Goal: Task Accomplishment & Management: Manage account settings

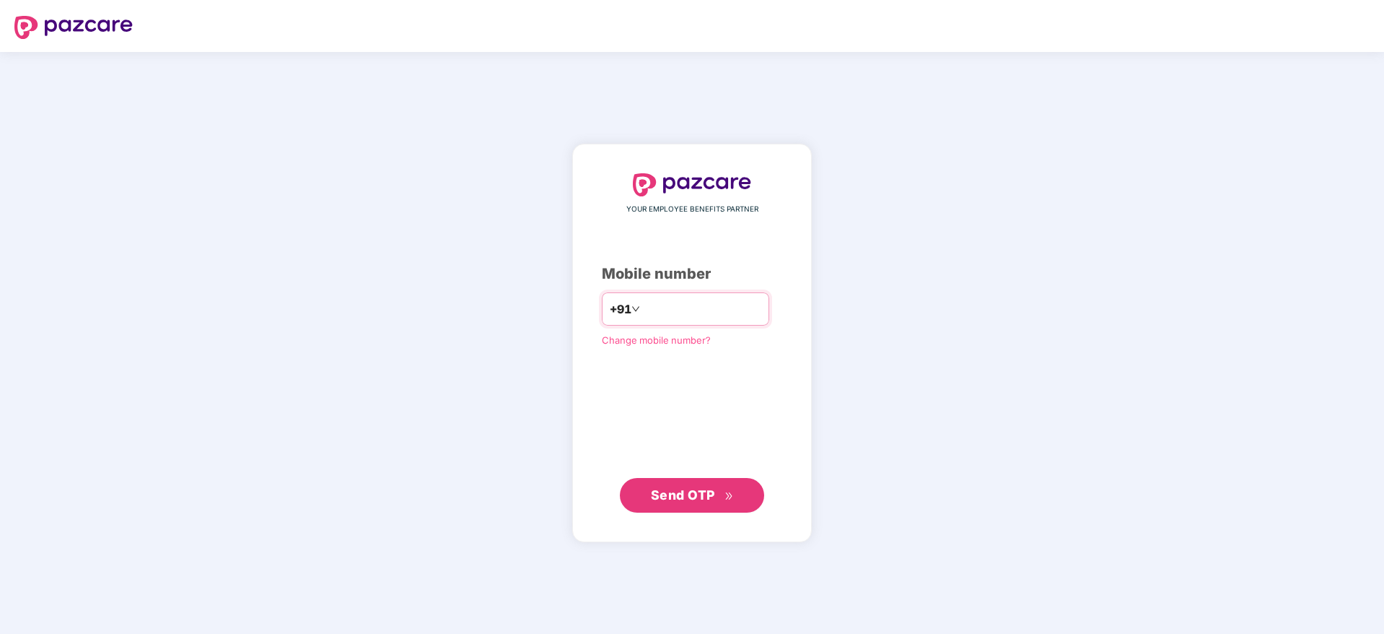
type input "**********"
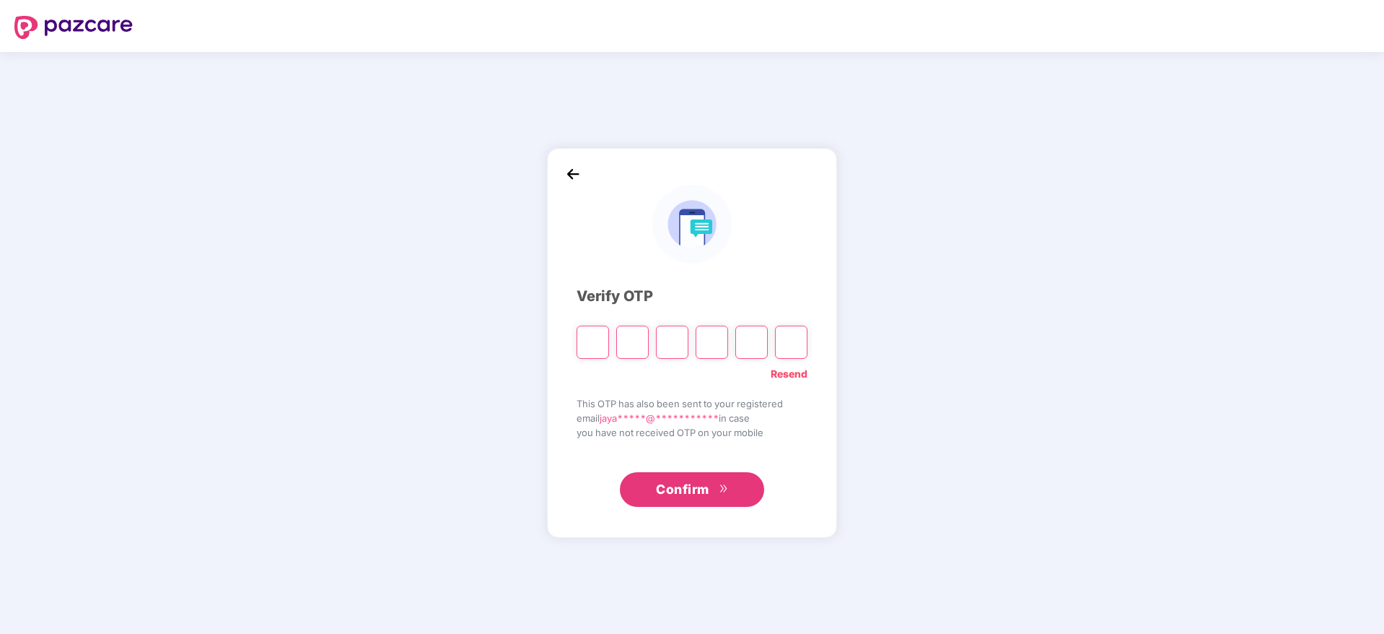
paste input "*"
type input "*"
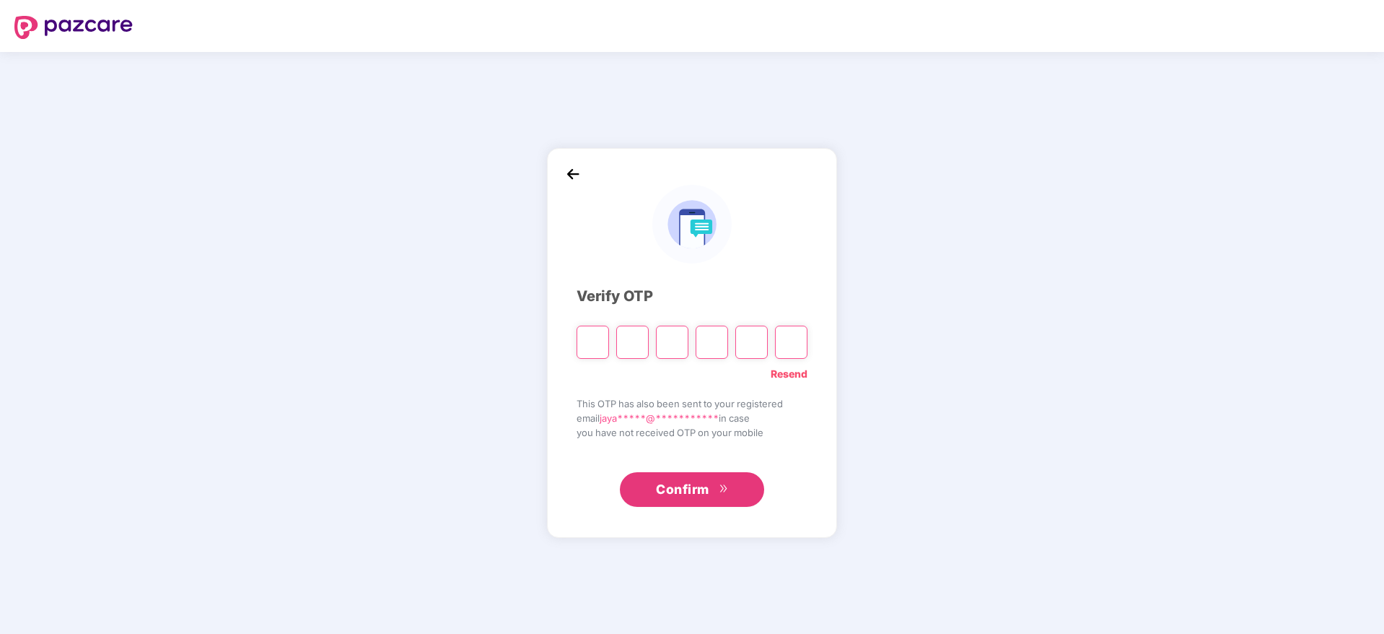
type input "*"
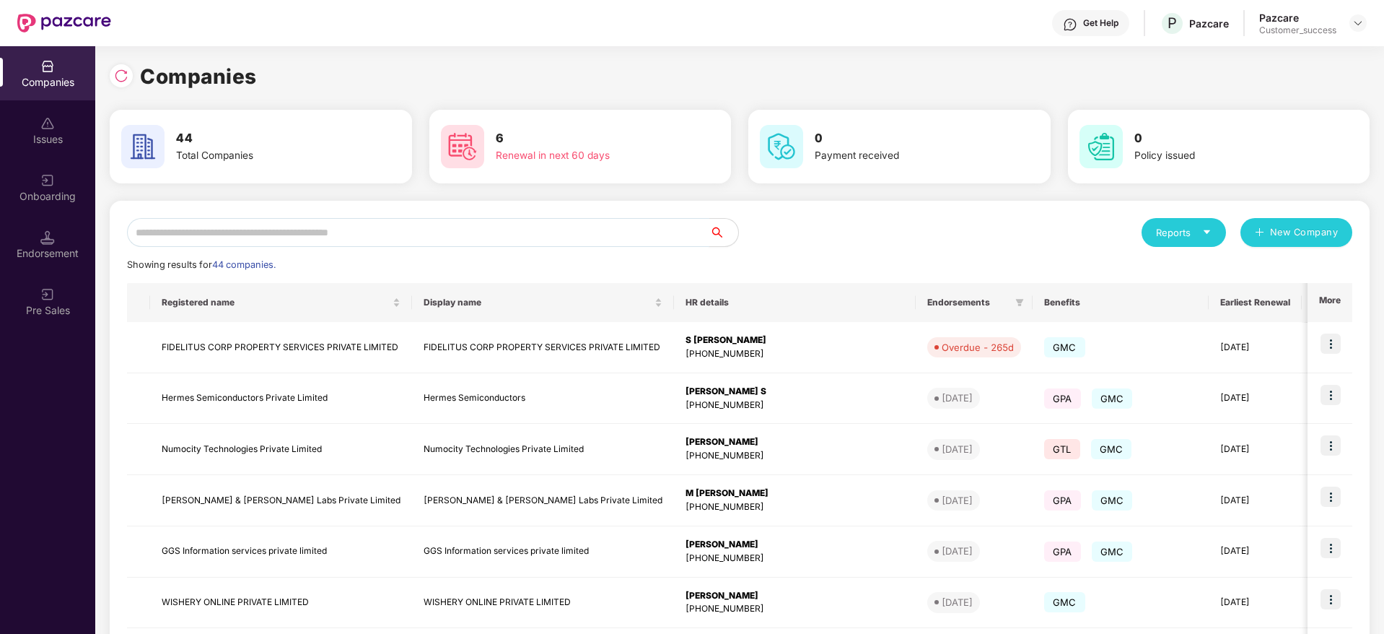
click at [384, 227] on input "text" at bounding box center [418, 232] width 583 height 29
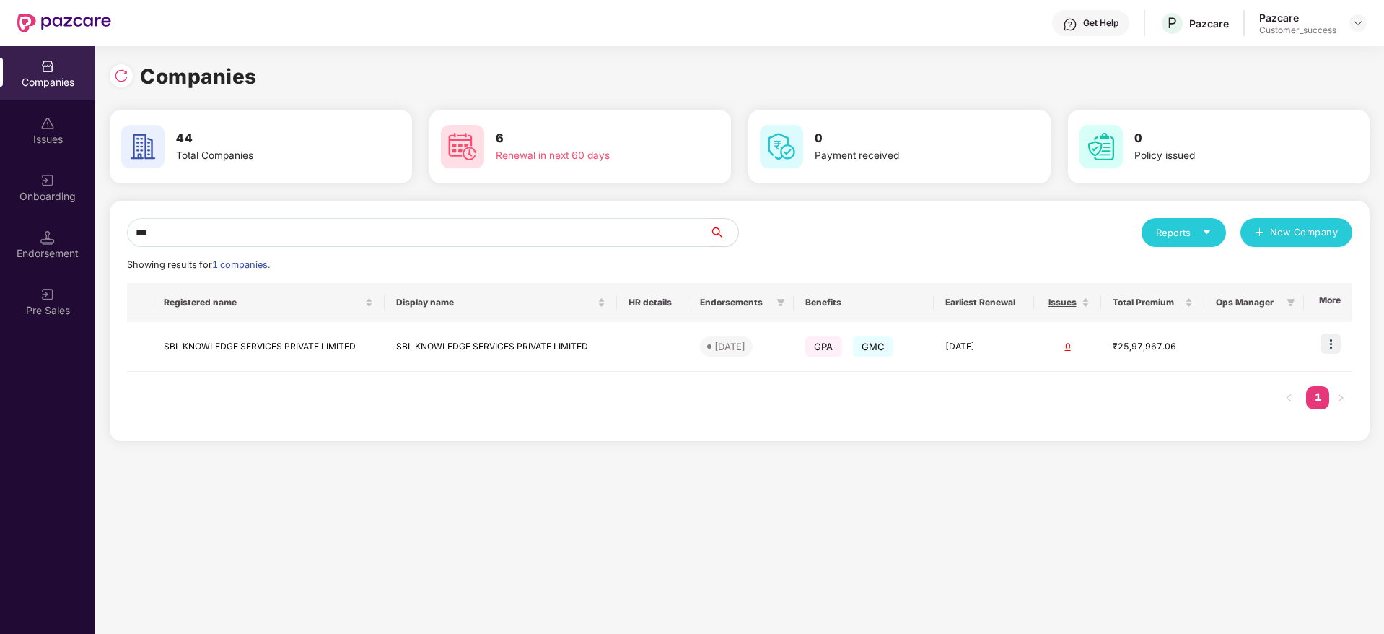
click at [11, 232] on div "Companies Issues Onboarding Endorsement Pre Sales Companies 44 Total Companies …" at bounding box center [692, 340] width 1384 height 588
click at [238, 231] on input "***" at bounding box center [418, 232] width 583 height 29
type input "***"
click at [1330, 336] on img at bounding box center [1331, 343] width 20 height 20
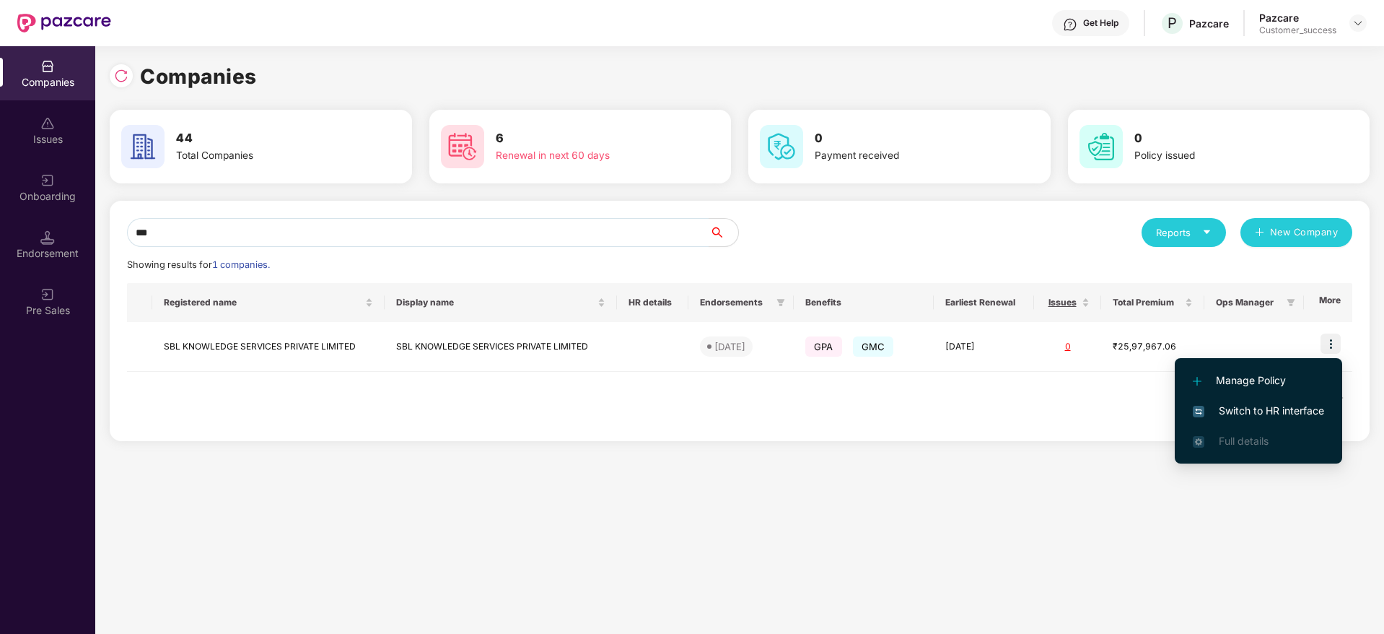
click at [1291, 412] on span "Switch to HR interface" at bounding box center [1258, 411] width 131 height 16
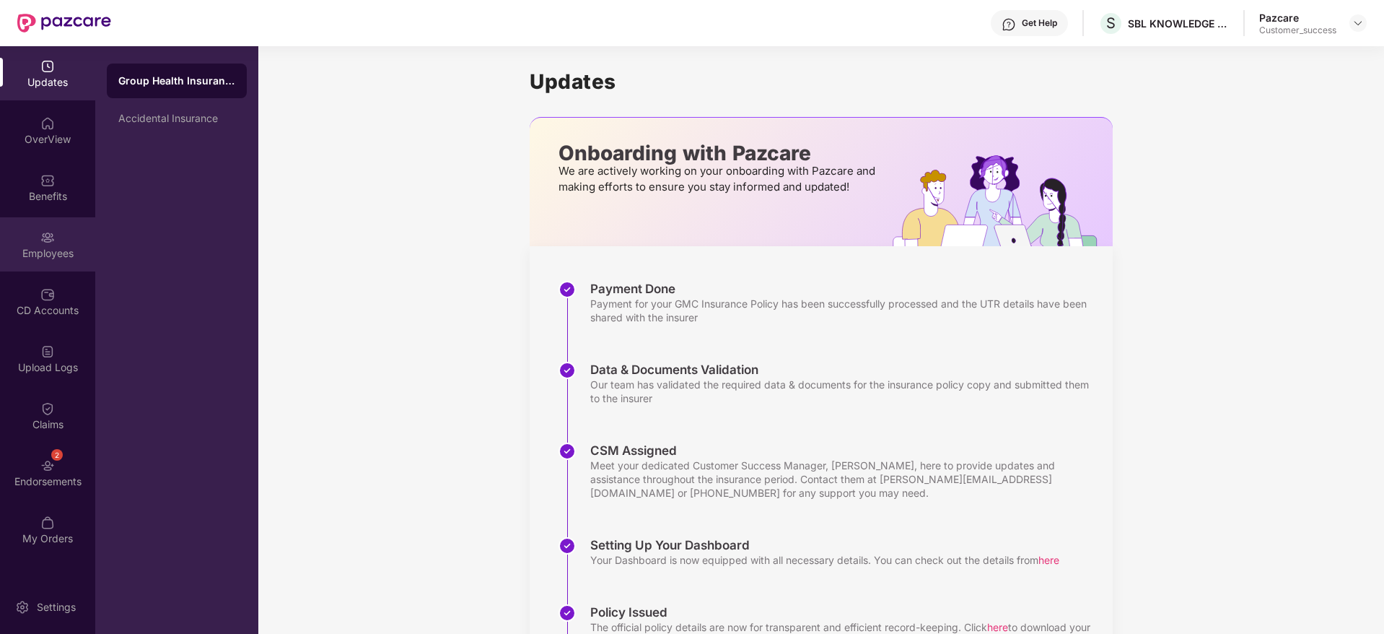
click at [52, 244] on img at bounding box center [47, 237] width 14 height 14
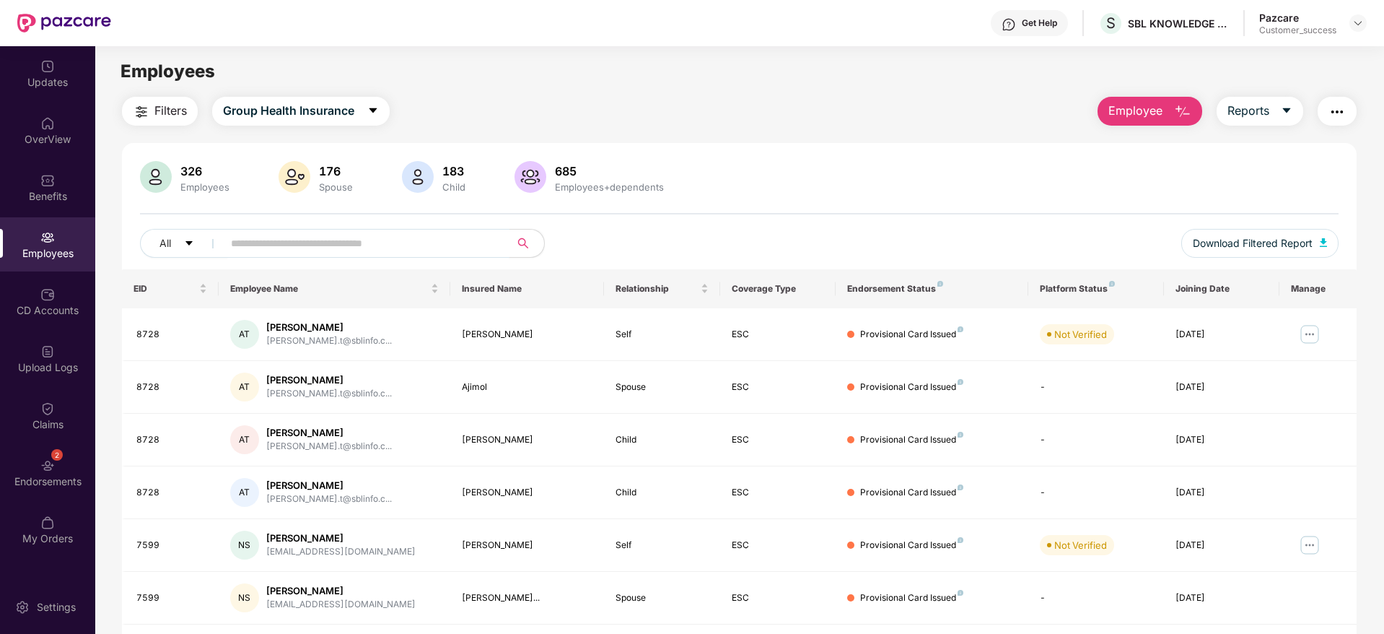
click at [487, 236] on input "text" at bounding box center [360, 243] width 259 height 22
paste input "*******"
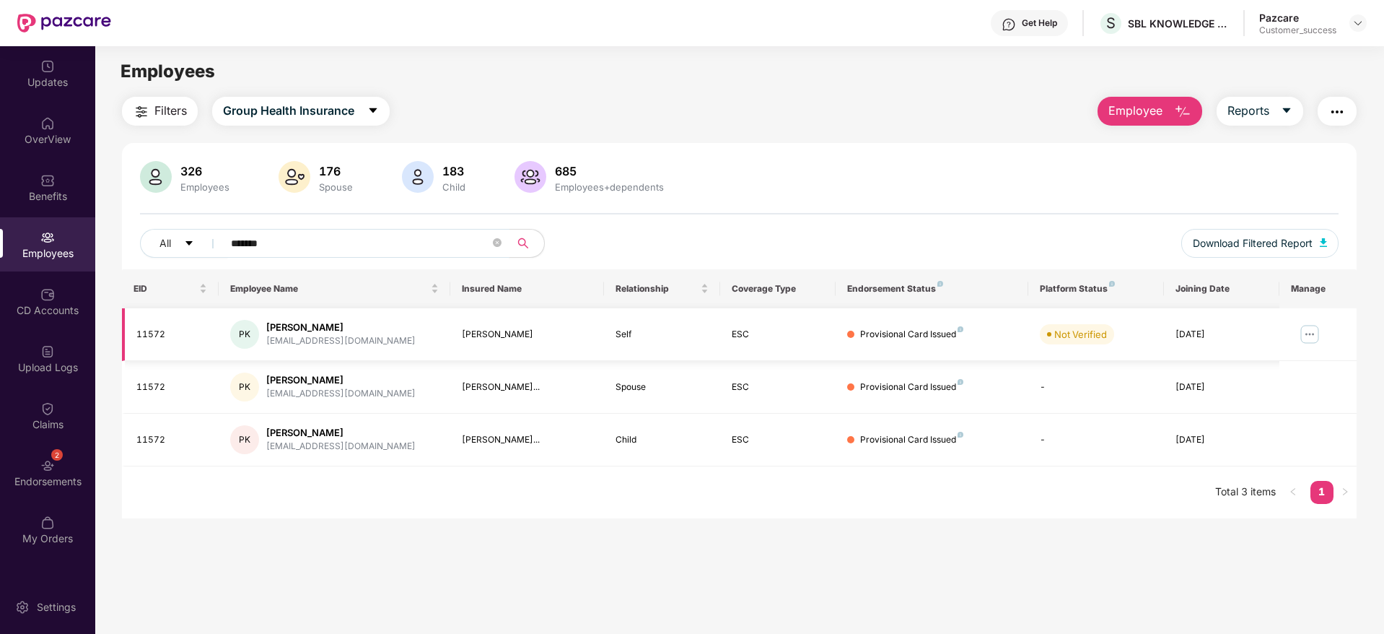
type input "*******"
click at [153, 331] on div "11572" at bounding box center [171, 335] width 71 height 14
copy div "11572"
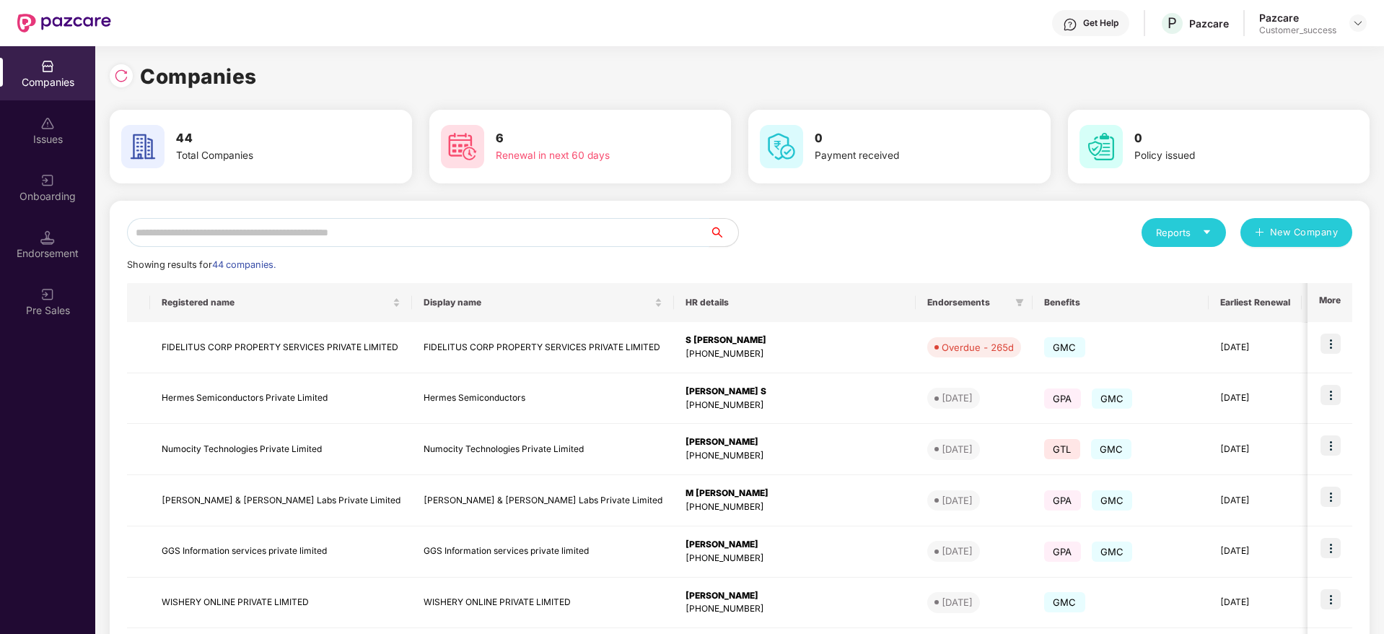
click at [409, 236] on input "text" at bounding box center [418, 232] width 583 height 29
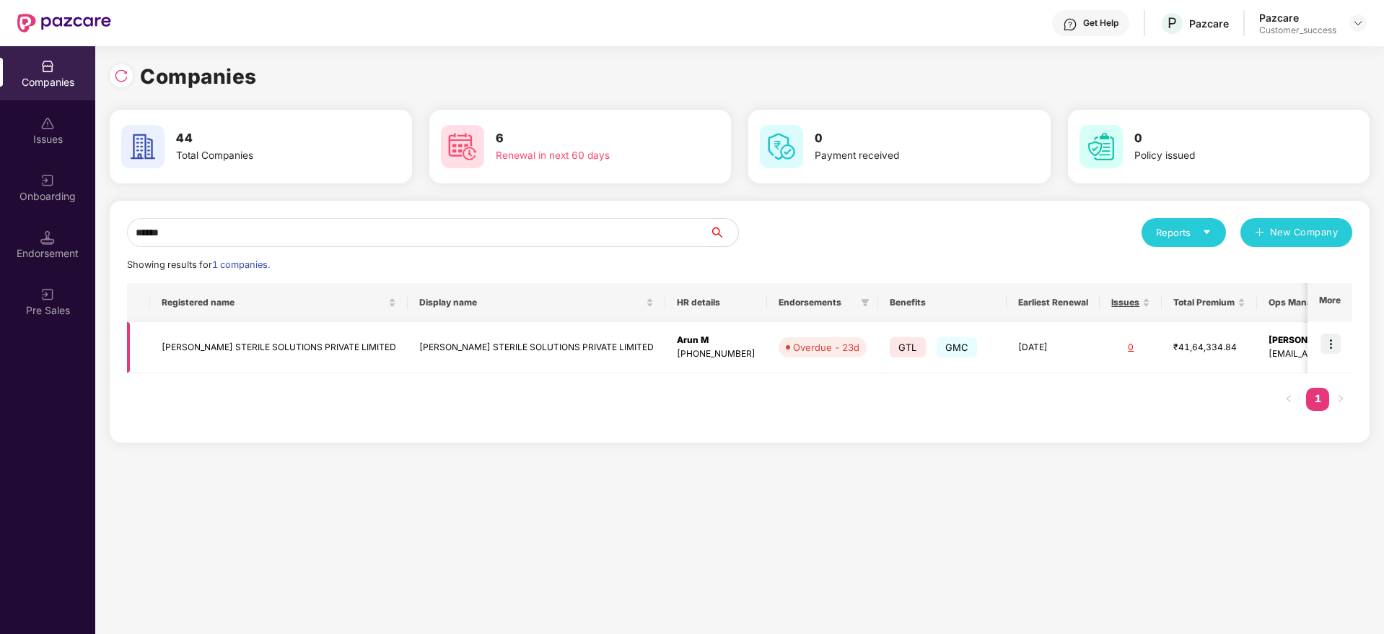
type input "******"
click at [1322, 342] on td at bounding box center [1330, 347] width 45 height 51
click at [1330, 348] on img at bounding box center [1331, 343] width 20 height 20
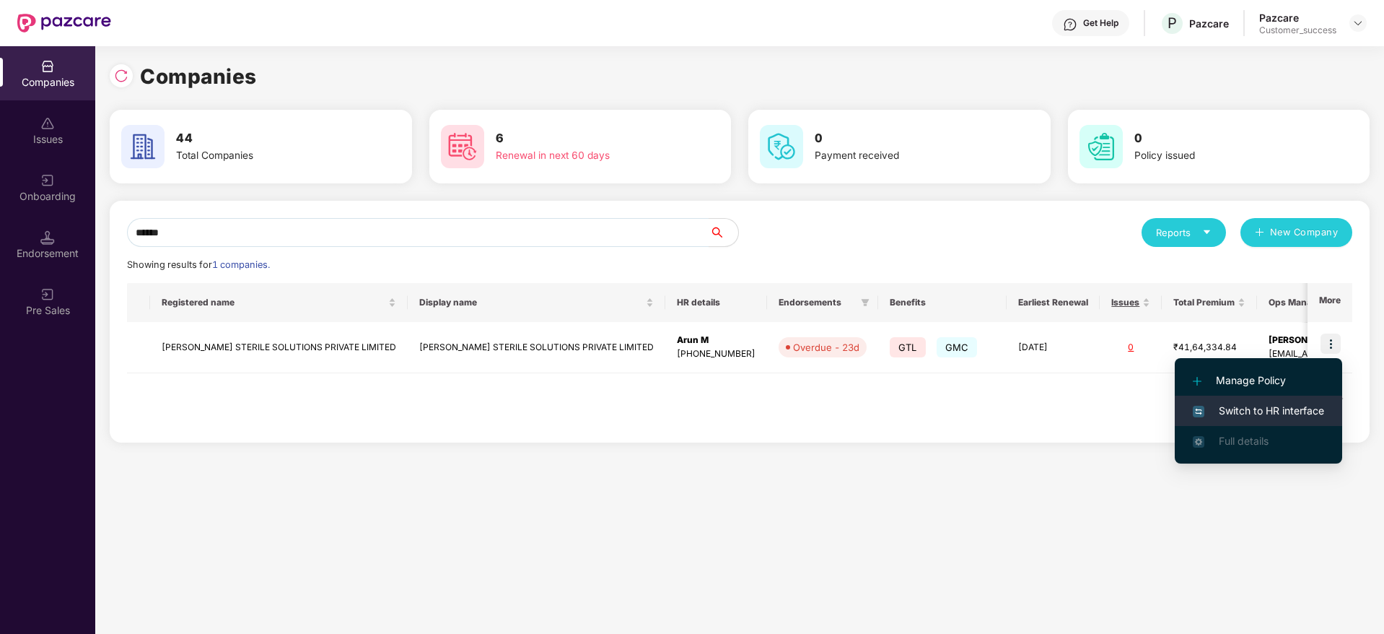
click at [1281, 415] on span "Switch to HR interface" at bounding box center [1258, 411] width 131 height 16
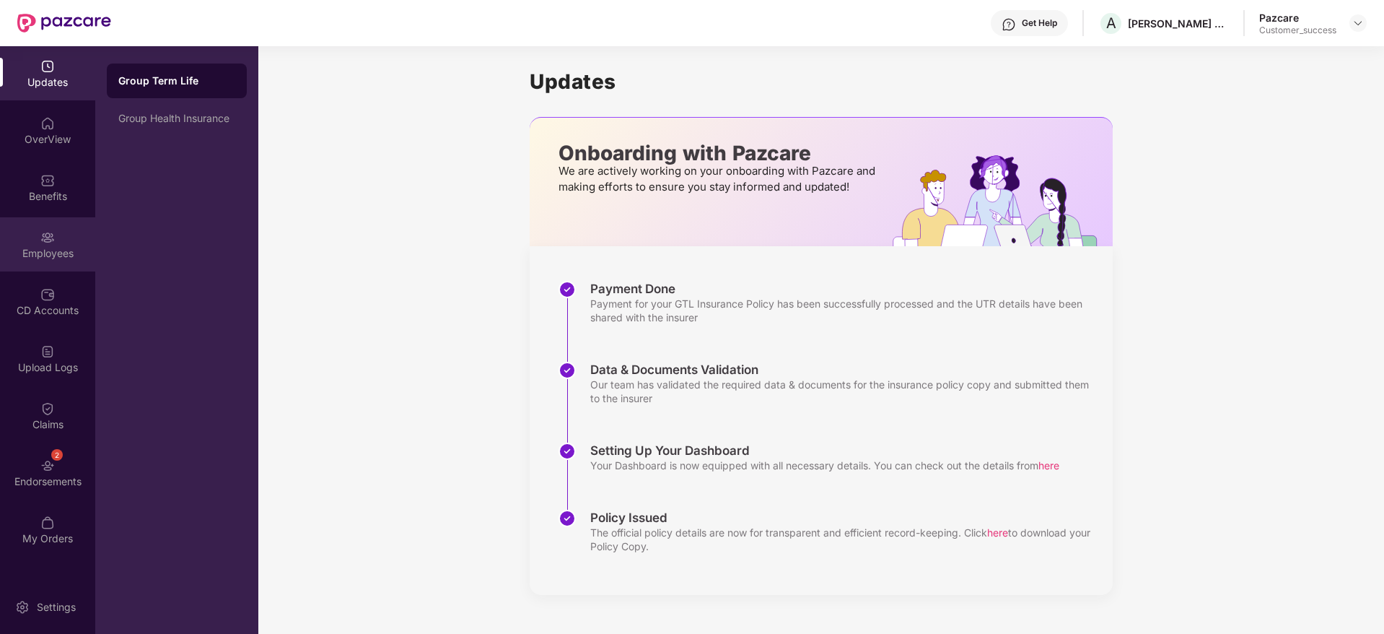
click at [58, 227] on div "Employees" at bounding box center [47, 244] width 95 height 54
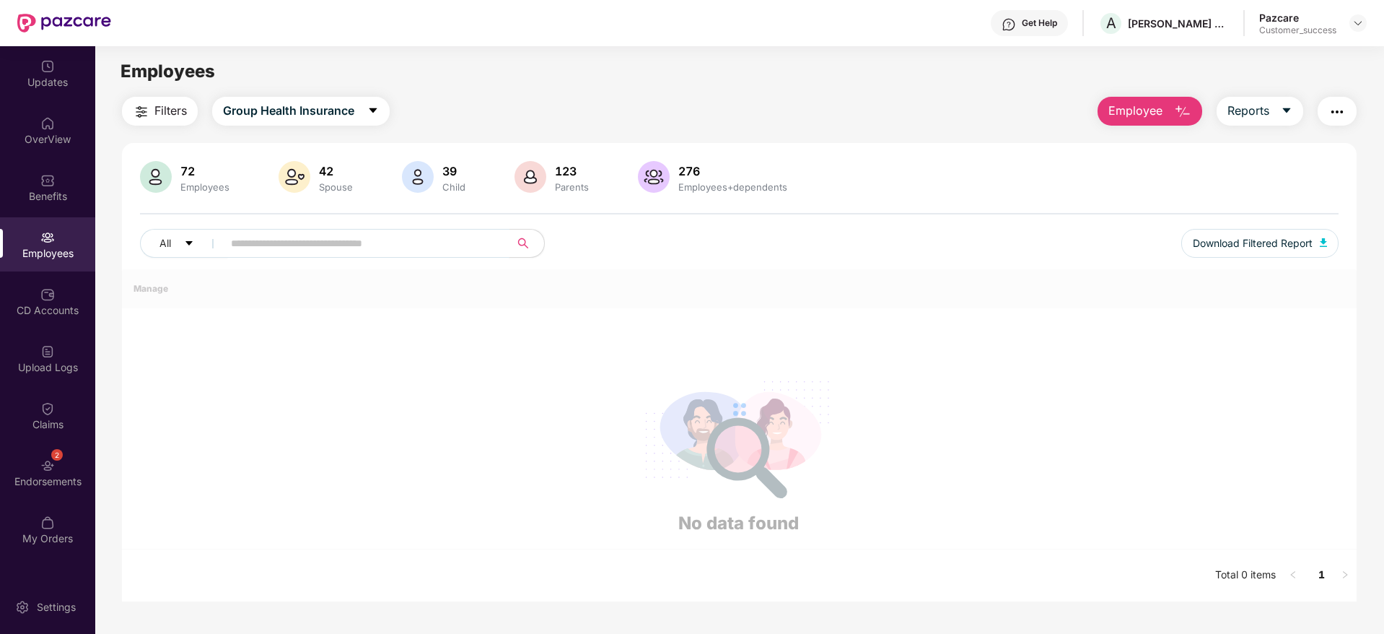
click at [294, 251] on input "text" at bounding box center [360, 243] width 259 height 22
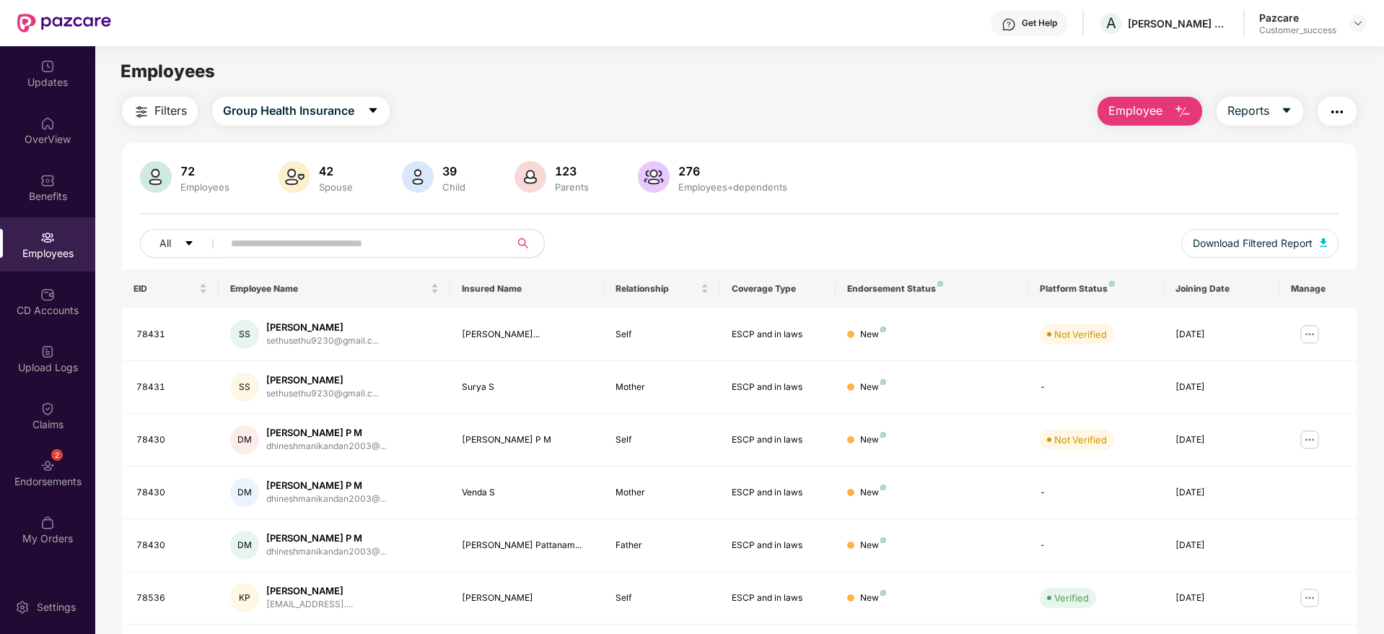
paste input "*****"
type input "*****"
click at [294, 251] on input "*****" at bounding box center [360, 243] width 259 height 22
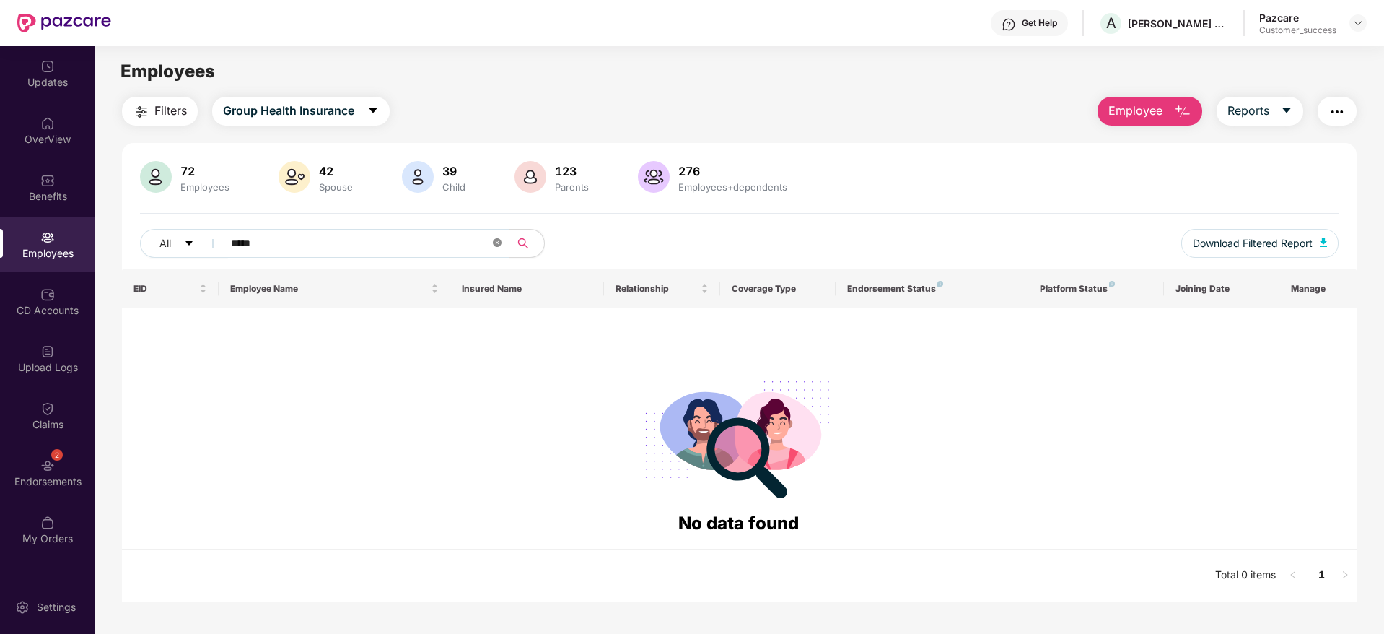
click at [500, 241] on icon "close-circle" at bounding box center [497, 242] width 9 height 9
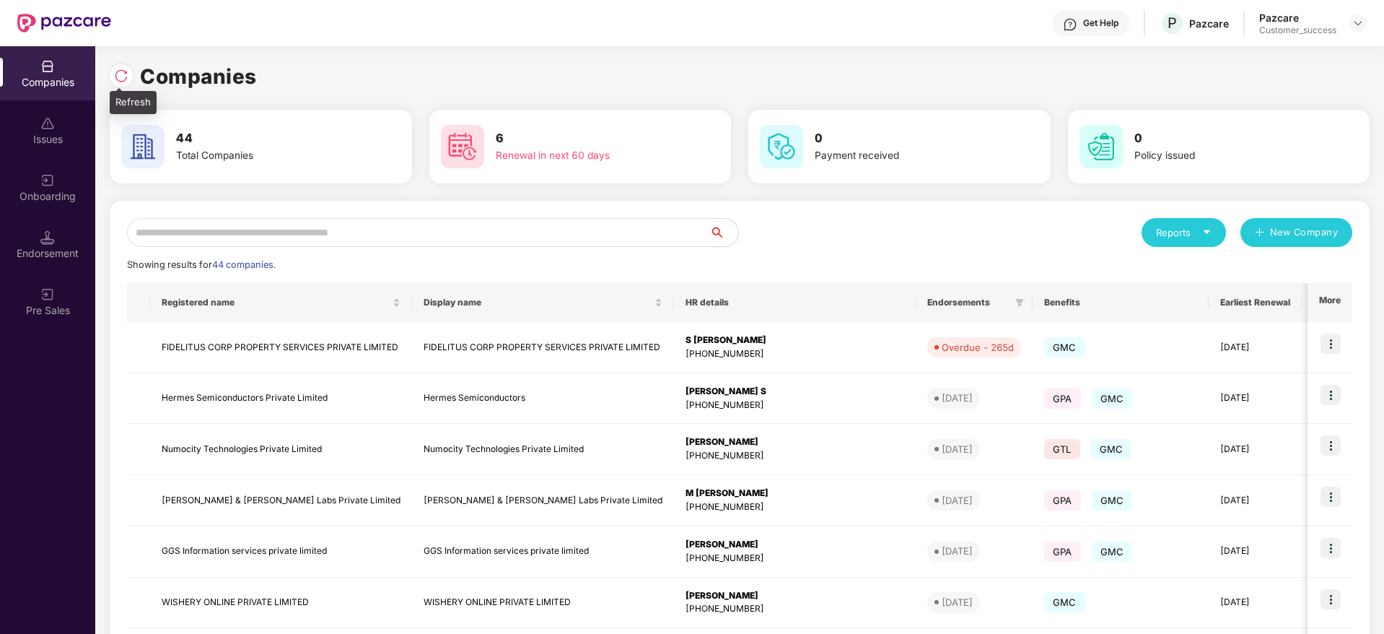
click at [124, 79] on img at bounding box center [121, 76] width 14 height 14
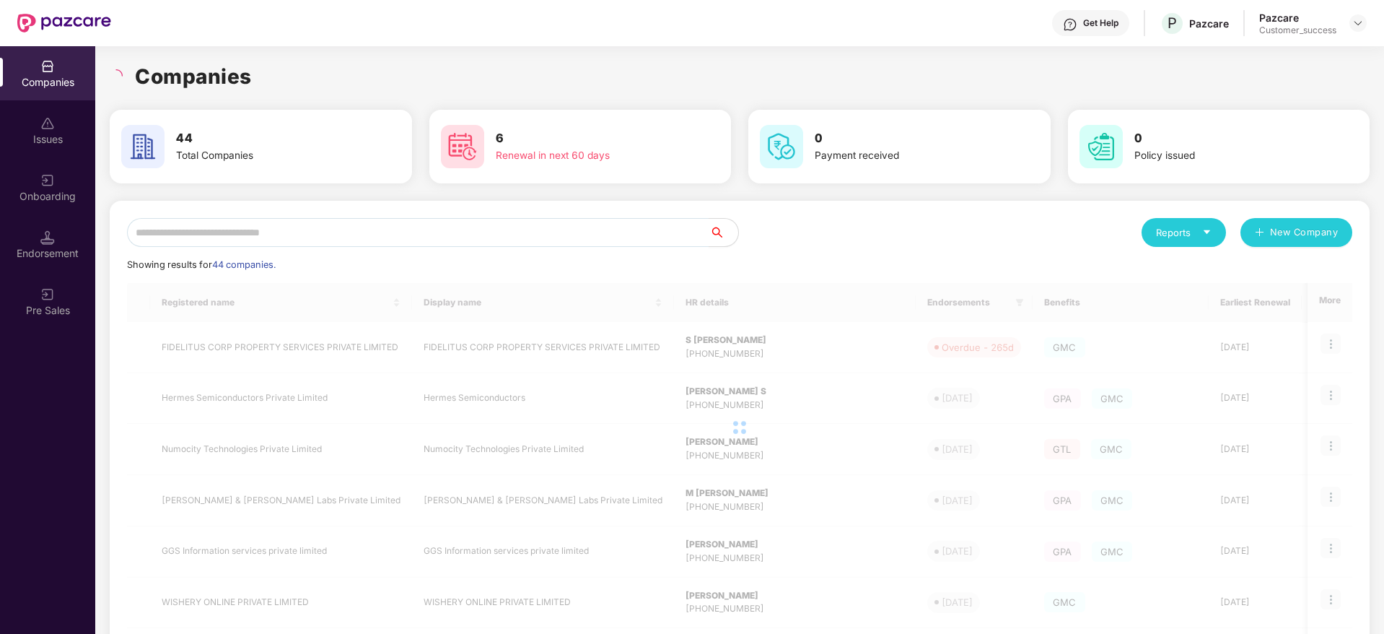
click at [331, 92] on div "Companies" at bounding box center [740, 77] width 1260 height 32
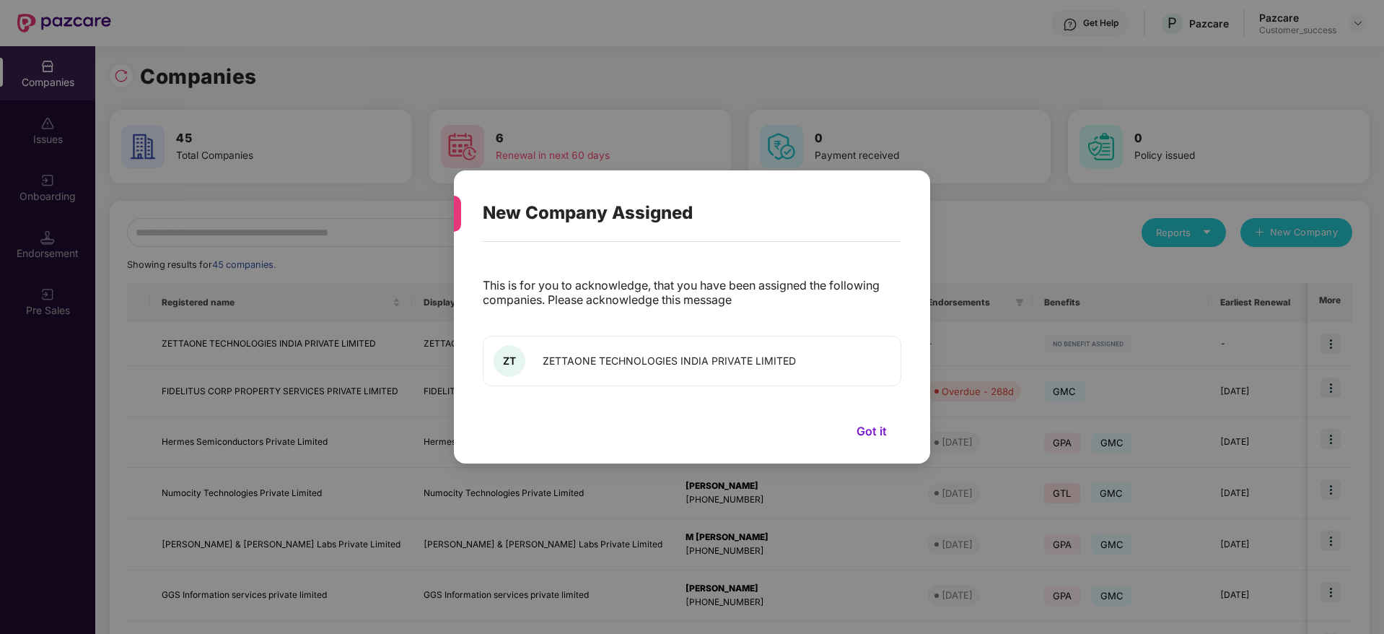
click at [686, 365] on span "ZETTAONE TECHNOLOGIES INDIA PRIVATE LIMITED" at bounding box center [669, 360] width 253 height 12
click at [876, 435] on button "Got it" at bounding box center [871, 431] width 59 height 22
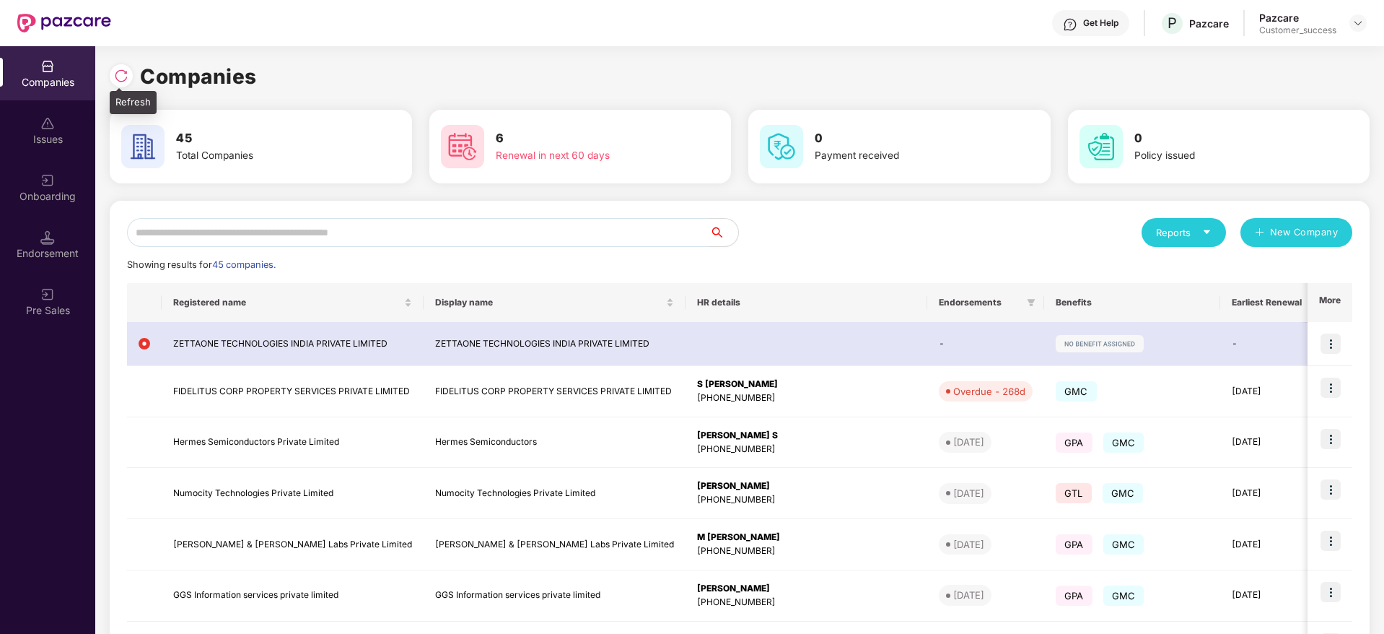
click at [118, 75] on img at bounding box center [121, 76] width 14 height 14
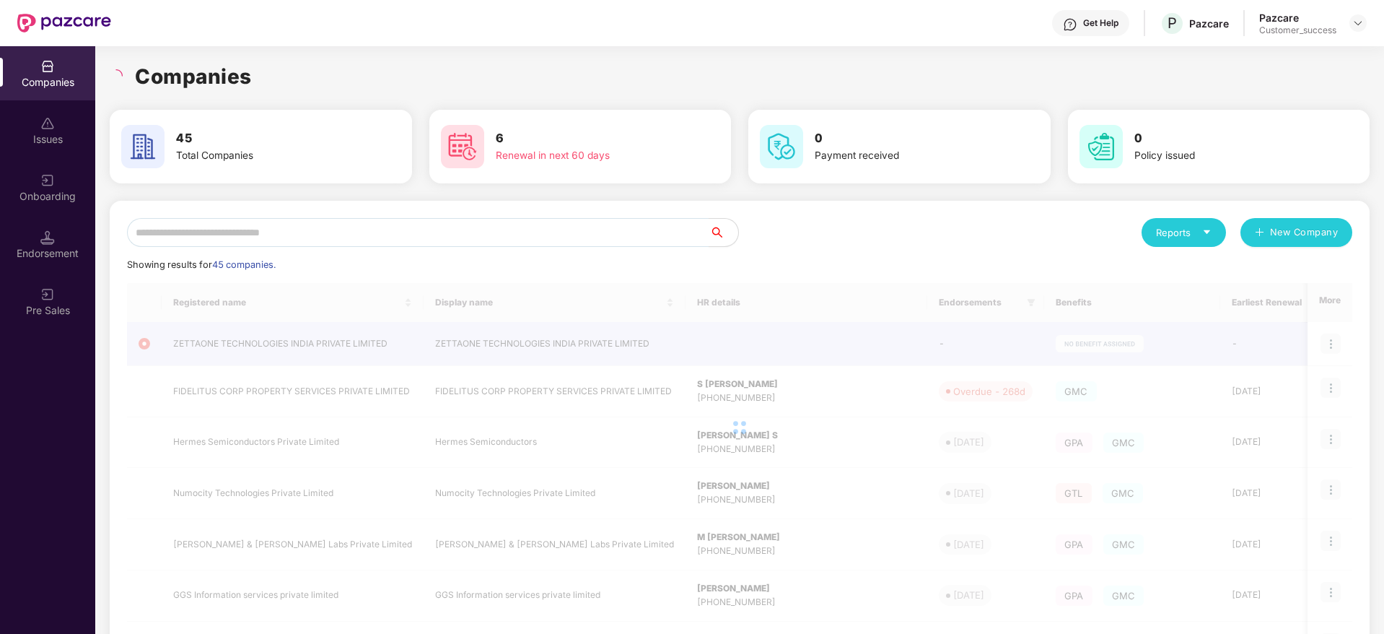
click at [369, 87] on div "Companies" at bounding box center [740, 77] width 1260 height 32
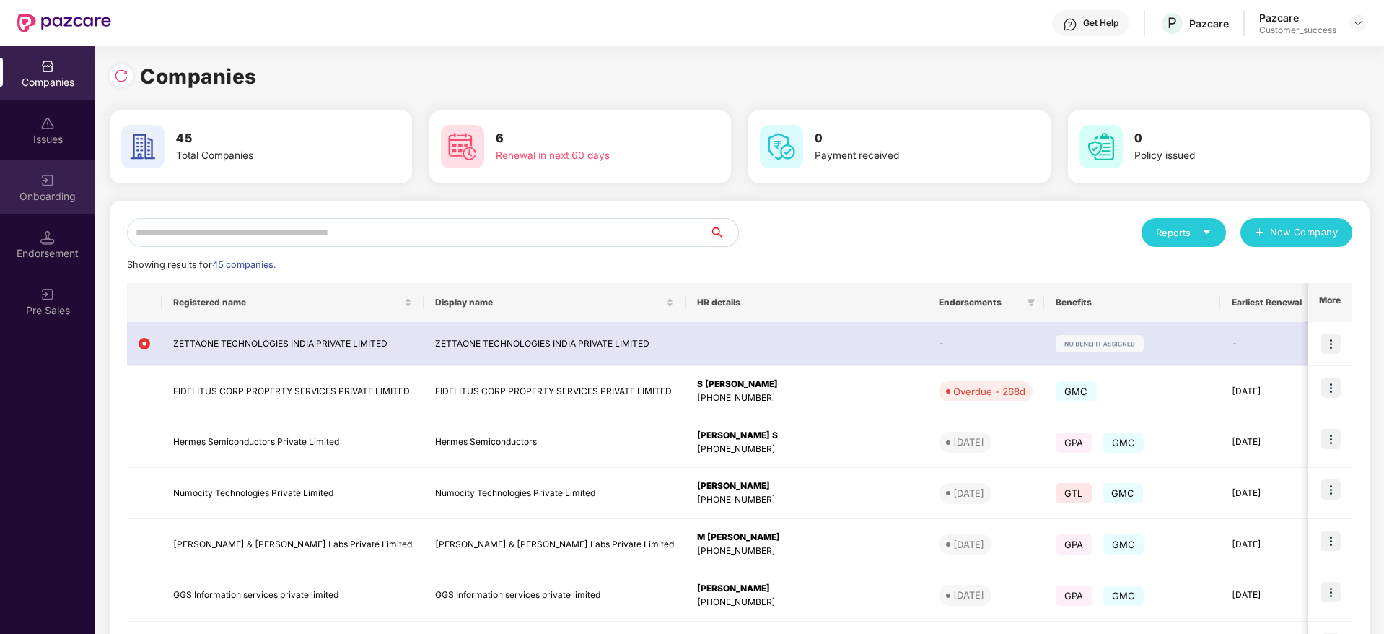
click at [32, 178] on div "Onboarding" at bounding box center [47, 187] width 95 height 54
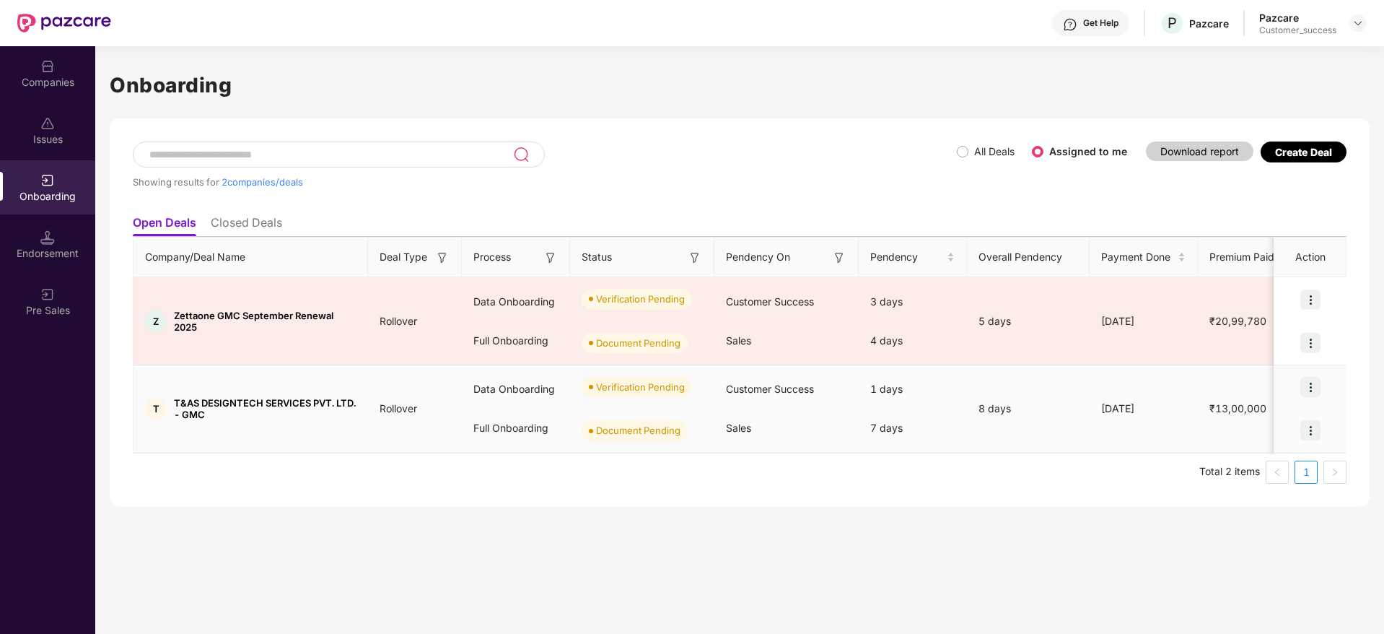
click at [1309, 388] on img at bounding box center [1311, 387] width 20 height 20
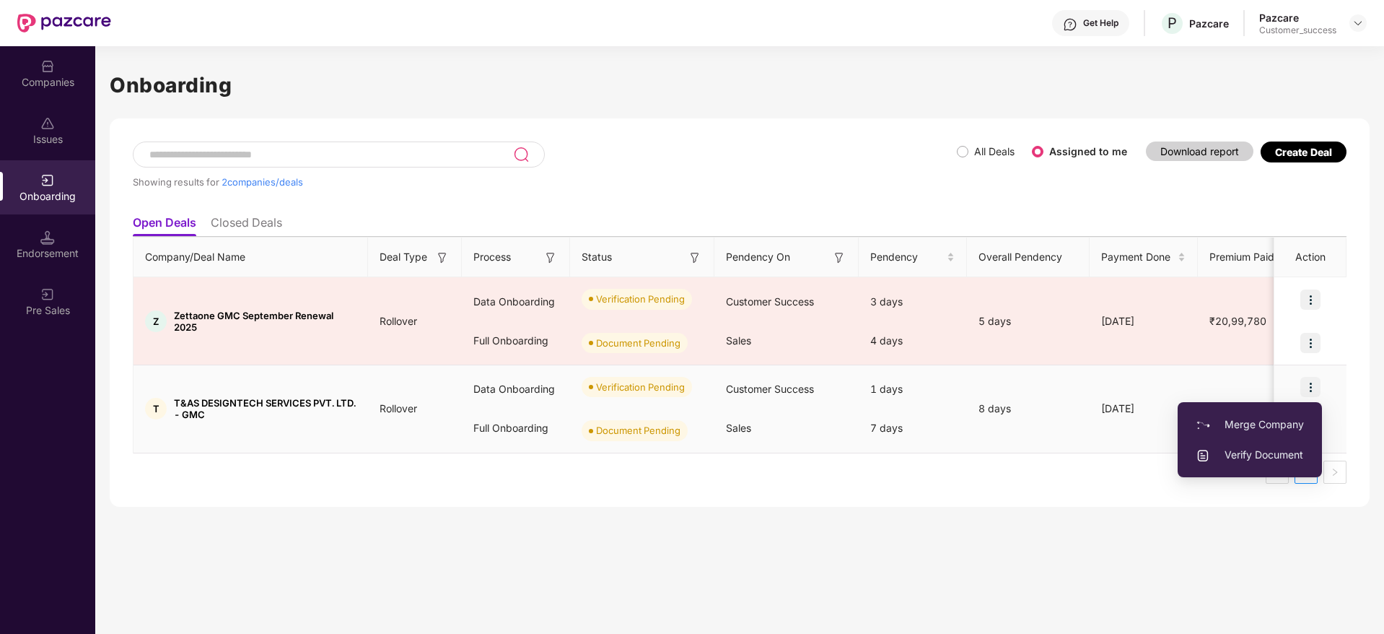
click at [1252, 463] on li "Verify Document" at bounding box center [1250, 455] width 144 height 30
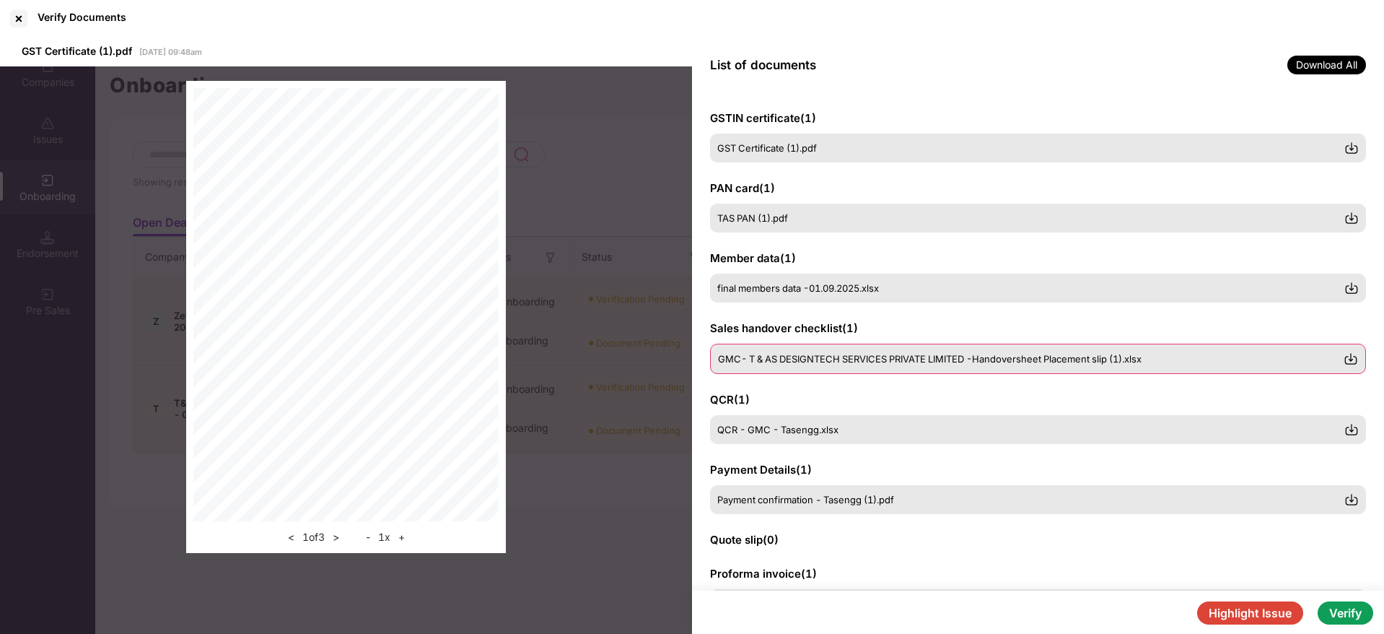
click at [899, 362] on span "GMC- T & AS DESIGNTECH SERVICES PRIVATE LIMITED -Handoversheet Placement slip (…" at bounding box center [930, 359] width 424 height 12
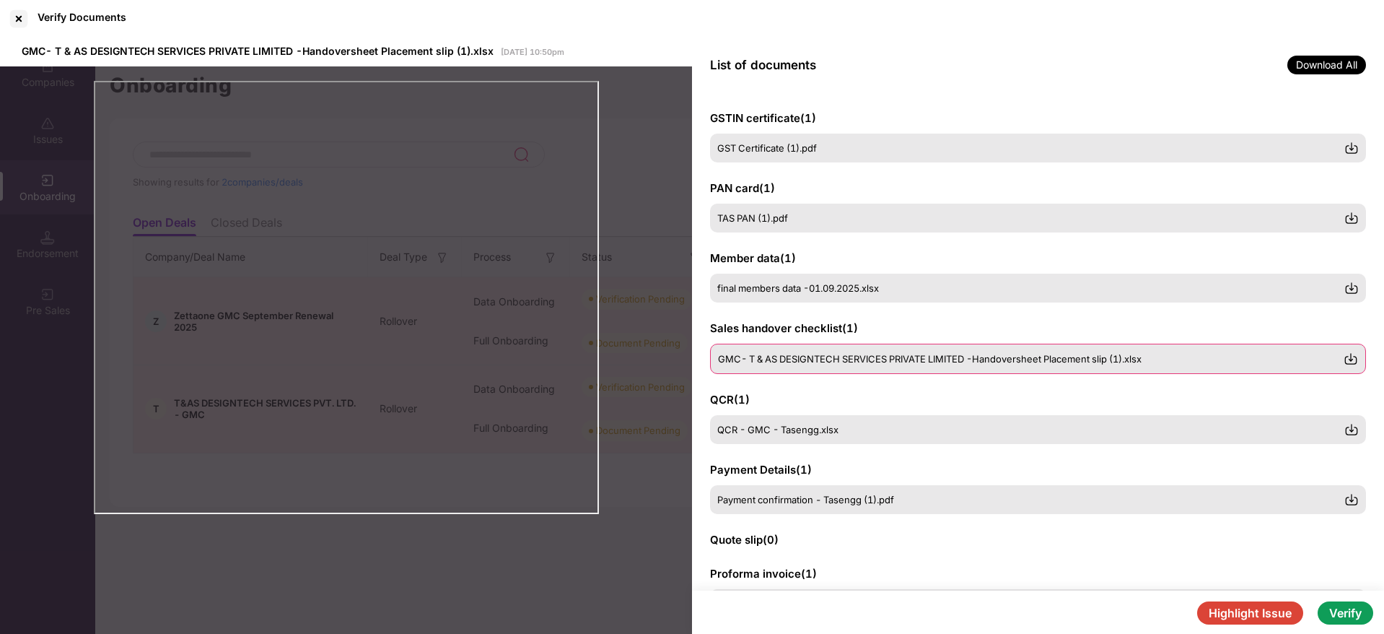
click at [1353, 352] on img at bounding box center [1351, 359] width 14 height 14
click at [1363, 614] on button "Verify" at bounding box center [1346, 612] width 56 height 23
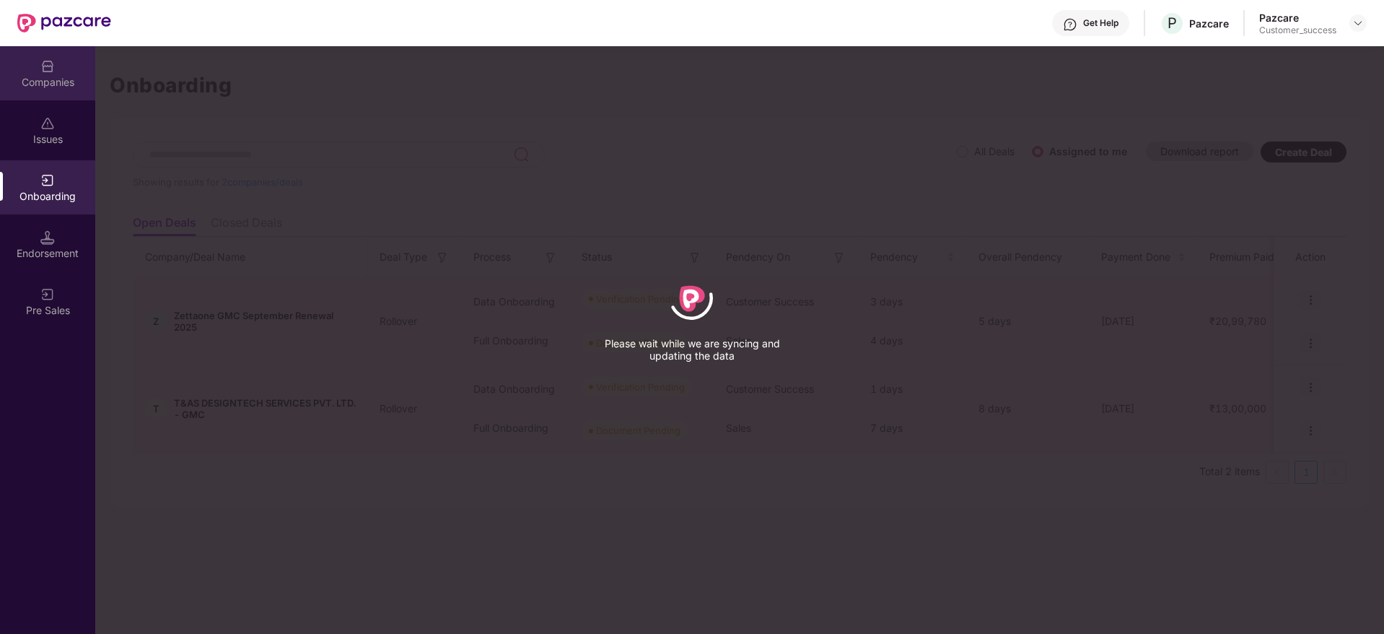
click at [55, 76] on div "Companies" at bounding box center [47, 82] width 95 height 14
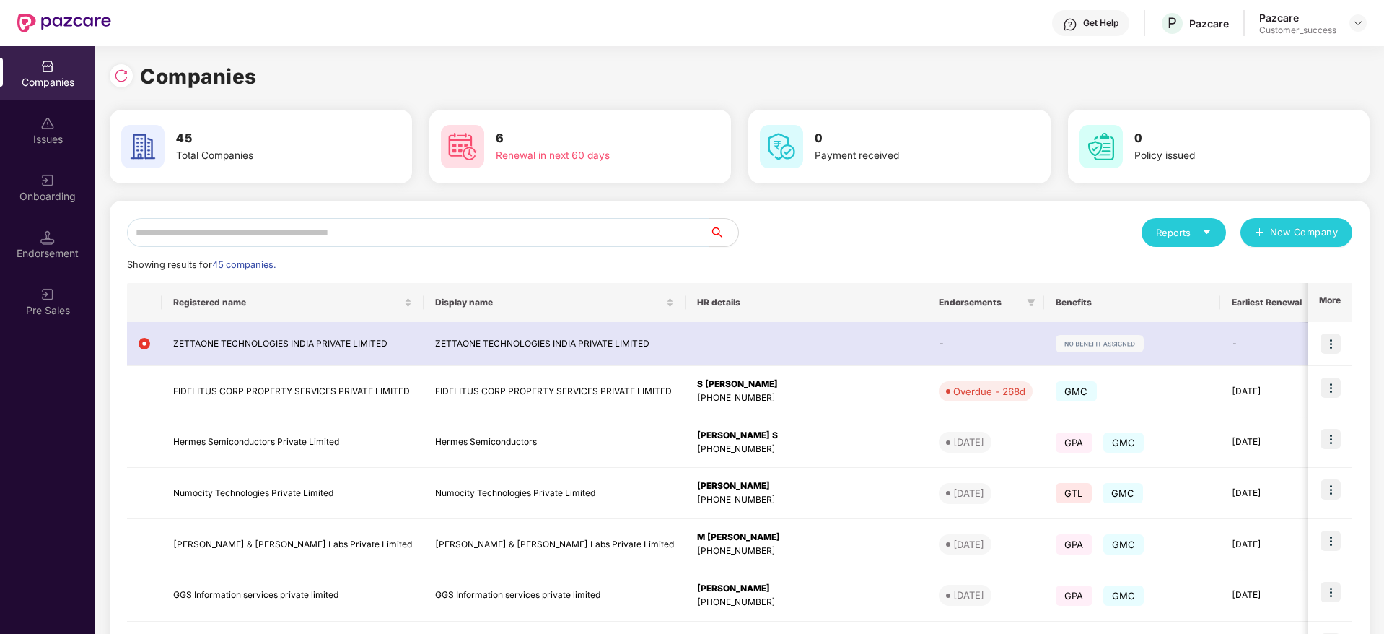
click at [61, 182] on div "Onboarding" at bounding box center [47, 187] width 95 height 54
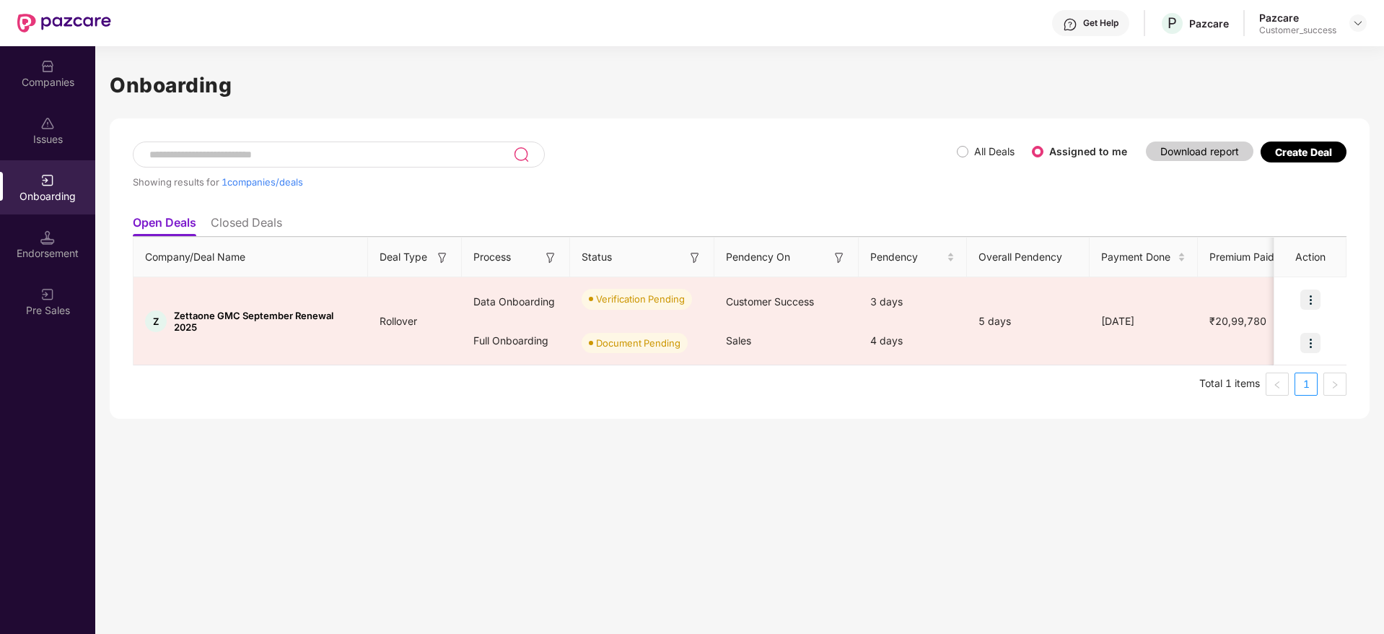
click at [50, 61] on img at bounding box center [47, 66] width 14 height 14
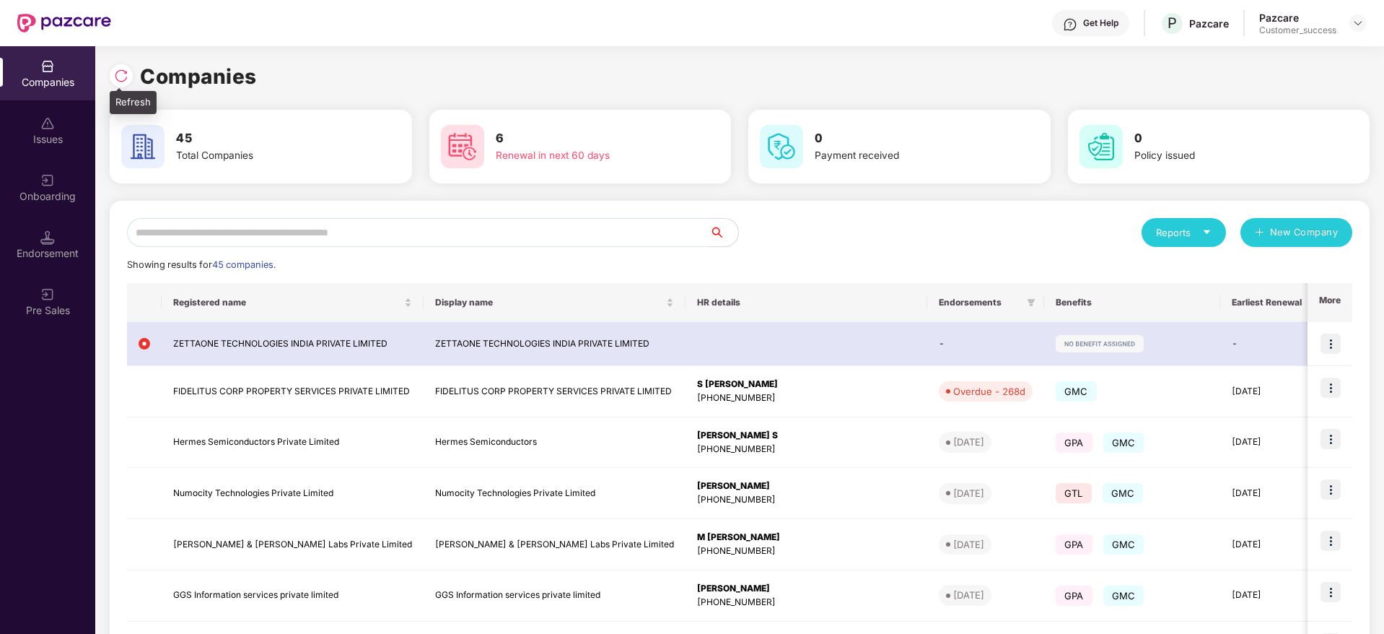
click at [123, 71] on img at bounding box center [121, 76] width 14 height 14
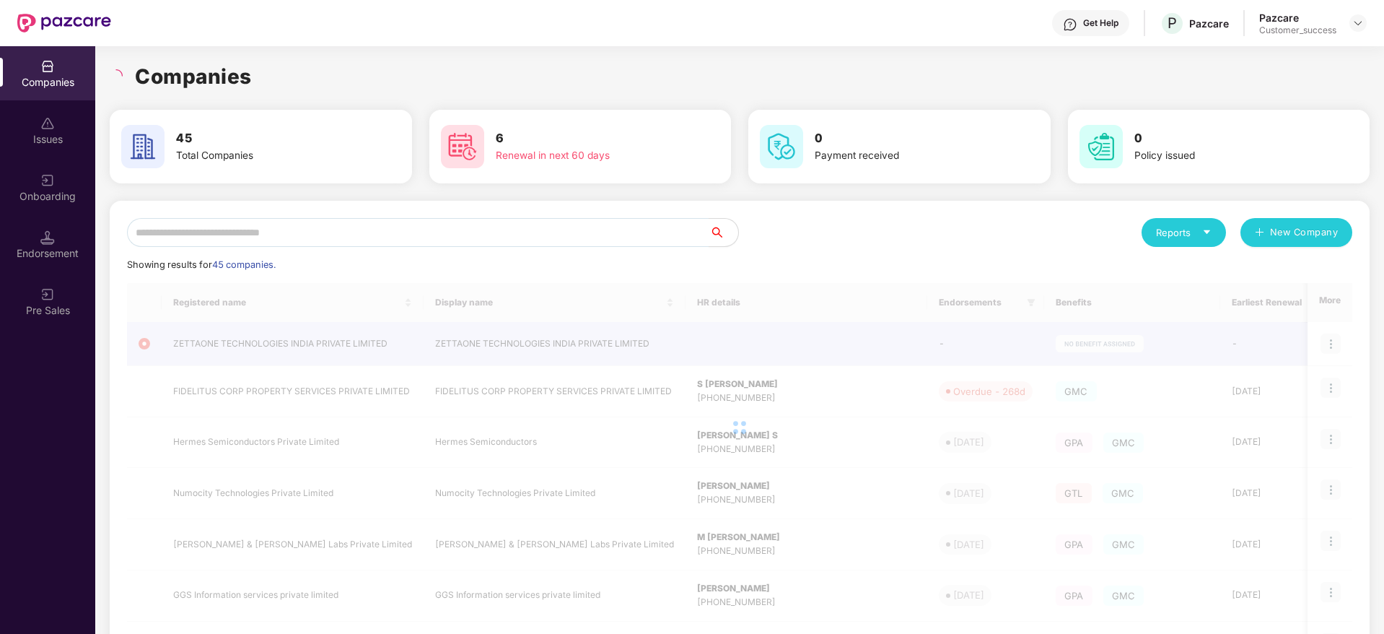
click at [274, 80] on div "Companies" at bounding box center [740, 77] width 1260 height 32
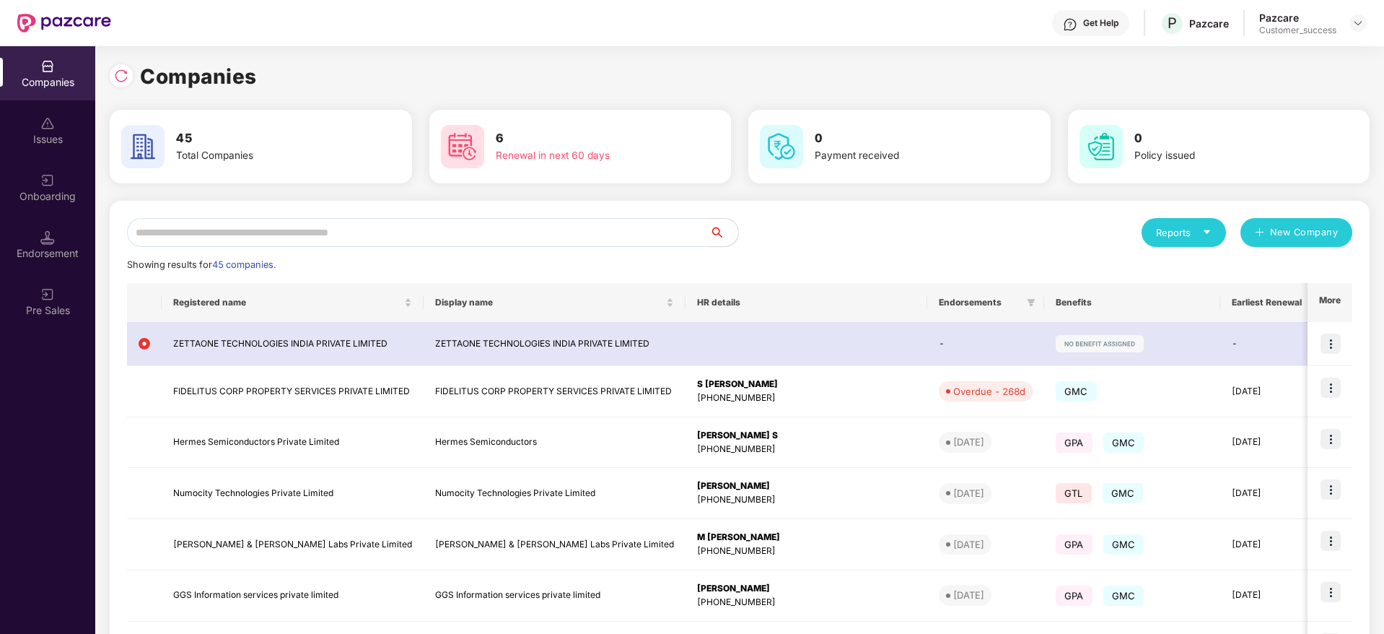
click at [500, 229] on input "text" at bounding box center [418, 232] width 583 height 29
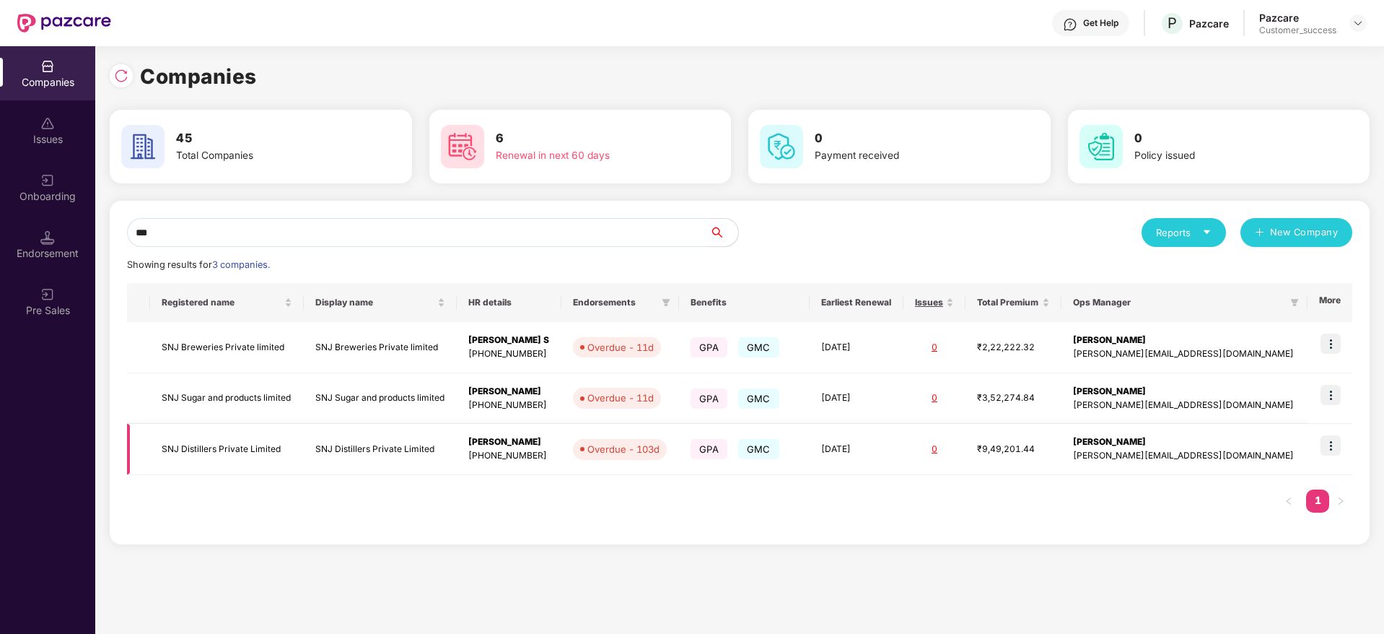
type input "***"
click at [1335, 441] on img at bounding box center [1331, 445] width 20 height 20
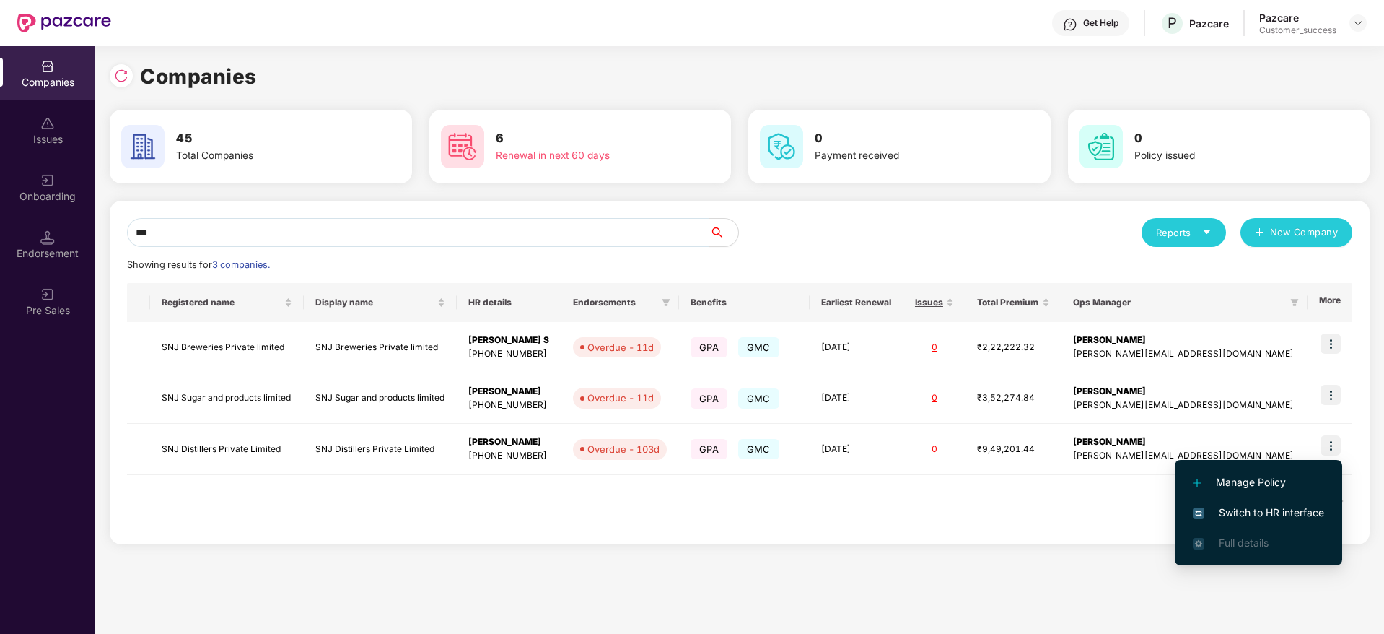
click at [1280, 505] on span "Switch to HR interface" at bounding box center [1258, 513] width 131 height 16
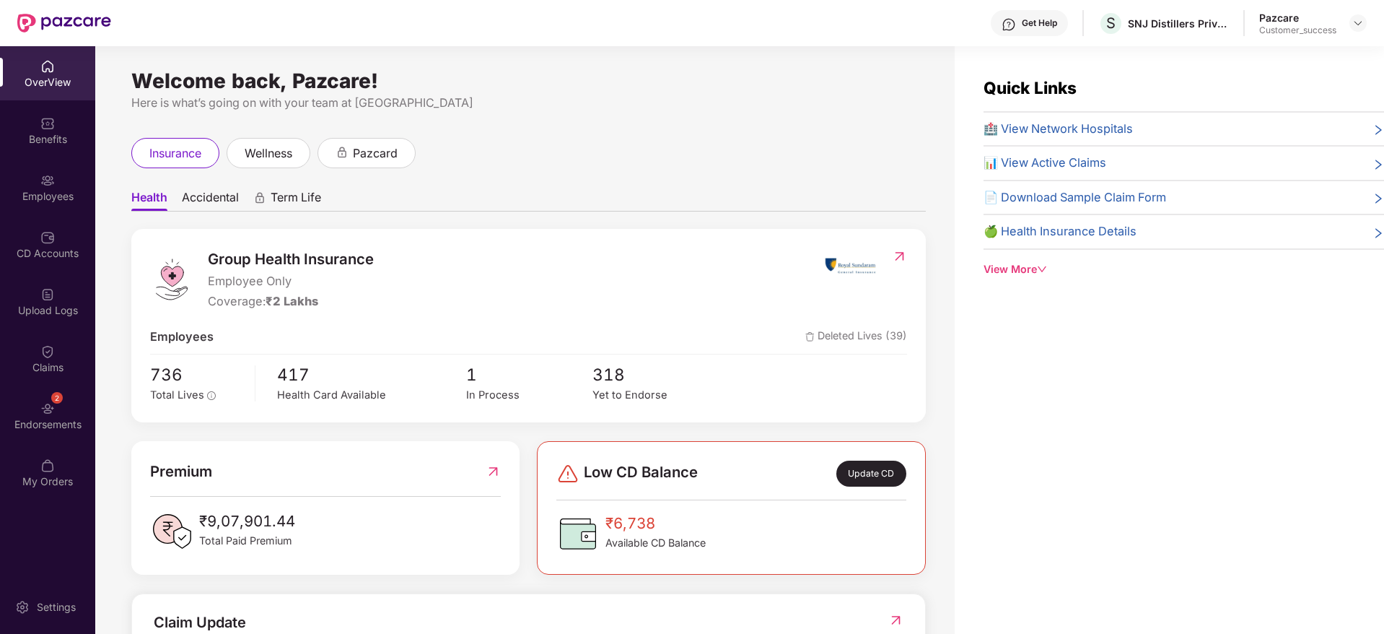
click at [41, 175] on img at bounding box center [47, 180] width 14 height 14
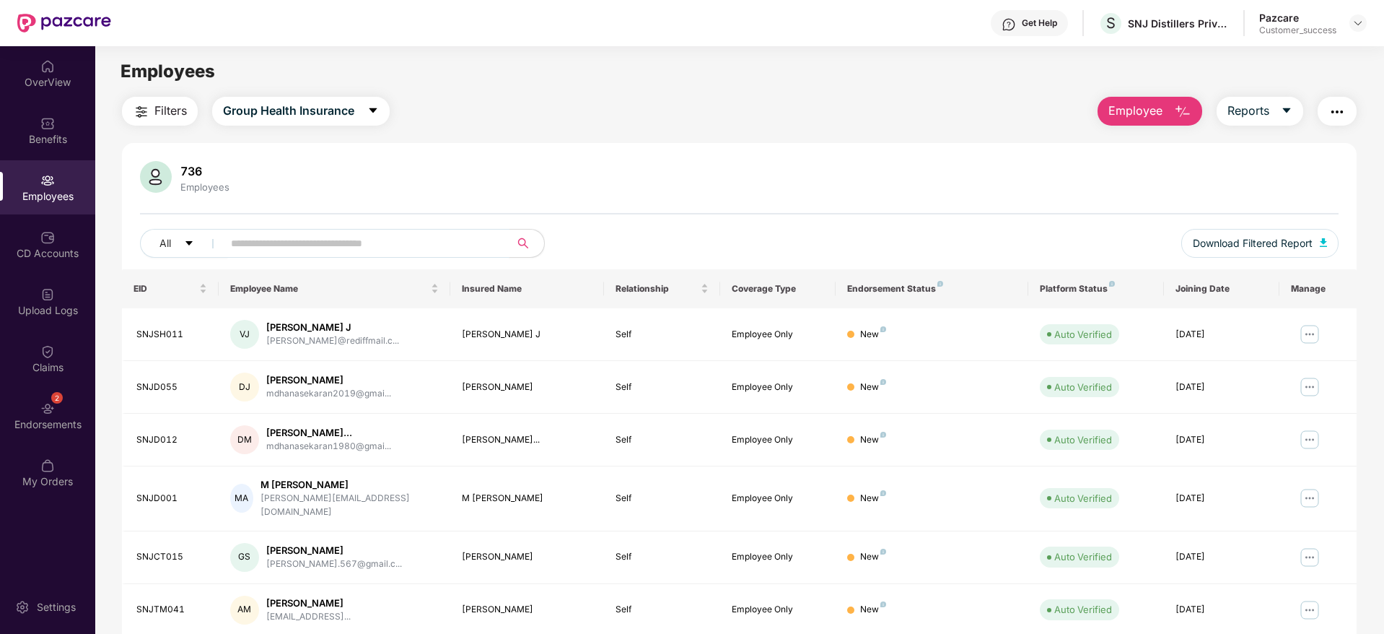
click at [285, 249] on input "text" at bounding box center [360, 243] width 259 height 22
paste input "*****"
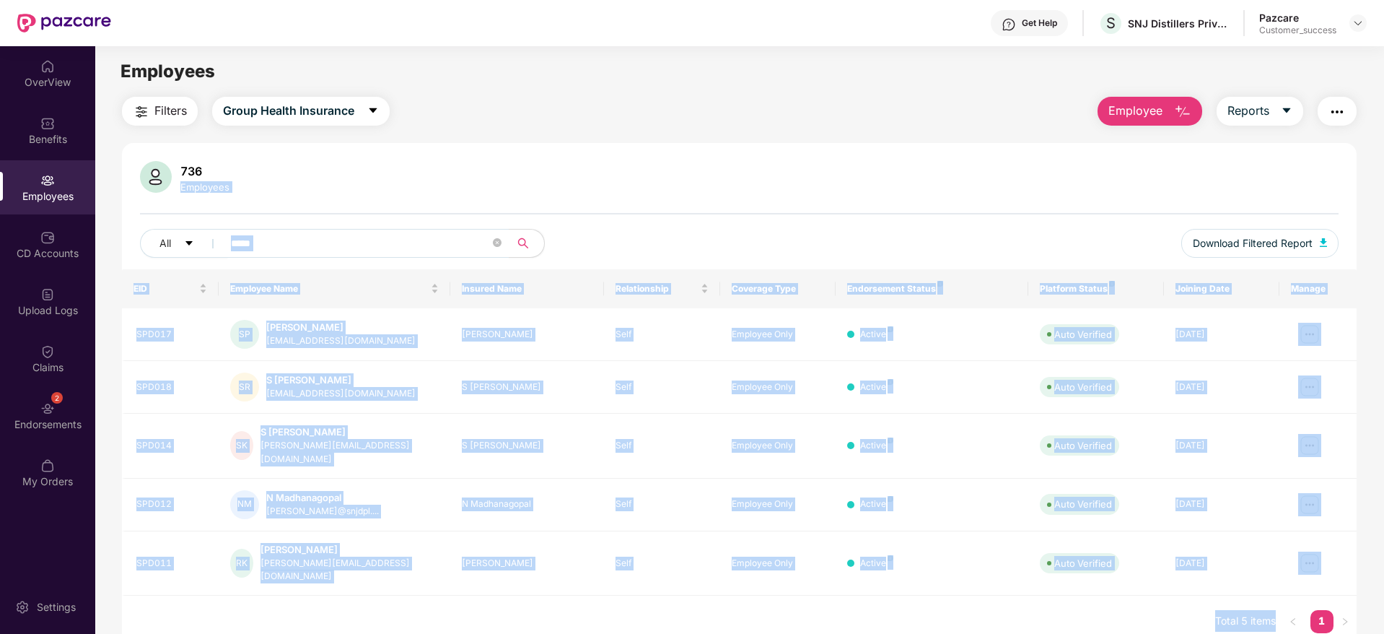
drag, startPoint x: 356, startPoint y: 248, endPoint x: 510, endPoint y: 156, distance: 180.0
click at [510, 156] on body "Get Help S SNJ Distillers Private Limited Pazcare Customer_success OverView Ben…" at bounding box center [692, 317] width 1384 height 634
click at [510, 156] on div "736 Employees All ***** Download Filtered Report EID Employee Name Insured Name…" at bounding box center [739, 395] width 1235 height 505
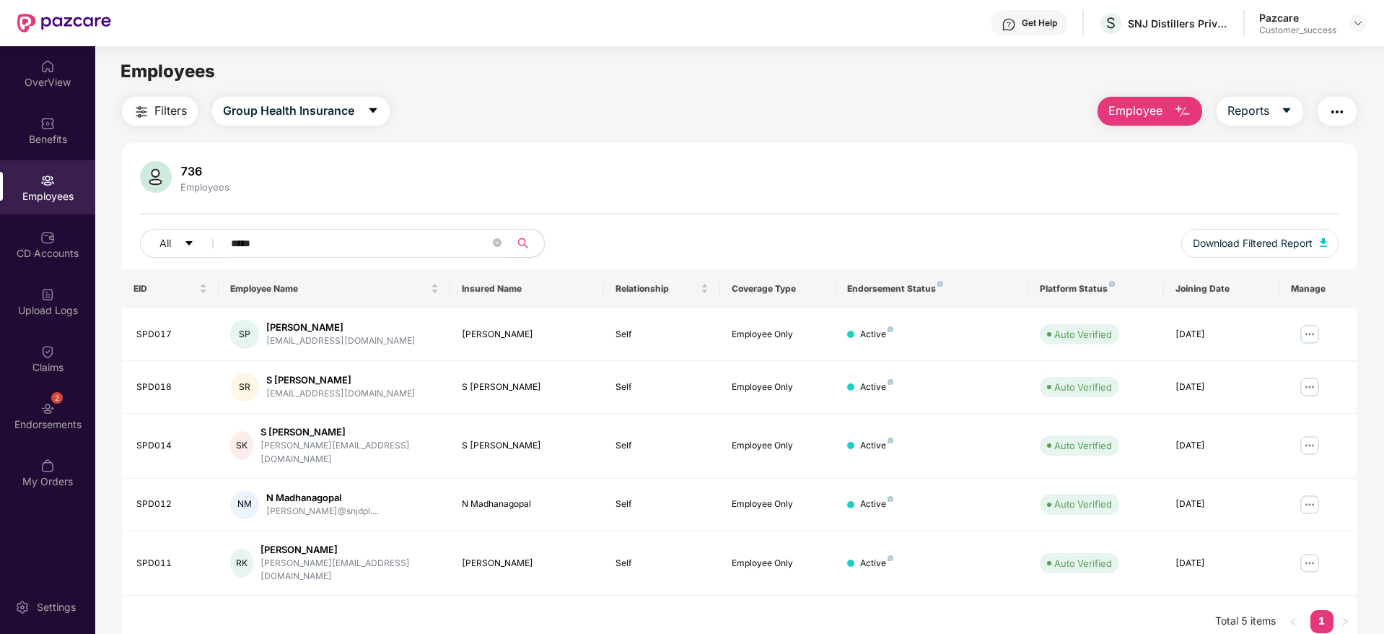
drag, startPoint x: 336, startPoint y: 253, endPoint x: 141, endPoint y: 257, distance: 195.7
click at [141, 257] on div "All *****" at bounding box center [489, 243] width 699 height 29
paste input "****"
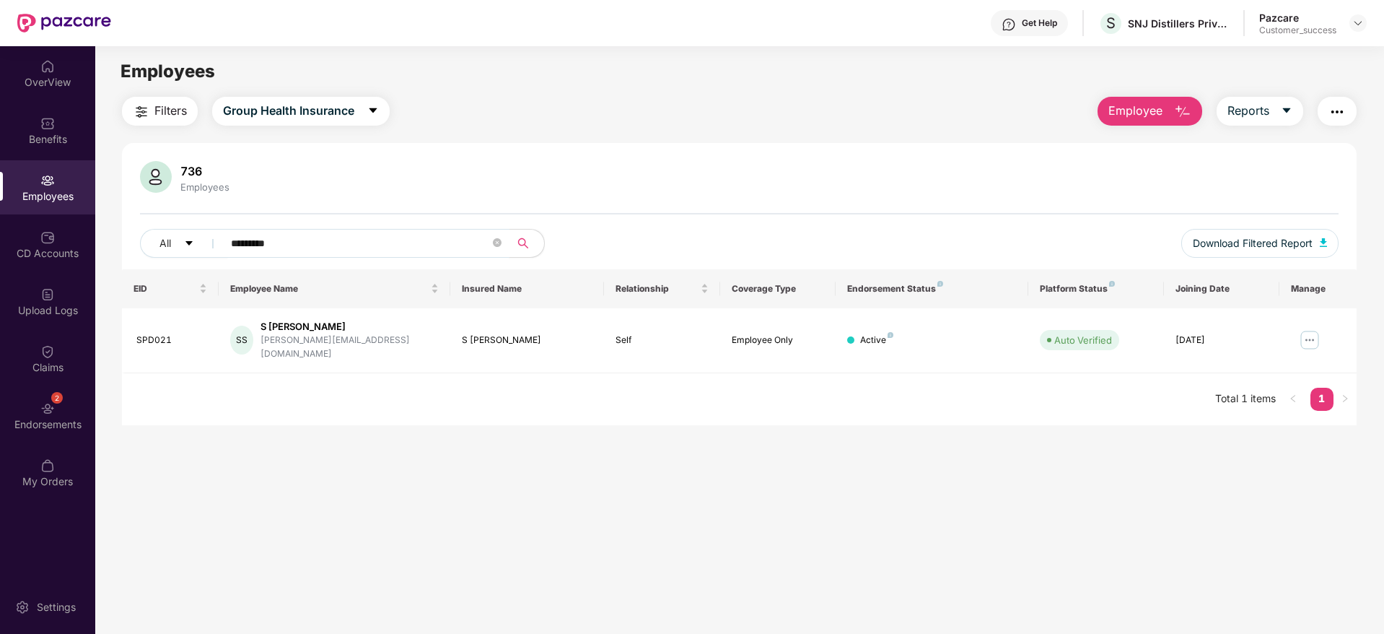
type input "*********"
click at [1312, 337] on img at bounding box center [1310, 339] width 23 height 23
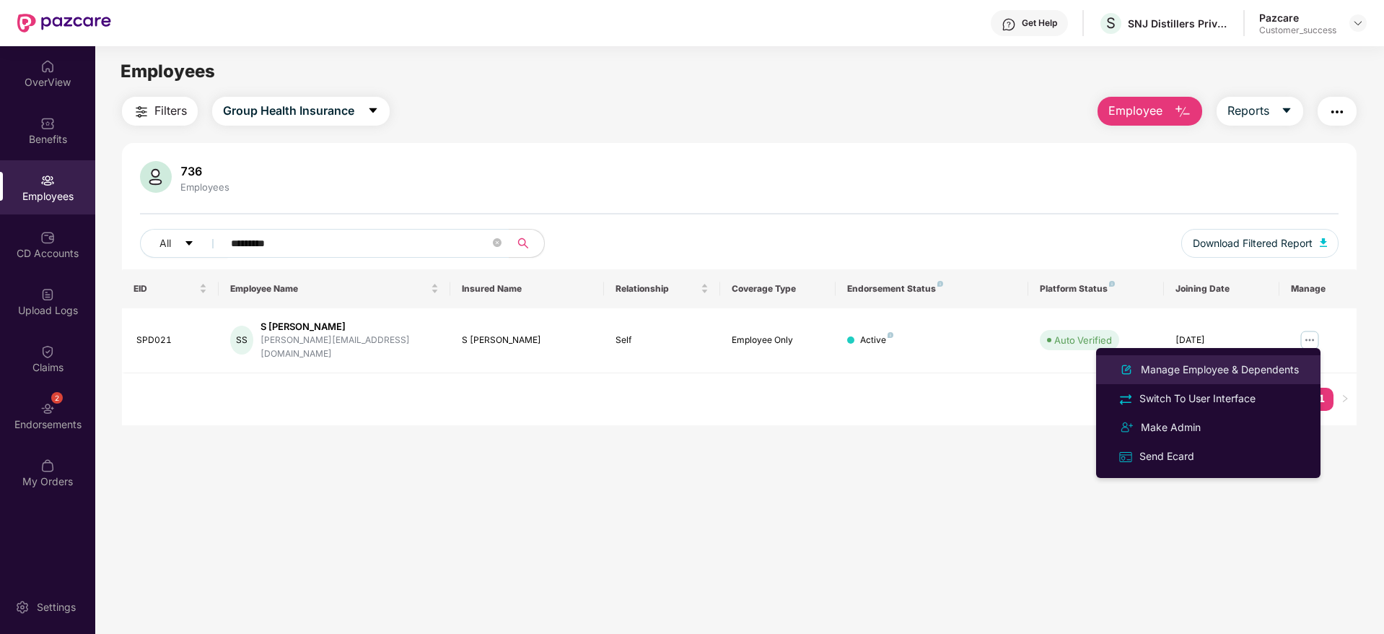
click at [1265, 368] on div "Manage Employee & Dependents" at bounding box center [1220, 370] width 164 height 16
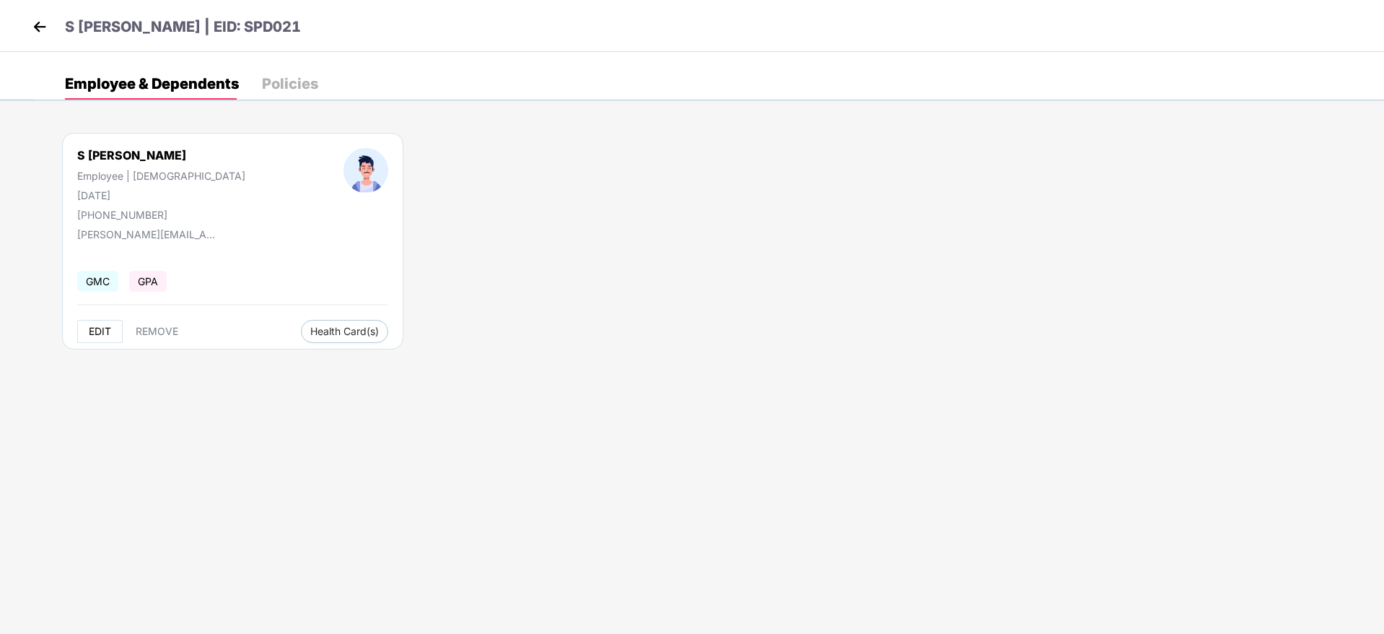
click at [100, 330] on span "EDIT" at bounding box center [100, 332] width 22 height 12
select select "****"
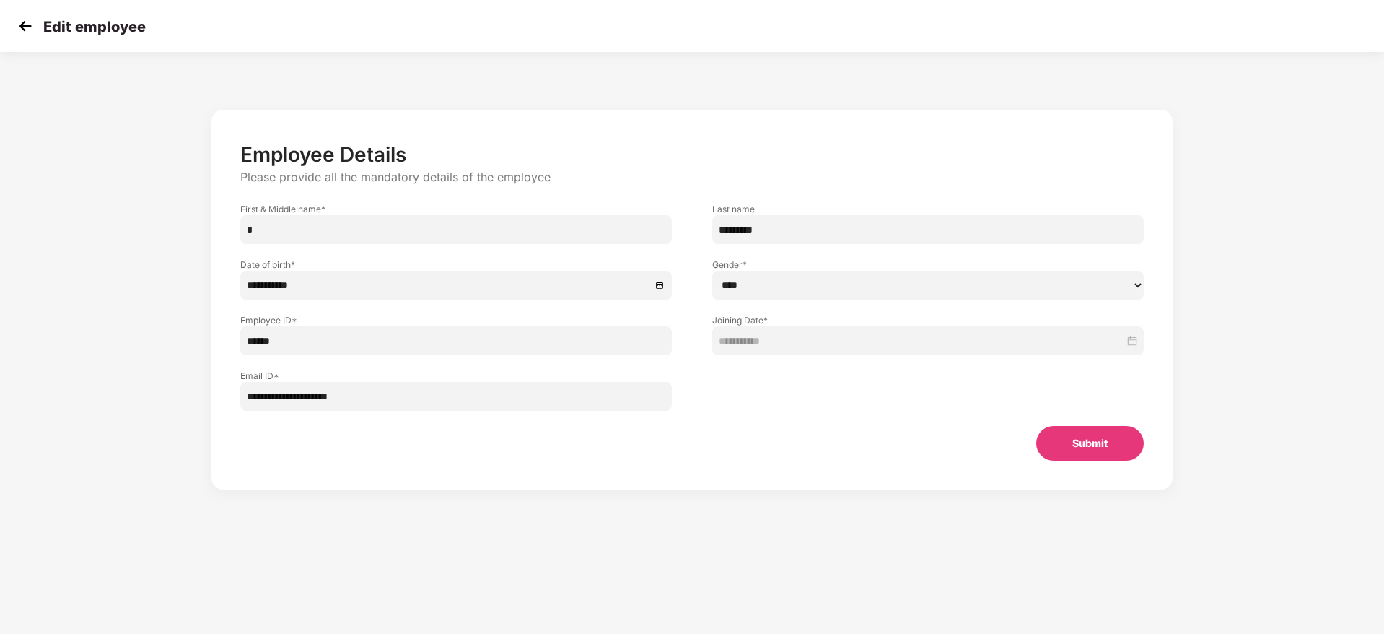
drag, startPoint x: 473, startPoint y: 402, endPoint x: 198, endPoint y: 421, distance: 274.9
click at [198, 421] on div "**********" at bounding box center [691, 313] width 1153 height 423
paste input "*******"
type input "**********"
click at [1066, 437] on button "Submit" at bounding box center [1091, 443] width 108 height 35
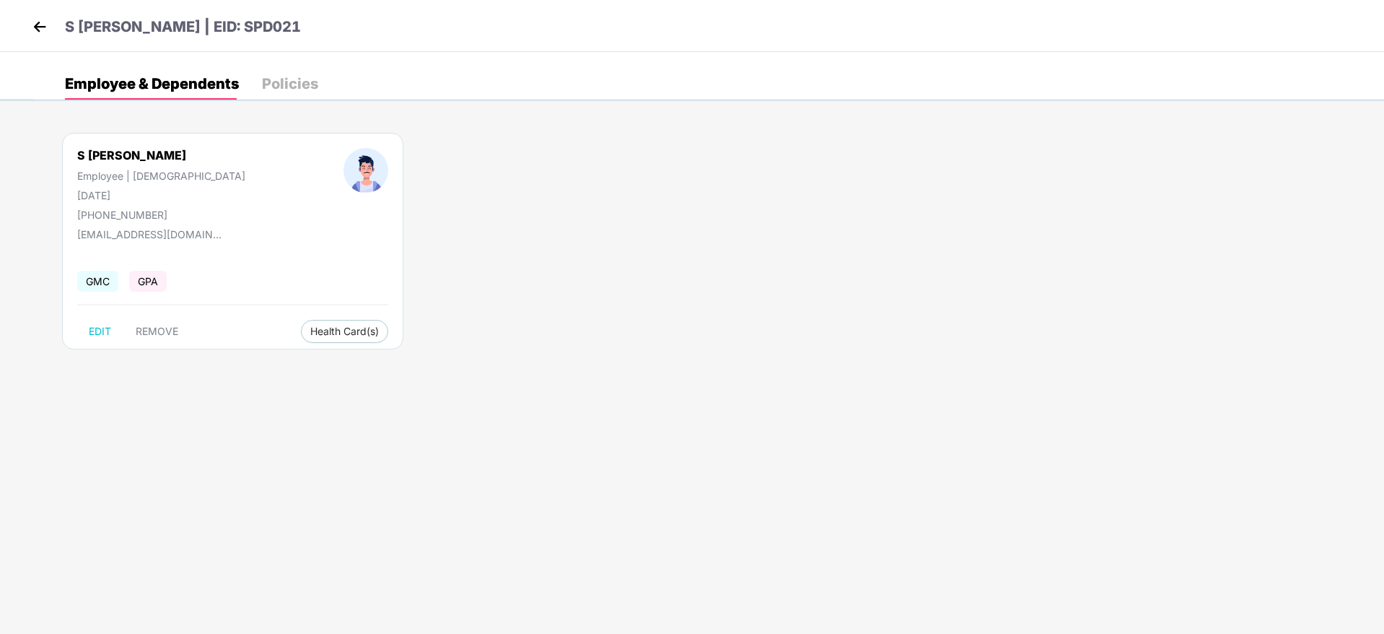
click at [143, 217] on div "[PHONE_NUMBER]" at bounding box center [161, 215] width 168 height 12
copy div "[PHONE_NUMBER]"
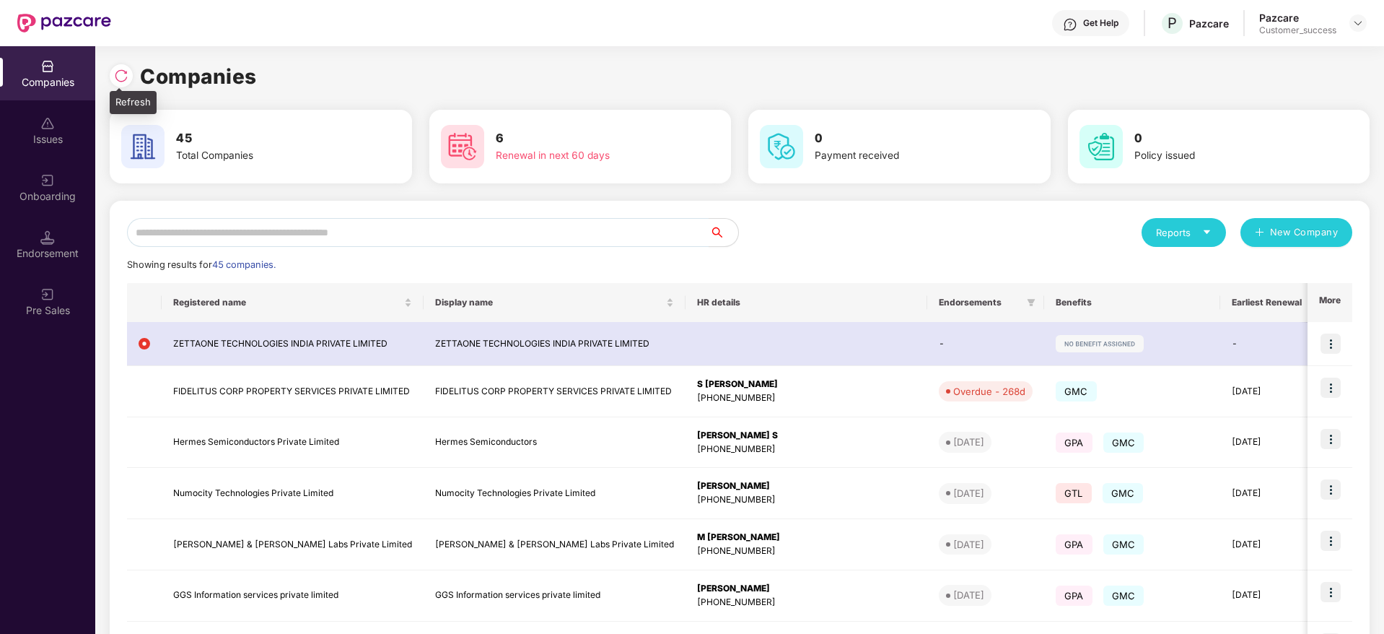
click at [124, 69] on img at bounding box center [121, 76] width 14 height 14
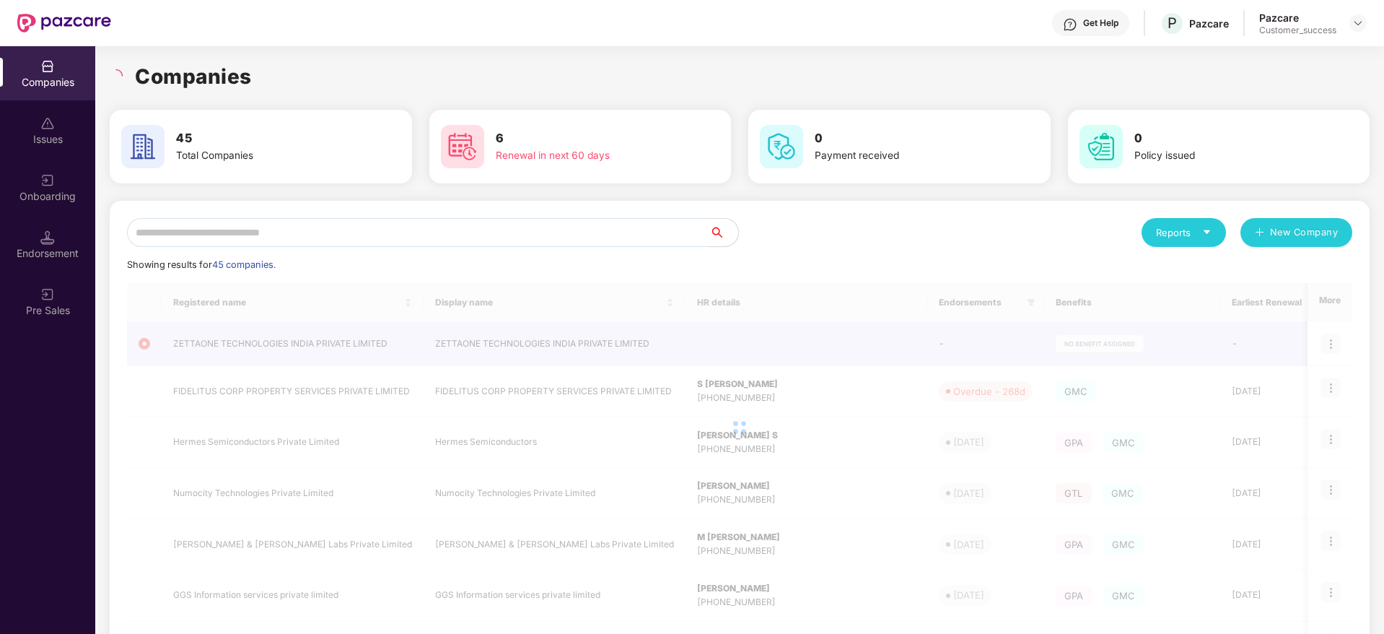
click at [281, 82] on div "Companies" at bounding box center [740, 77] width 1260 height 32
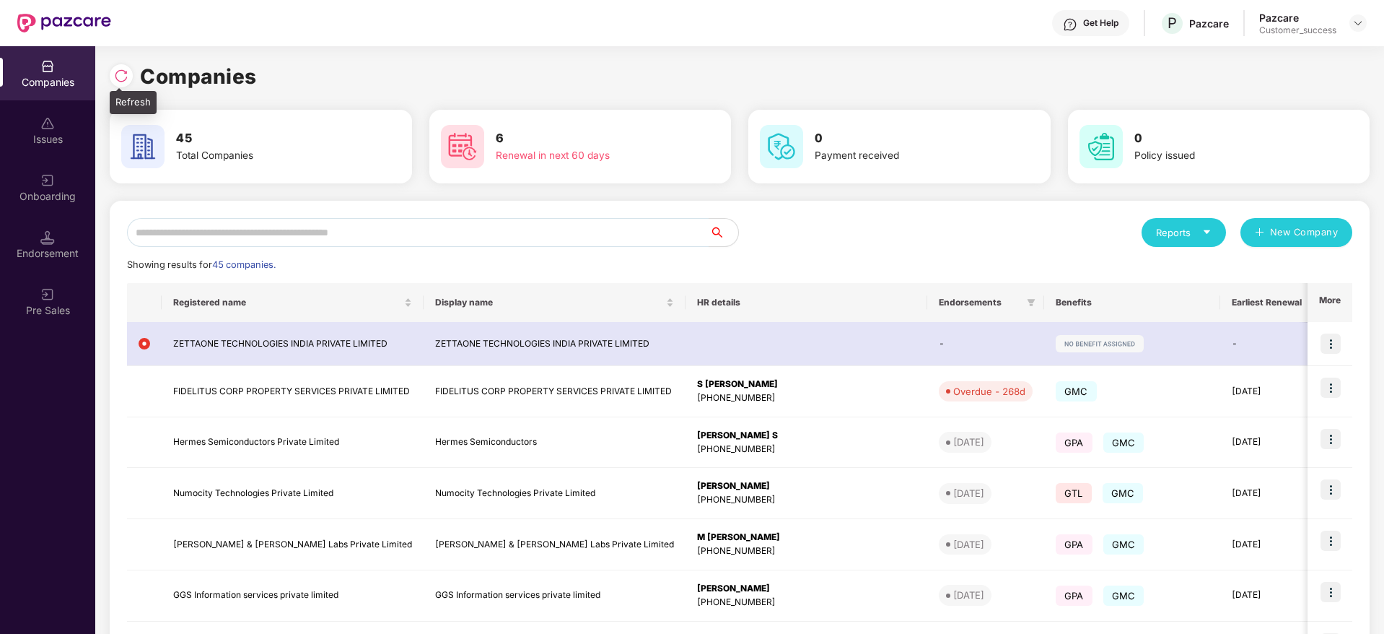
click at [126, 72] on img at bounding box center [121, 76] width 14 height 14
click at [118, 72] on img at bounding box center [121, 76] width 14 height 14
click at [121, 66] on div at bounding box center [121, 75] width 23 height 23
click at [119, 77] on img at bounding box center [121, 76] width 14 height 14
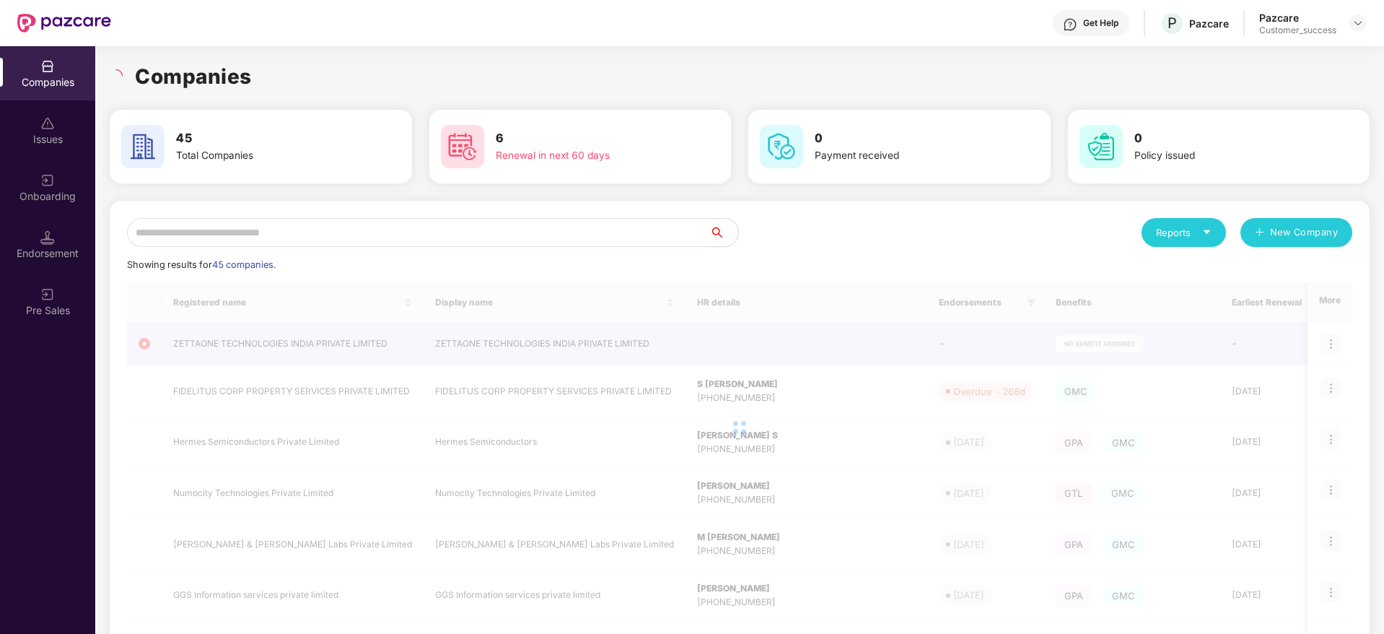
click at [276, 73] on div "Companies" at bounding box center [740, 77] width 1260 height 32
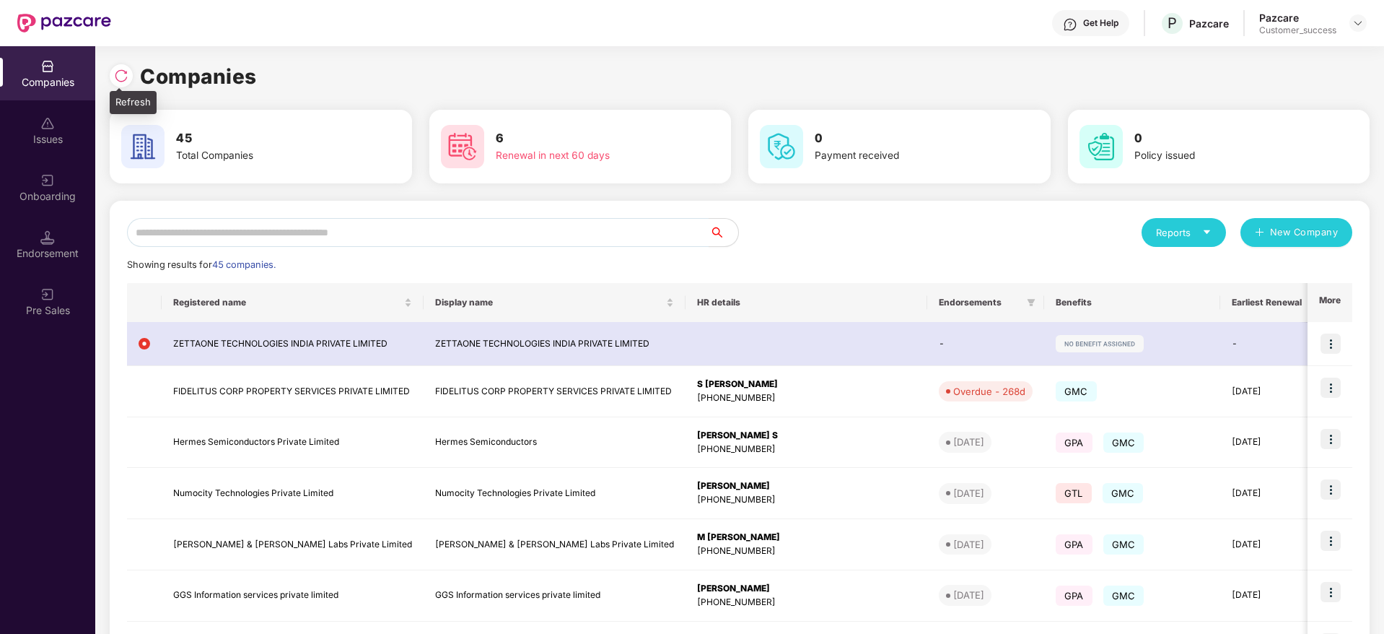
click at [122, 73] on img at bounding box center [121, 76] width 14 height 14
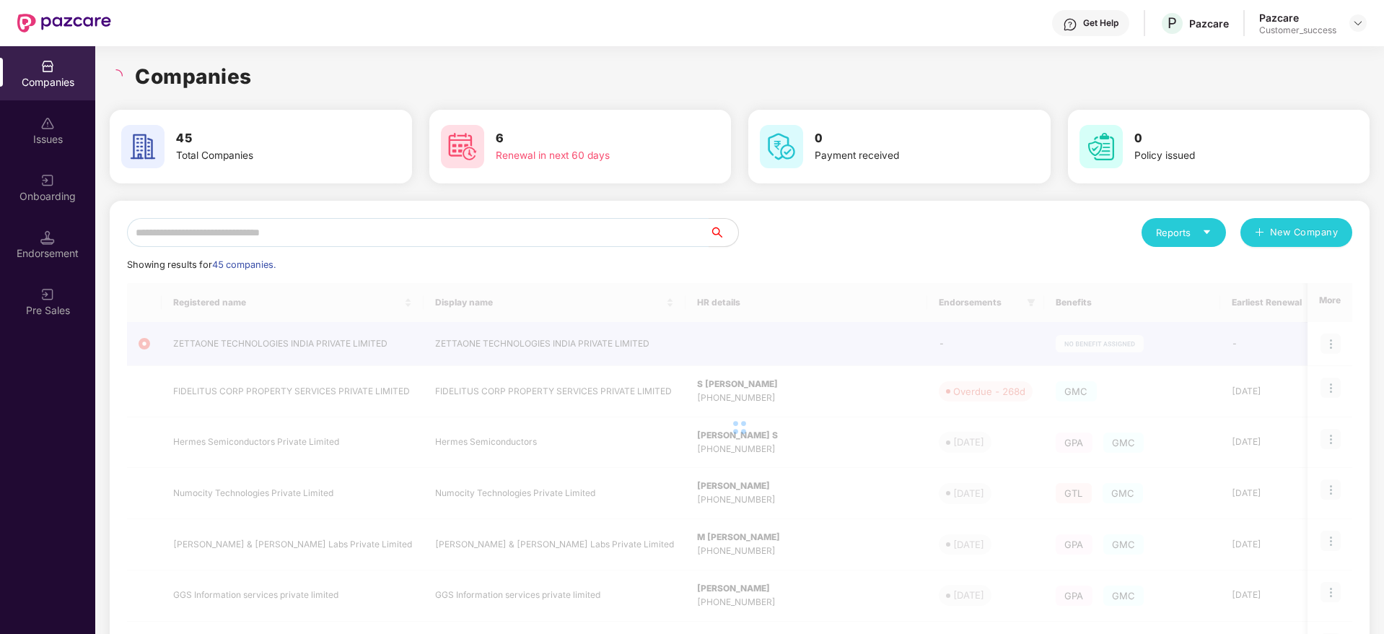
click at [279, 76] on div "Companies" at bounding box center [740, 77] width 1260 height 32
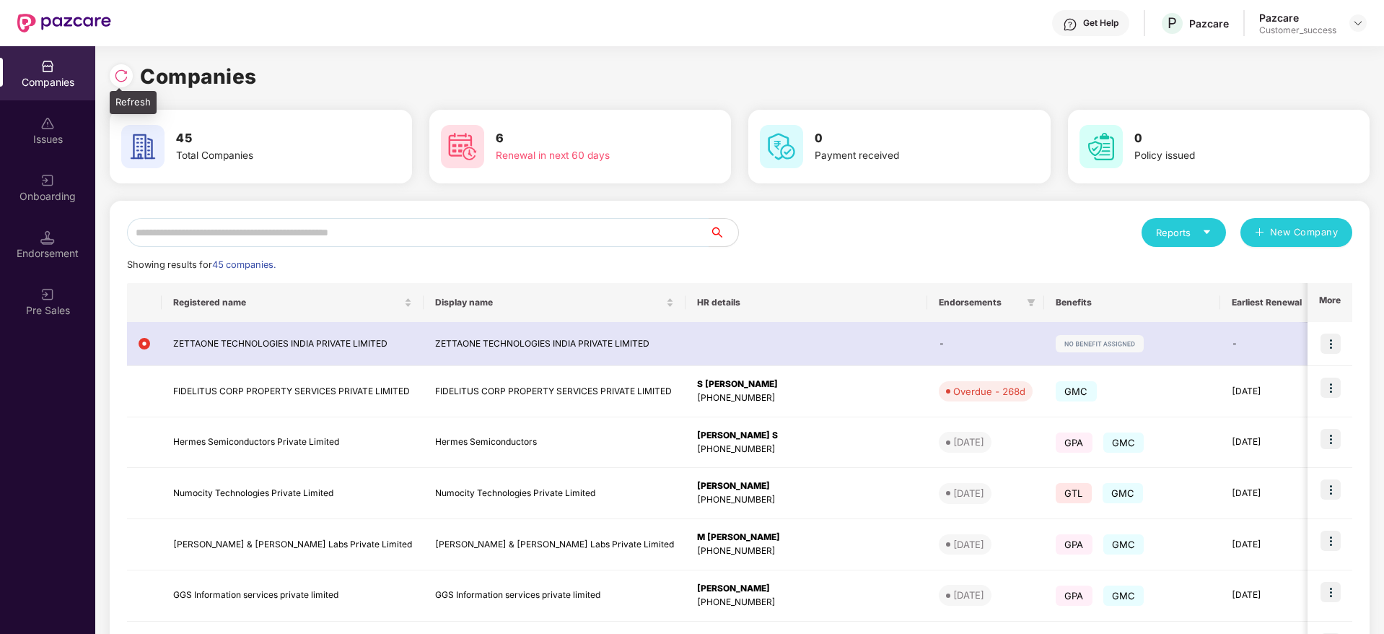
click at [128, 69] on div at bounding box center [121, 75] width 23 height 23
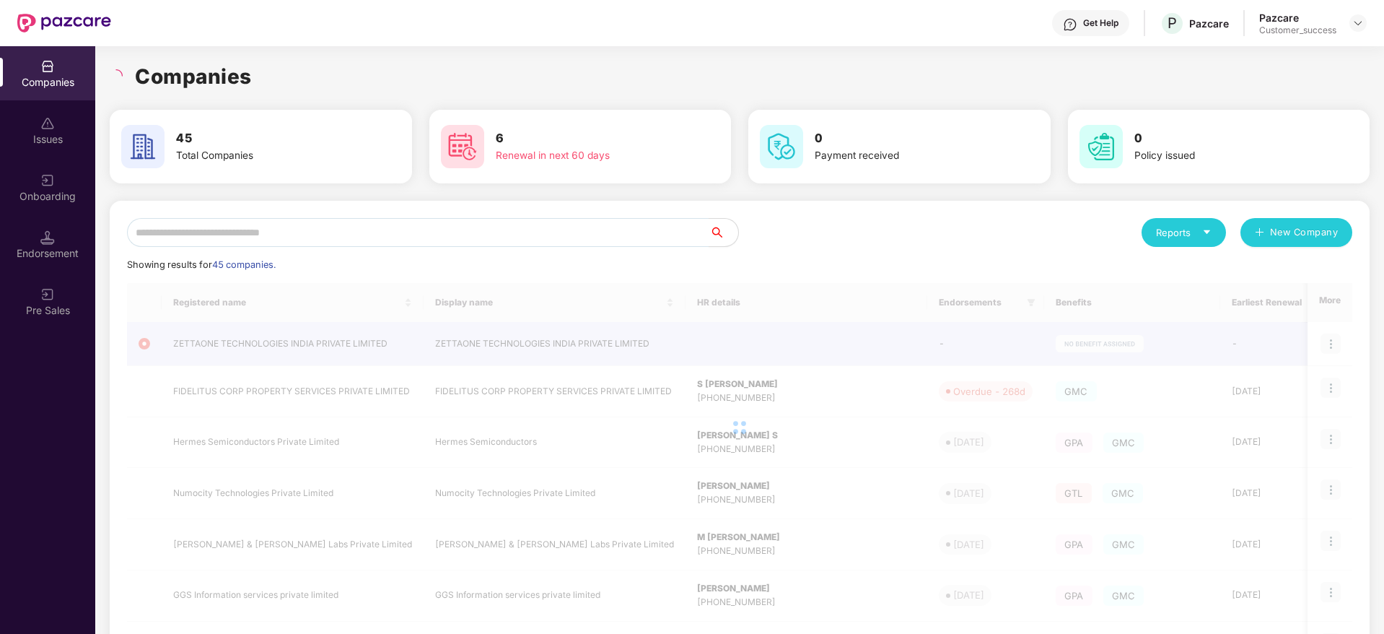
click at [275, 83] on div "Companies" at bounding box center [740, 77] width 1260 height 32
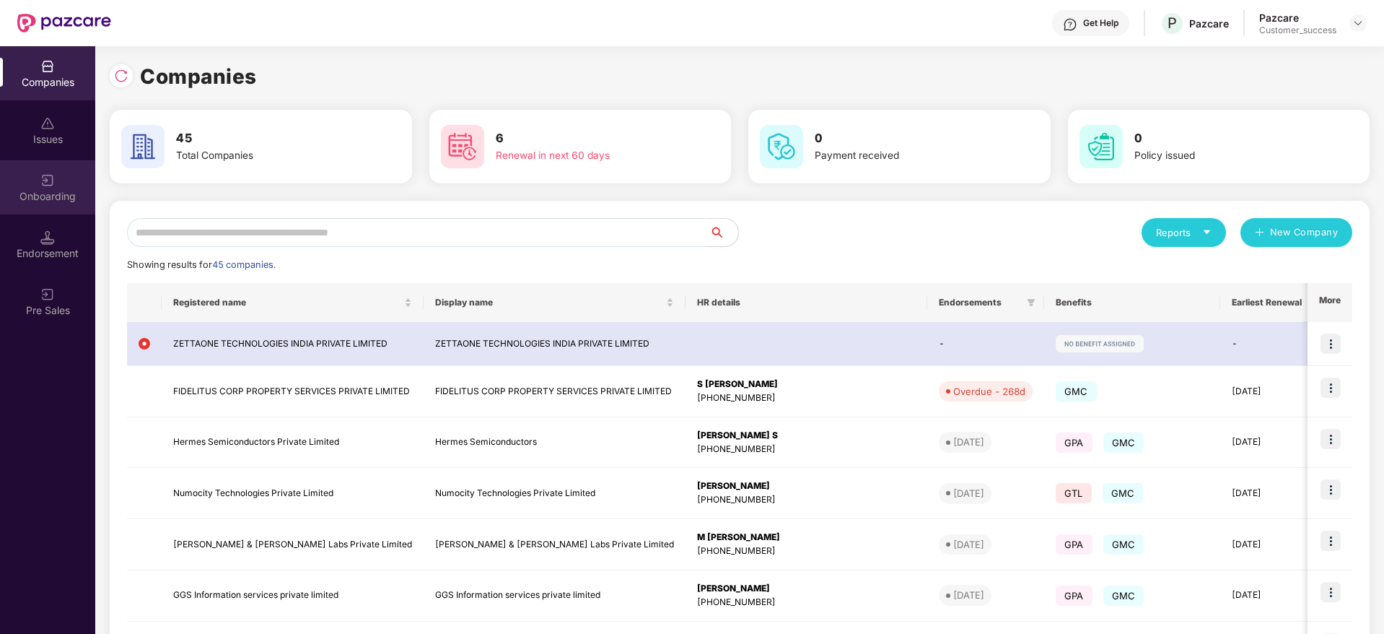
click at [65, 180] on div "Onboarding" at bounding box center [47, 187] width 95 height 54
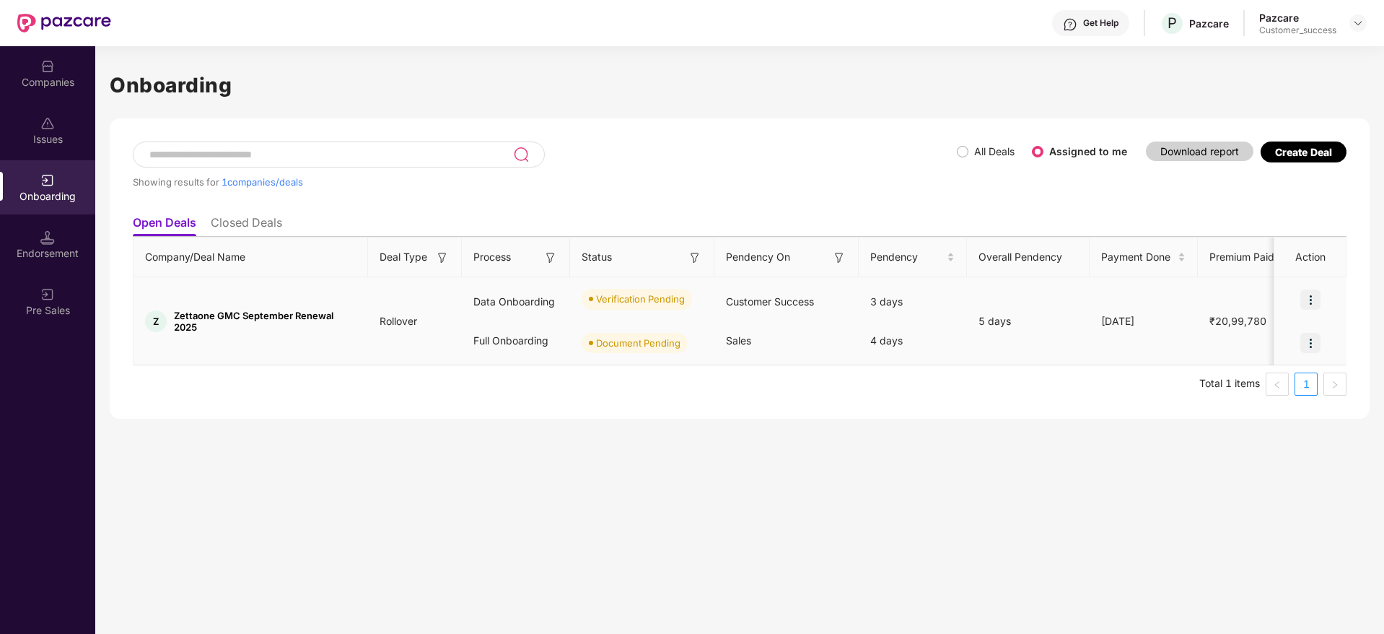
click at [1304, 298] on img at bounding box center [1311, 299] width 20 height 20
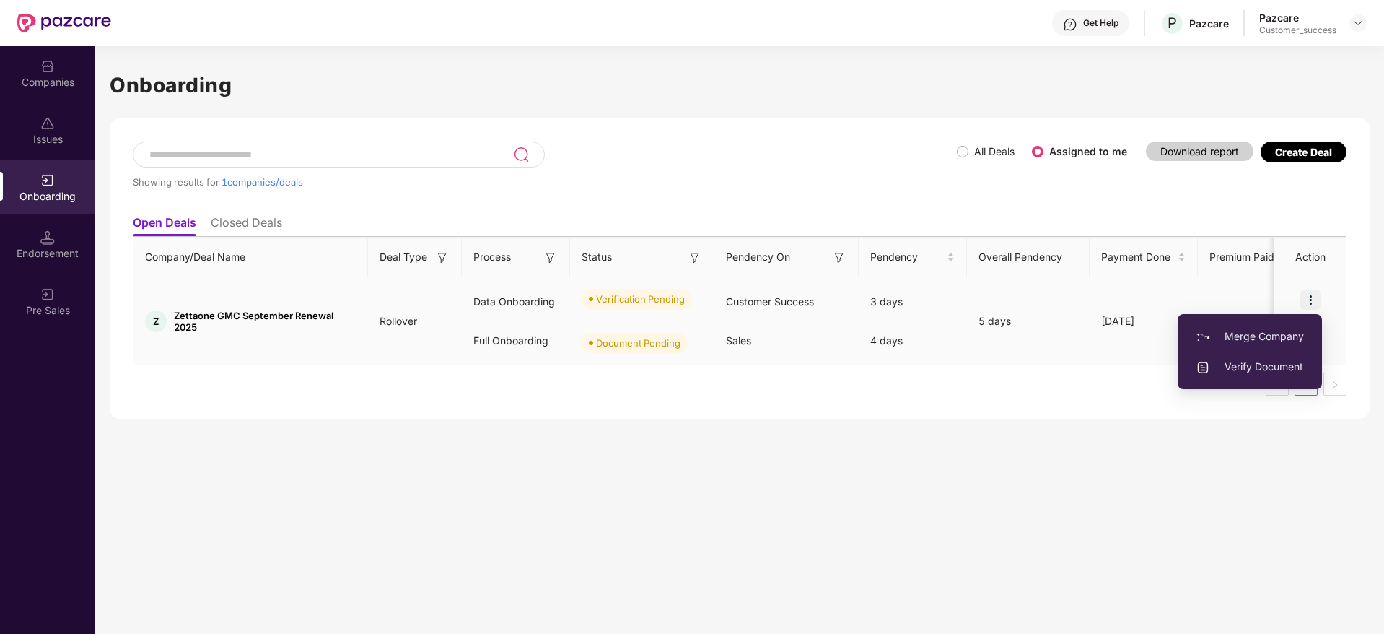
click at [1270, 365] on span "Verify Document" at bounding box center [1250, 367] width 108 height 16
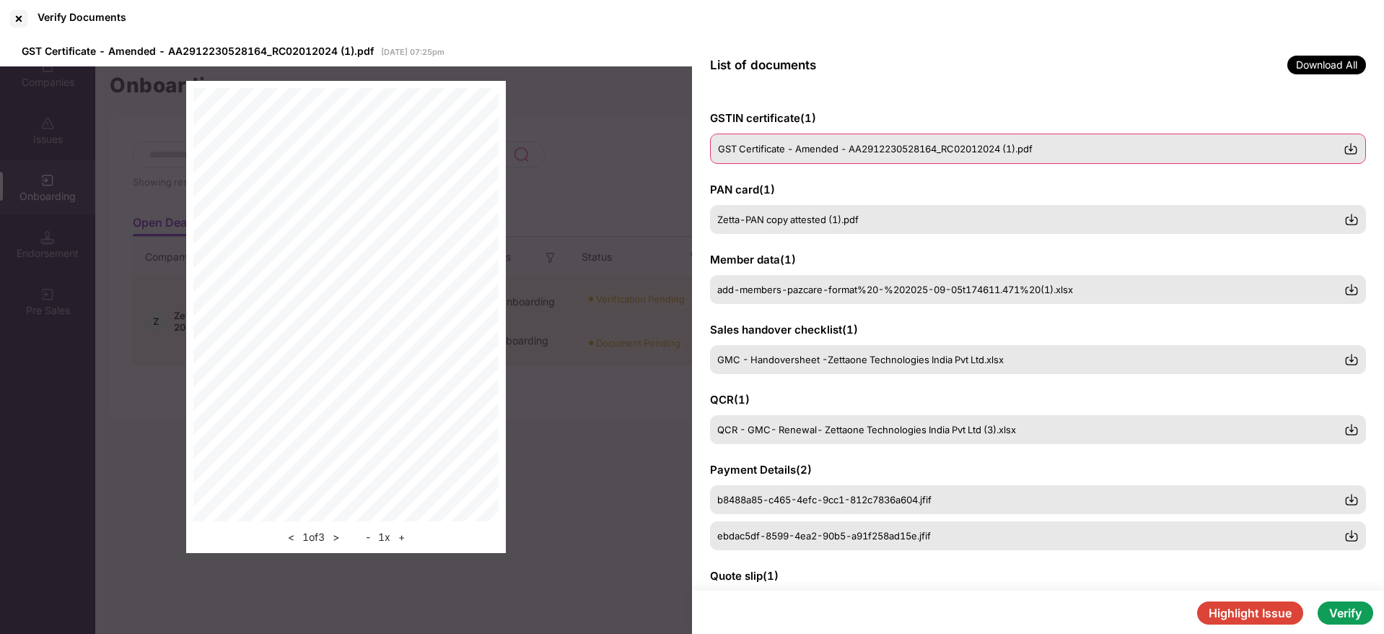
click at [852, 149] on span "GST Certificate - Amended - AA2912230528164_RC02012024 (1).pdf" at bounding box center [875, 149] width 315 height 12
click at [1351, 149] on img at bounding box center [1351, 148] width 14 height 14
click at [1216, 219] on div "Zetta-PAN copy attested (1).pdf" at bounding box center [1031, 219] width 626 height 12
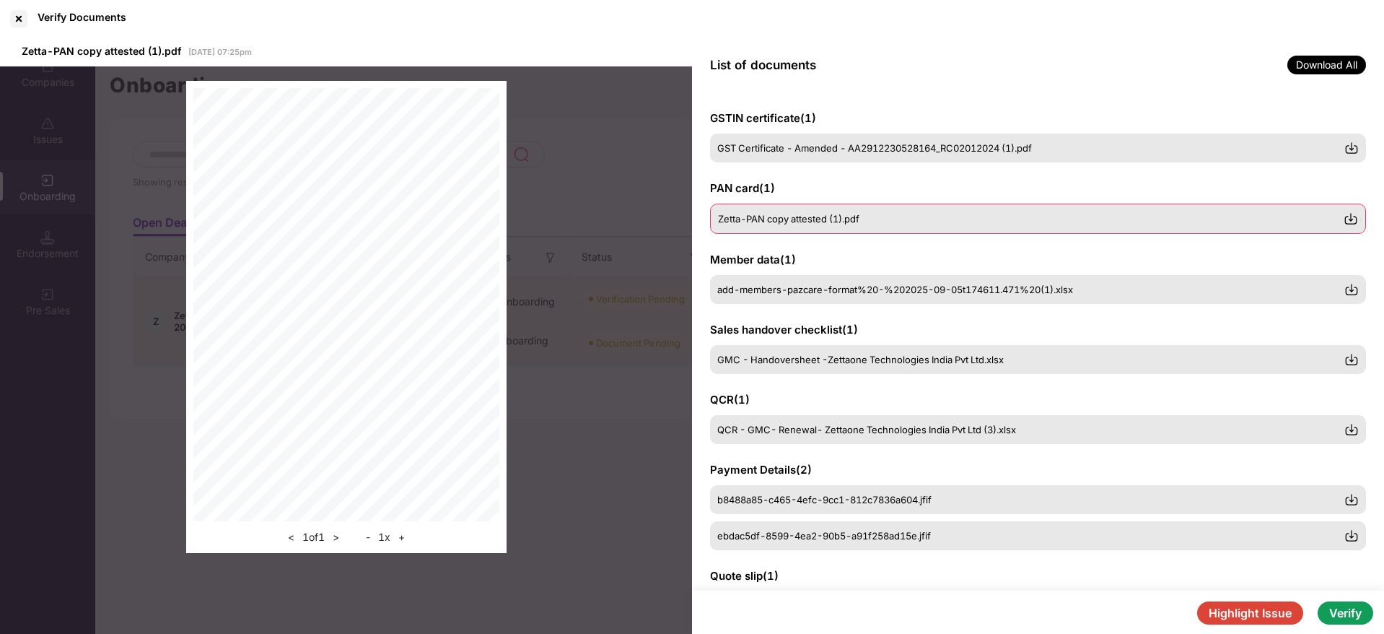
click at [1351, 219] on img at bounding box center [1351, 218] width 14 height 14
click at [971, 296] on div "add-members-pazcare-format%20-%202025-09-05t174611.471%20(1).xlsx" at bounding box center [1038, 289] width 656 height 30
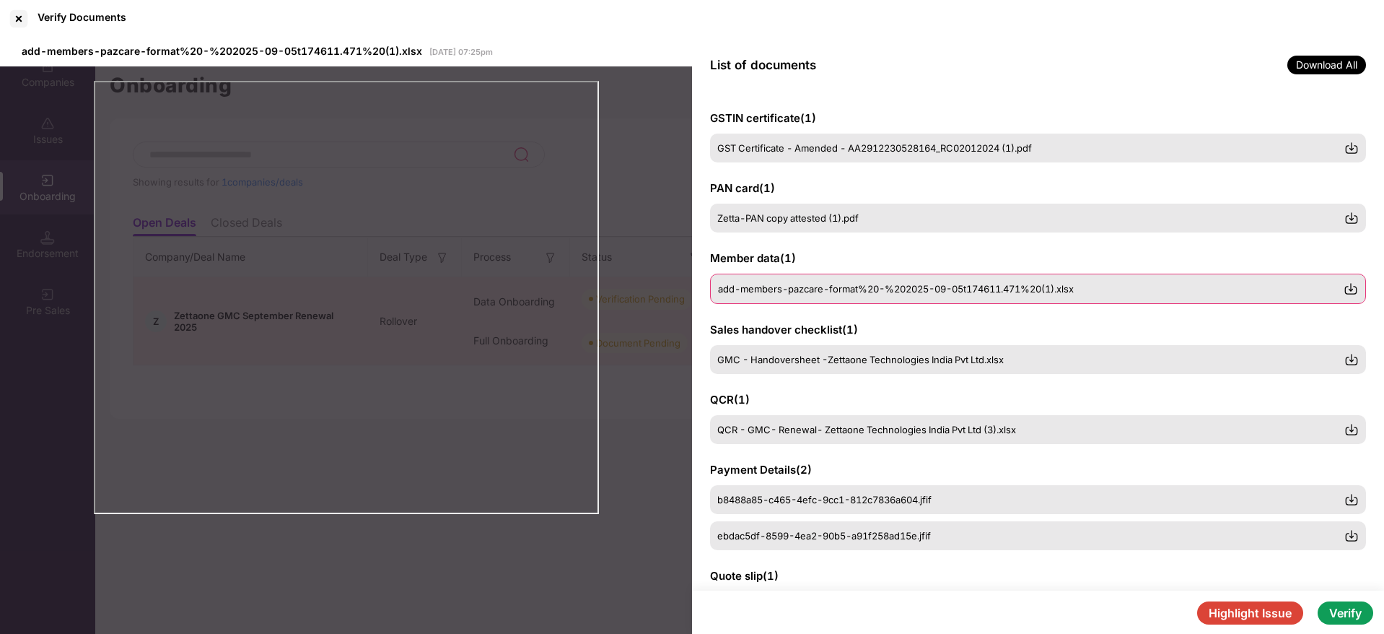
click at [1353, 289] on img at bounding box center [1351, 289] width 14 height 14
click at [1011, 358] on div "GMC - Handoversheet -Zettaone Technologies India Pvt Ltd.xlsx" at bounding box center [1031, 359] width 626 height 12
click at [1356, 361] on img at bounding box center [1351, 359] width 14 height 14
click at [941, 434] on span "QCR - GMC- Renewal- Zettaone Technologies India Pvt Ltd (3).xlsx" at bounding box center [867, 429] width 299 height 12
click at [1353, 428] on img at bounding box center [1351, 429] width 14 height 14
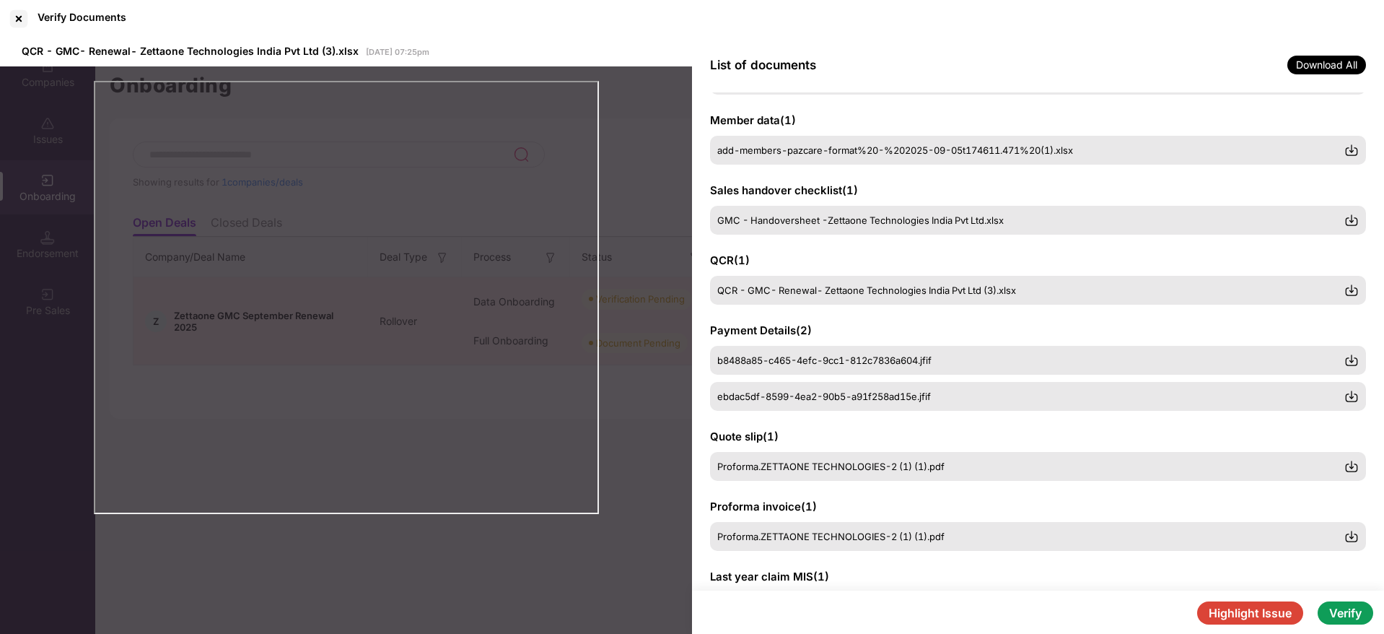
scroll to position [152, 0]
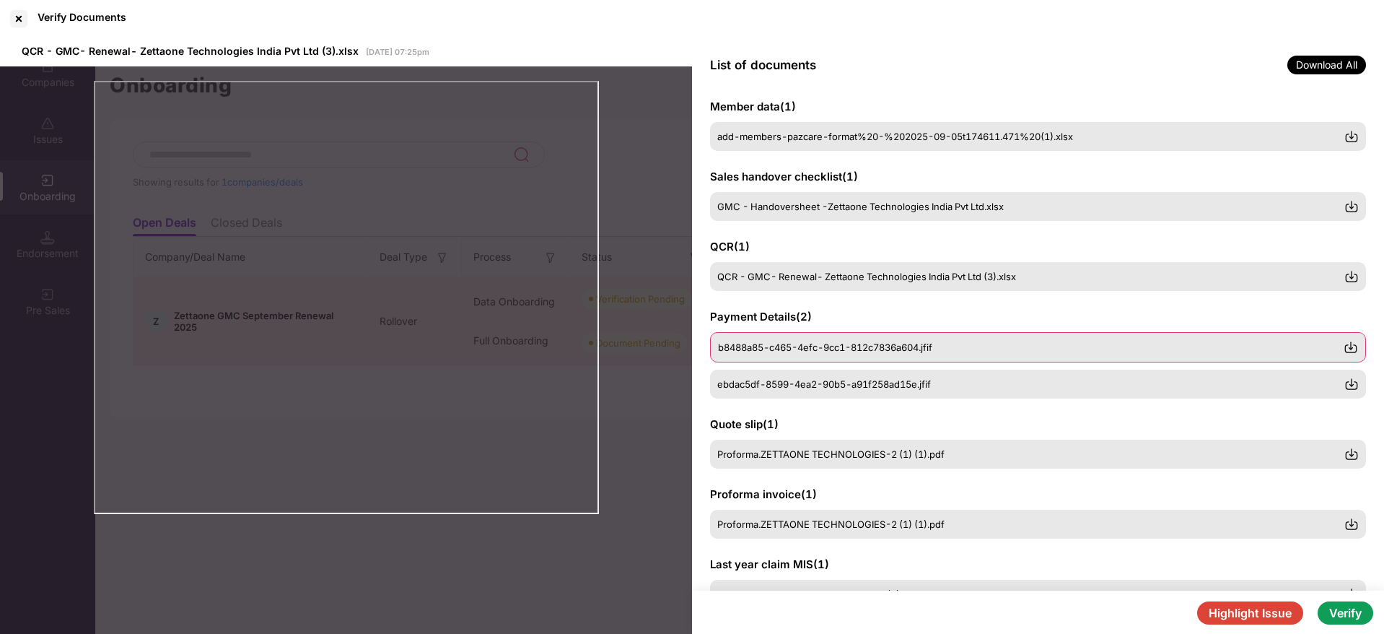
click at [907, 341] on span "b8488a85-c465-4efc-9cc1-812c7836a604.jfif" at bounding box center [825, 347] width 214 height 12
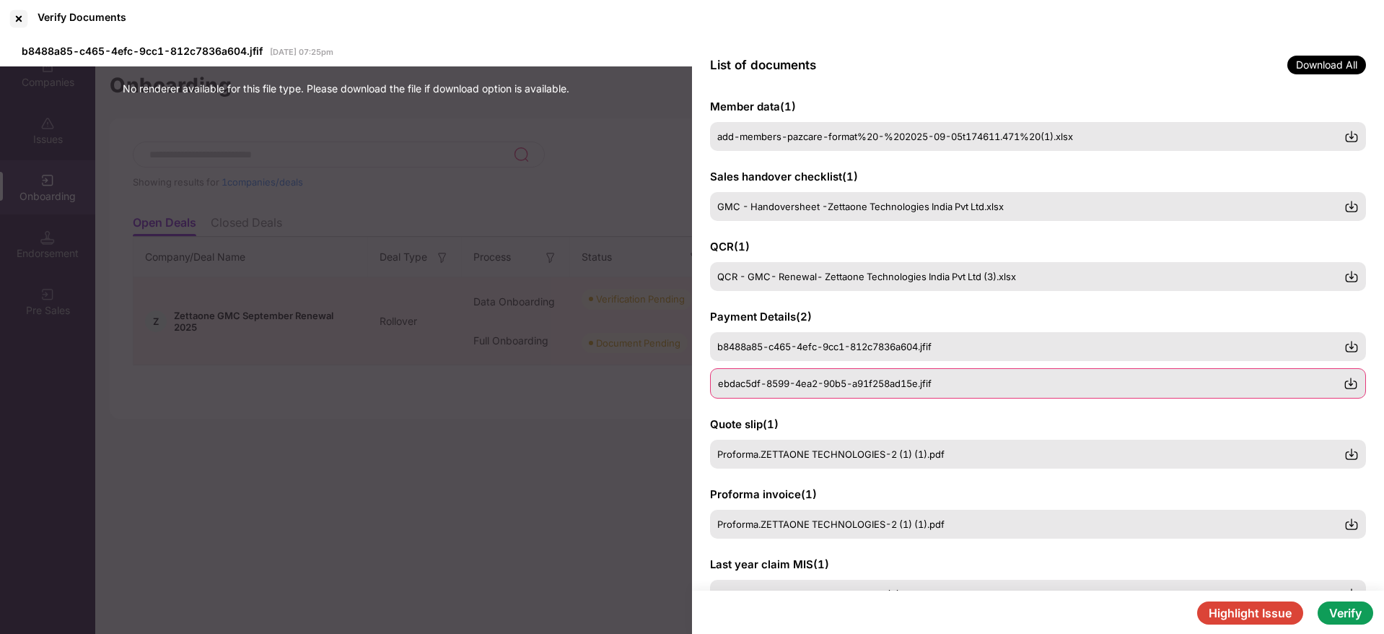
click at [942, 383] on div "ebdac5df-8599-4ea2-90b5-a91f258ad15e.jfif" at bounding box center [1031, 384] width 626 height 12
click at [933, 351] on span "b8488a85-c465-4efc-9cc1-812c7836a604.jfif" at bounding box center [825, 347] width 214 height 12
click at [1353, 344] on img at bounding box center [1351, 347] width 14 height 14
click at [1351, 382] on img at bounding box center [1351, 383] width 14 height 14
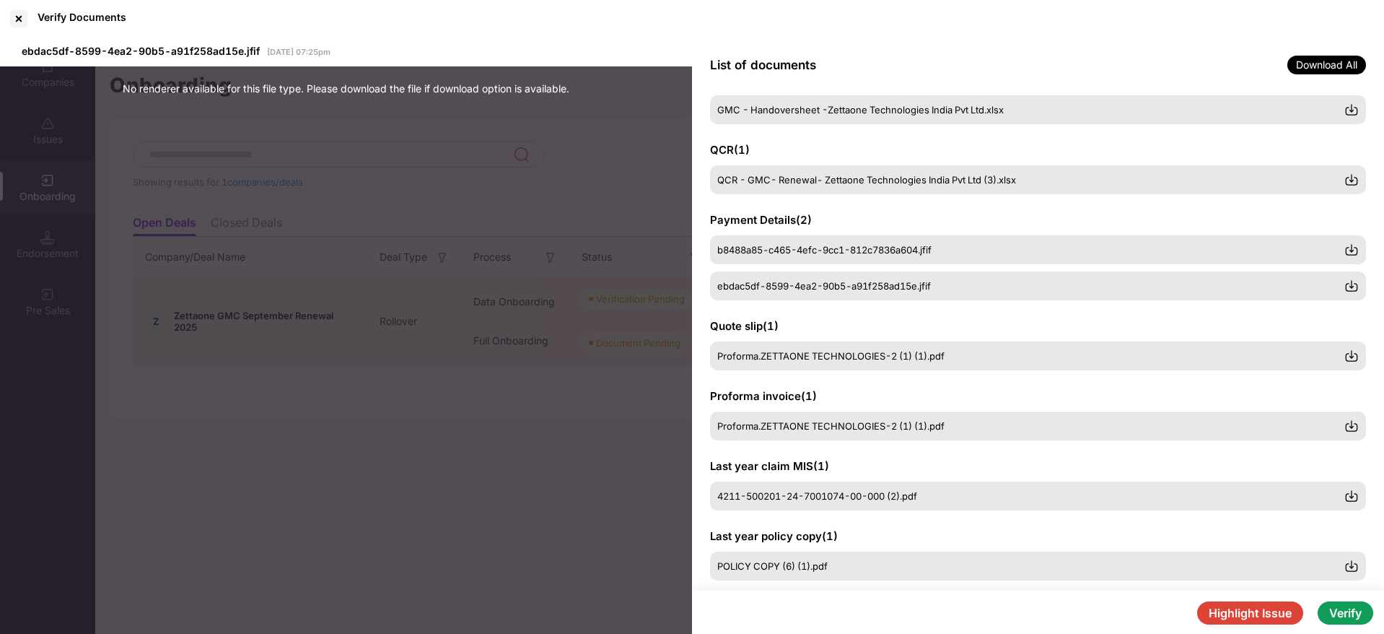
scroll to position [251, 0]
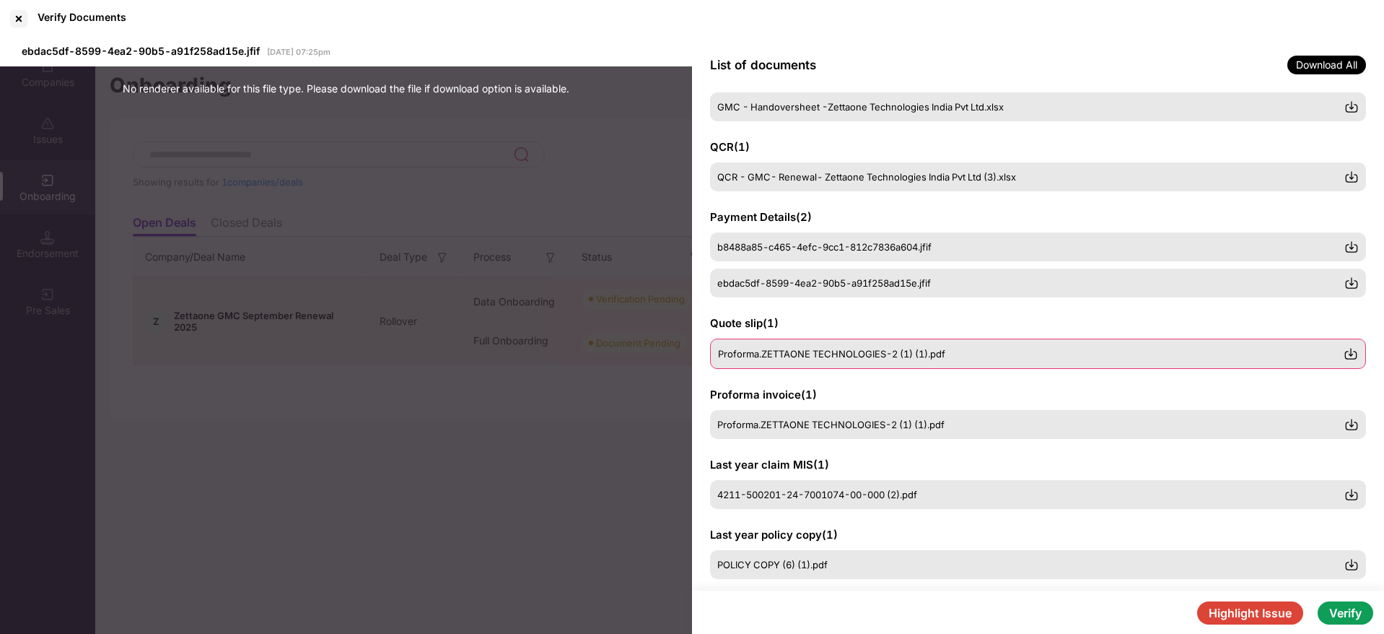
click at [930, 349] on span "Proforma.ZETTAONE TECHNOLOGIES-2 (1) (1).pdf" at bounding box center [831, 354] width 227 height 12
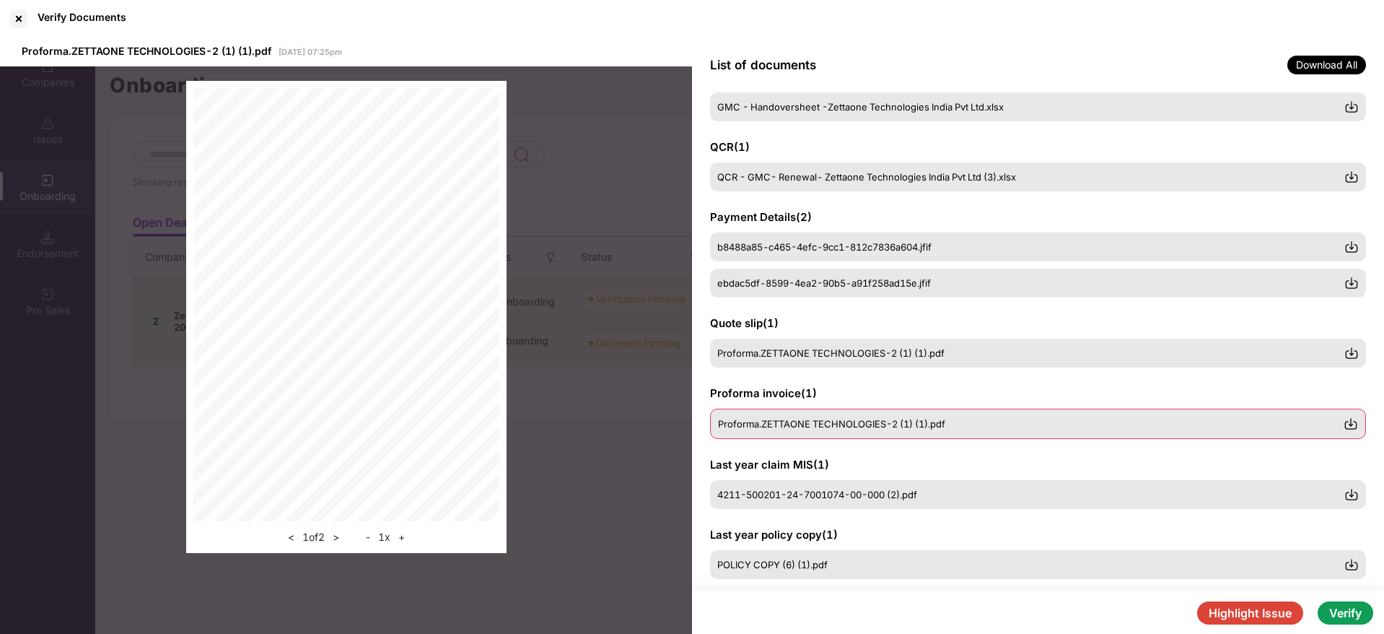
click at [1355, 418] on img at bounding box center [1351, 423] width 14 height 14
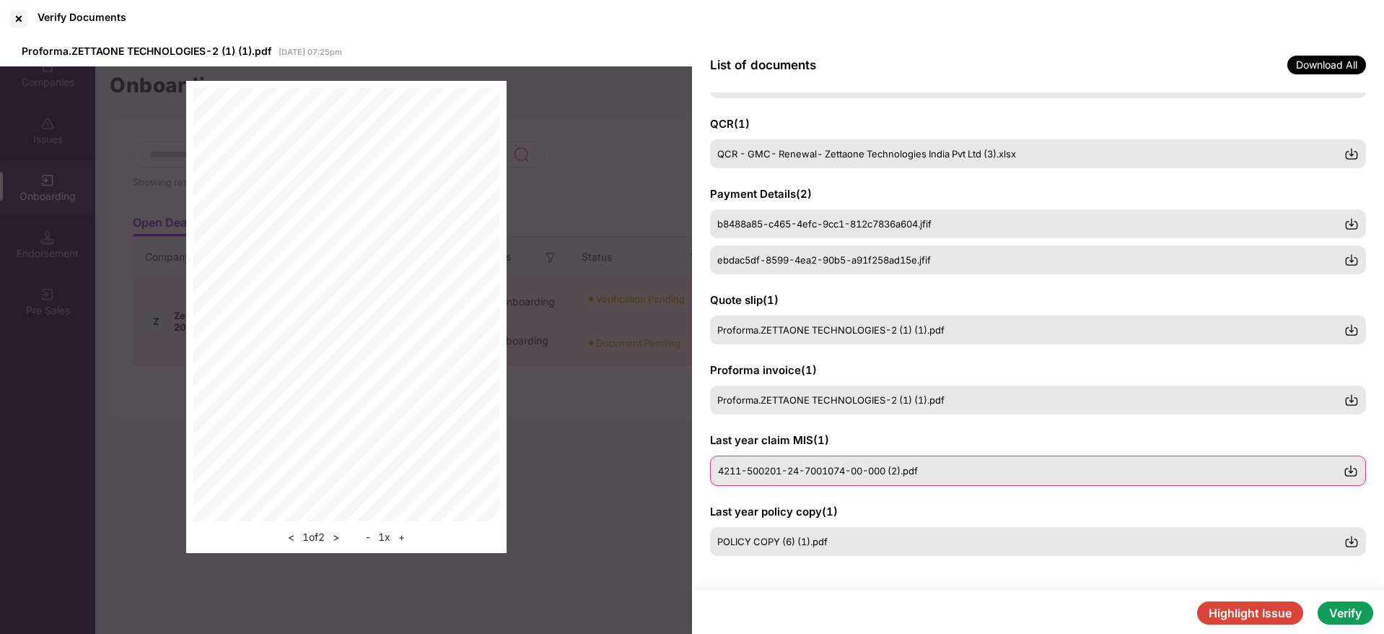
click at [930, 476] on div "4211-500201-24-7001074-00-000 (2).pdf" at bounding box center [1031, 471] width 626 height 12
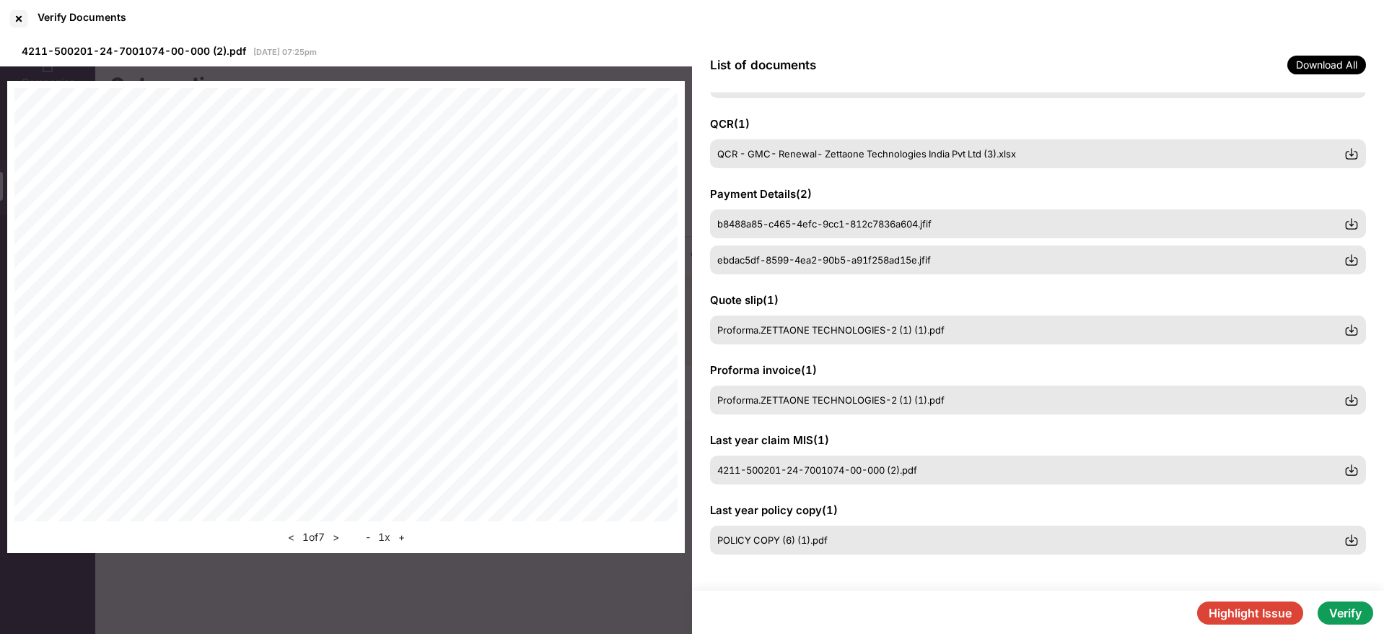
scroll to position [0, 1]
click at [337, 536] on button ">" at bounding box center [335, 536] width 15 height 17
click at [339, 537] on button ">" at bounding box center [335, 536] width 15 height 17
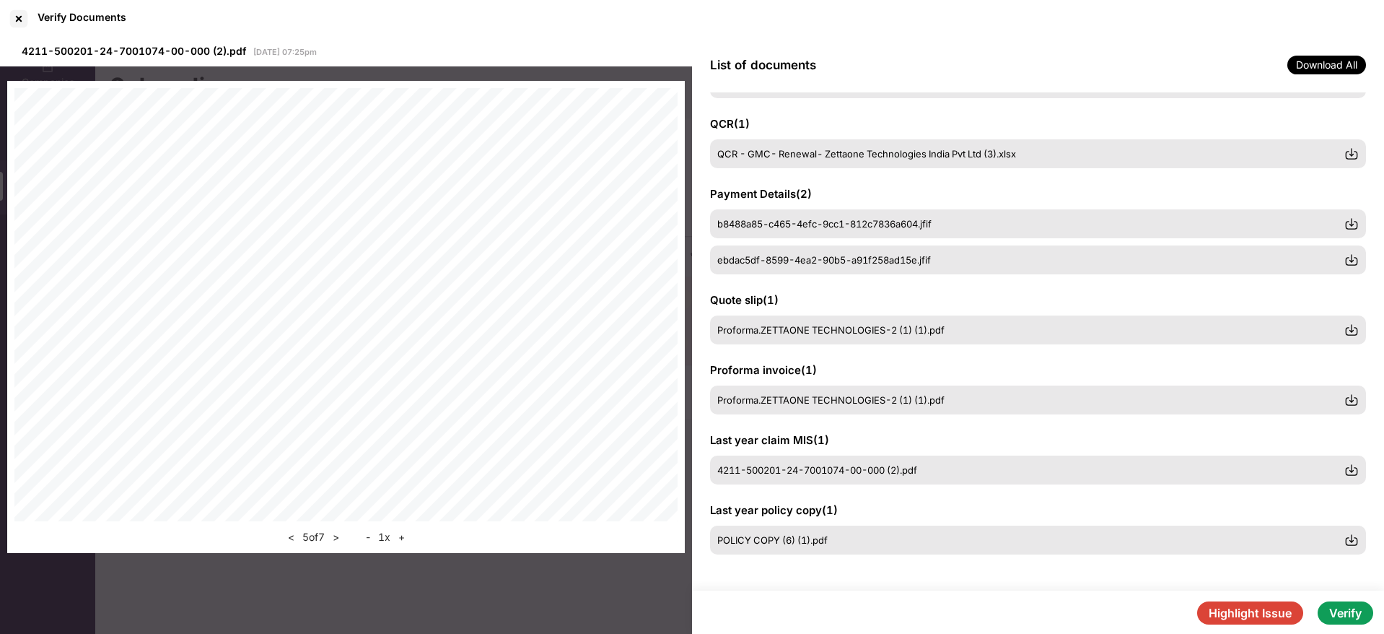
click at [339, 537] on button ">" at bounding box center [335, 536] width 15 height 17
click at [289, 537] on button "<" at bounding box center [291, 536] width 15 height 17
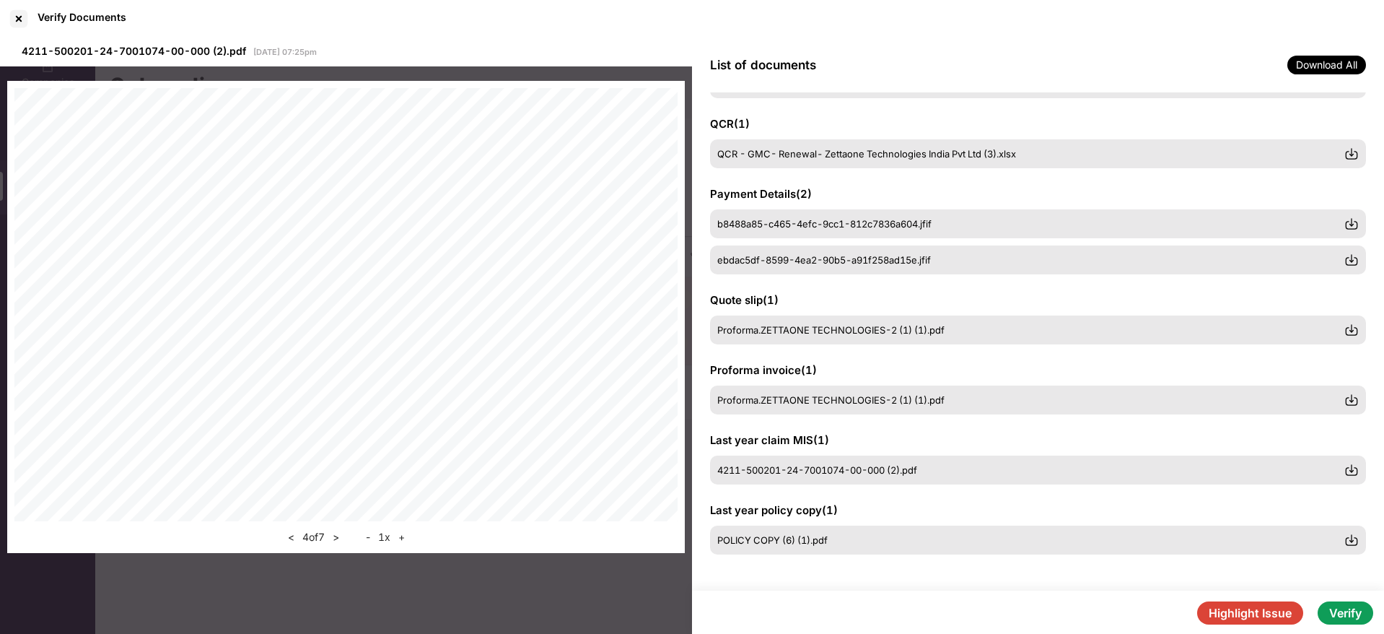
click at [289, 537] on button "<" at bounding box center [291, 536] width 15 height 17
click at [834, 544] on div "POLICY COPY (6) (1).pdf" at bounding box center [1031, 541] width 626 height 12
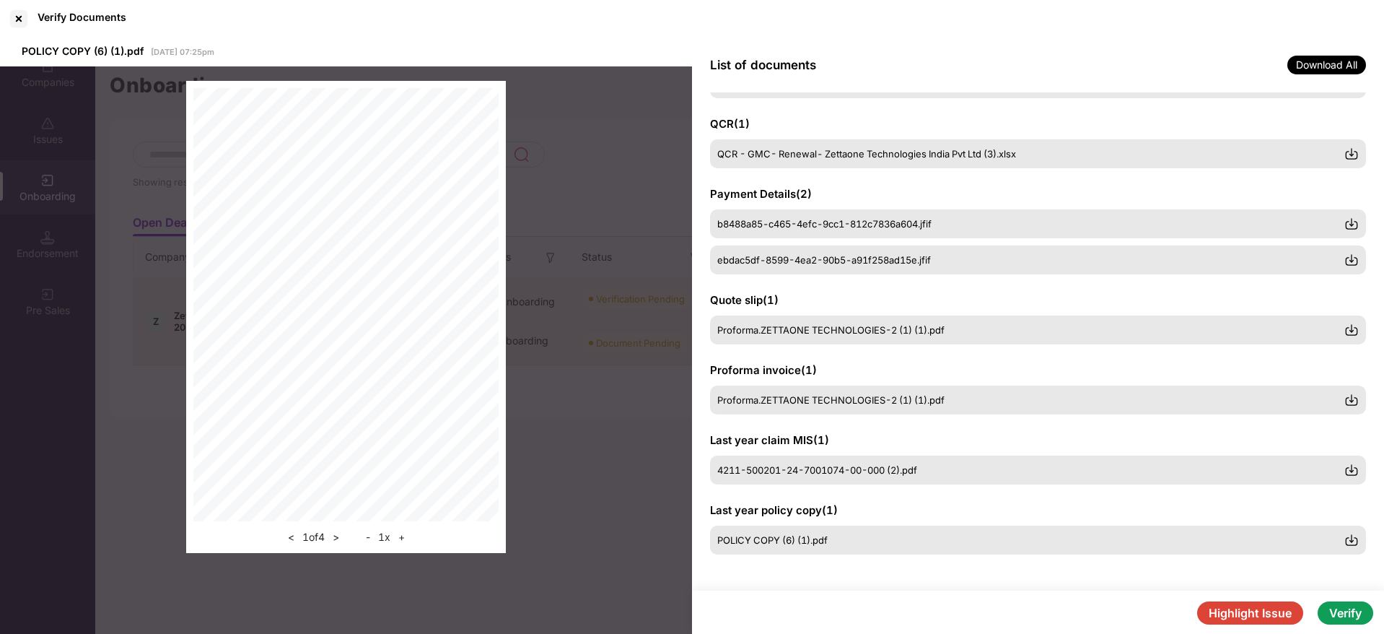
click at [1356, 613] on button "Verify" at bounding box center [1346, 612] width 56 height 23
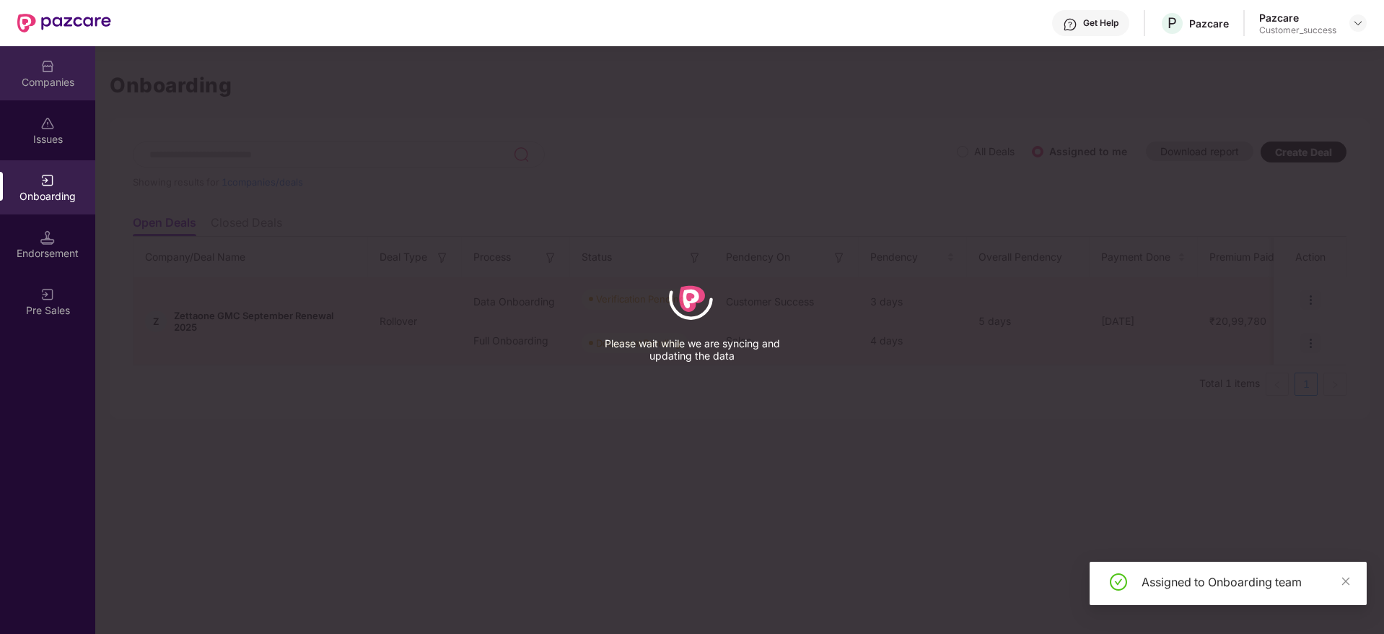
click at [63, 76] on div "Companies" at bounding box center [47, 82] width 95 height 14
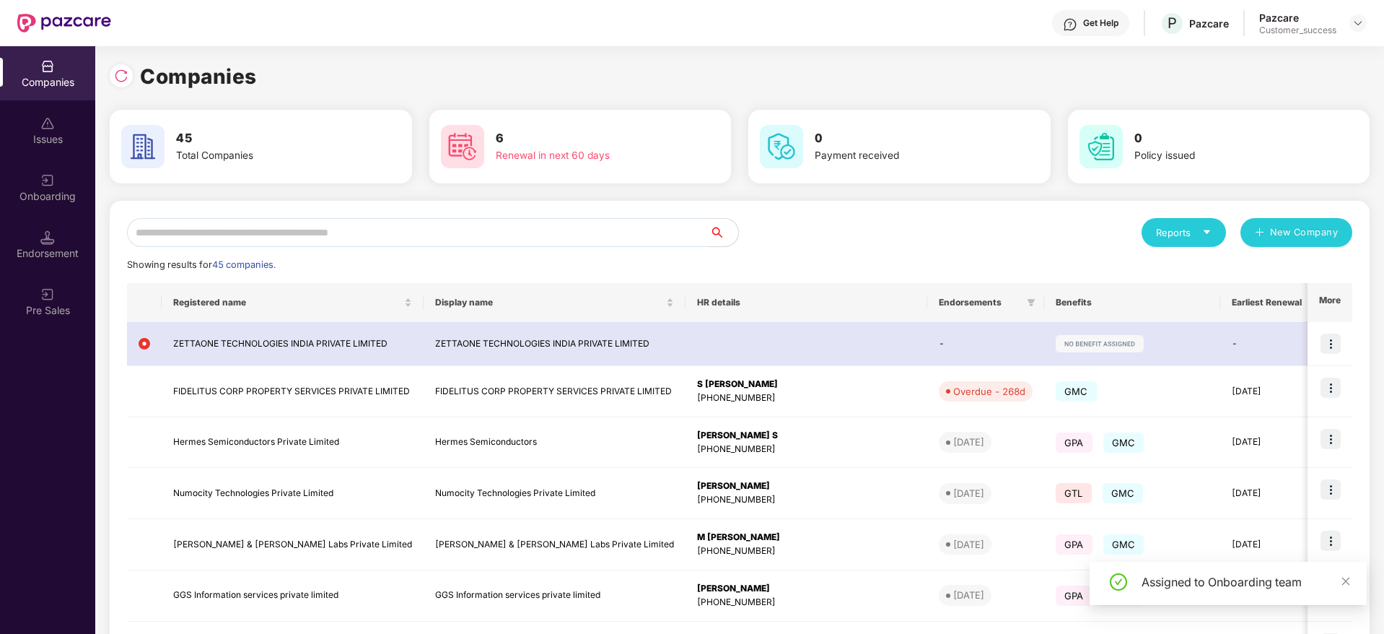
click at [48, 196] on div "Onboarding" at bounding box center [47, 196] width 95 height 14
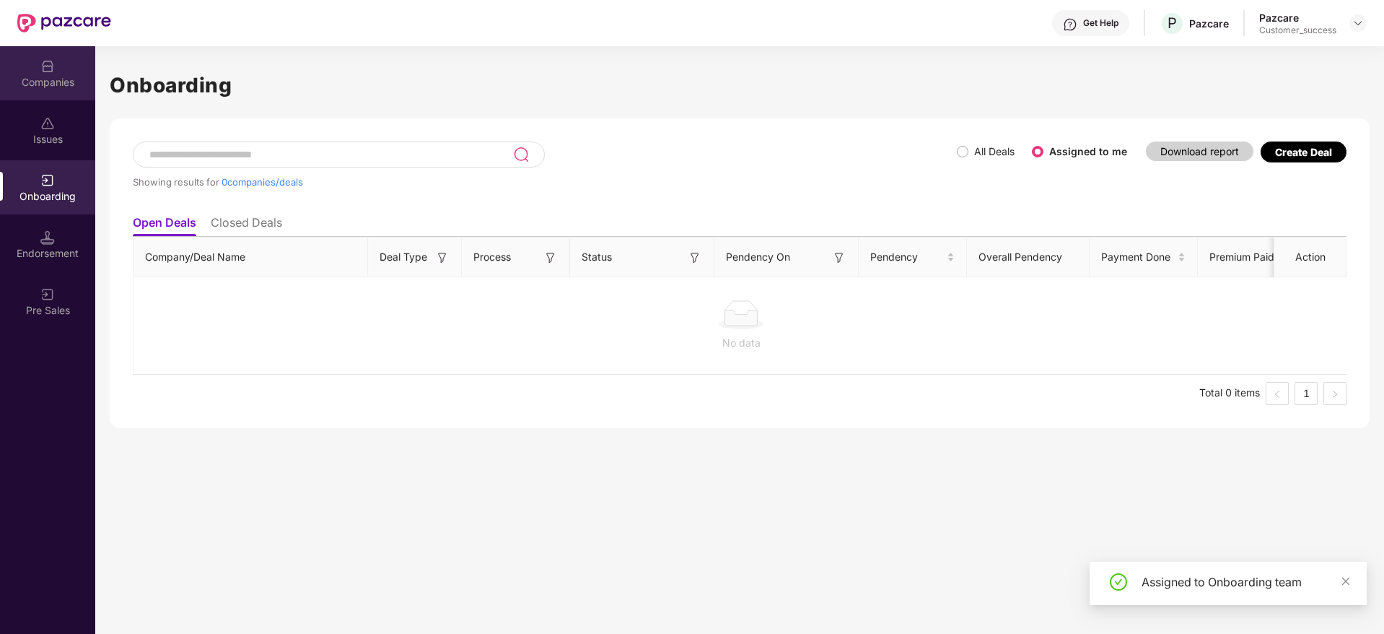
click at [57, 81] on div "Companies" at bounding box center [47, 82] width 95 height 14
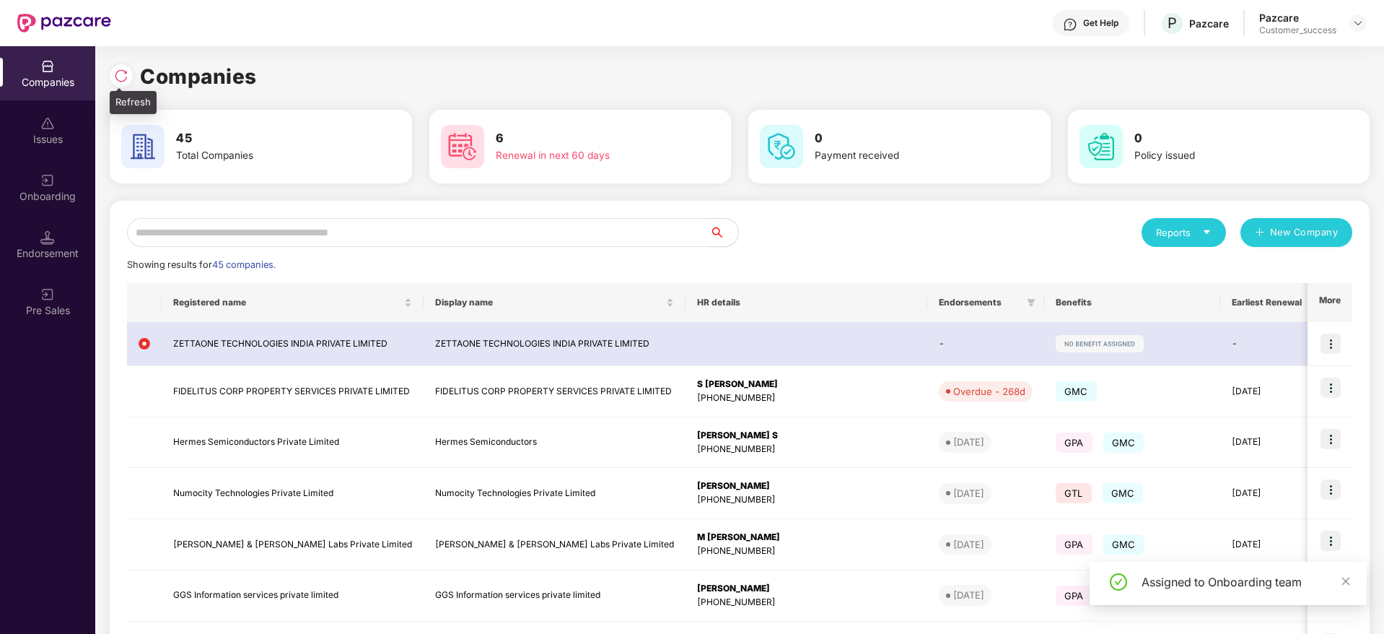
click at [124, 79] on img at bounding box center [121, 76] width 14 height 14
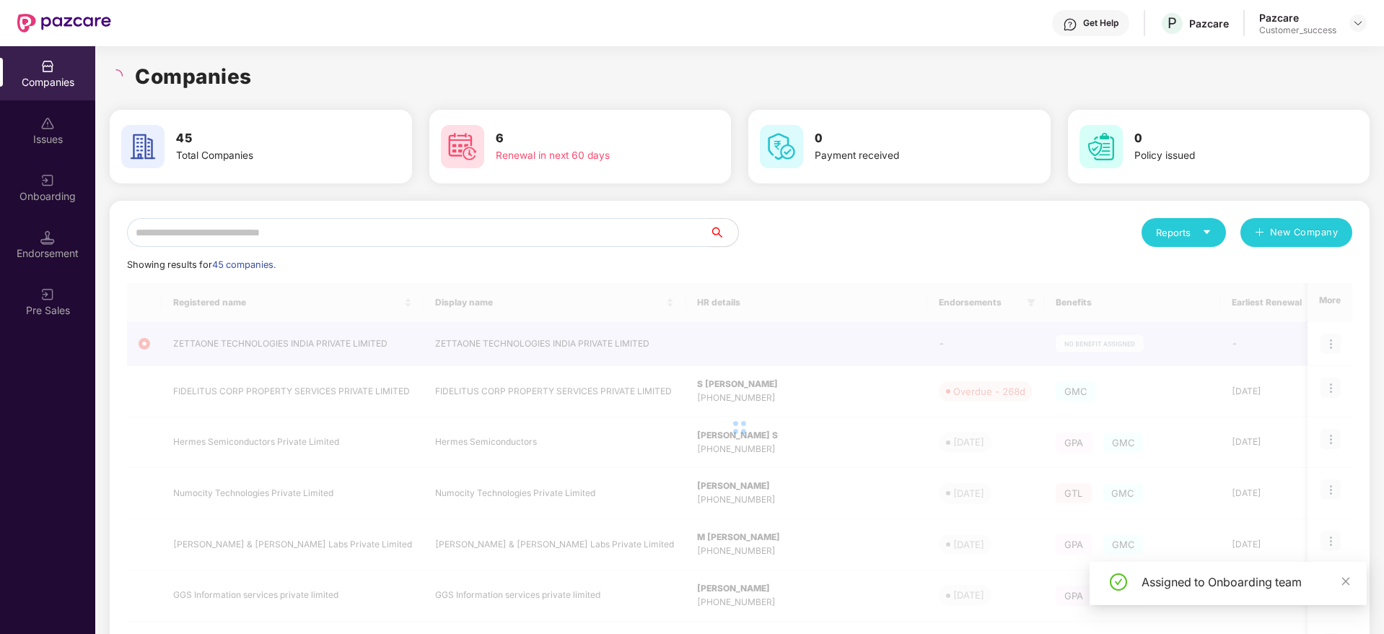
click at [307, 74] on div "Companies" at bounding box center [740, 77] width 1260 height 32
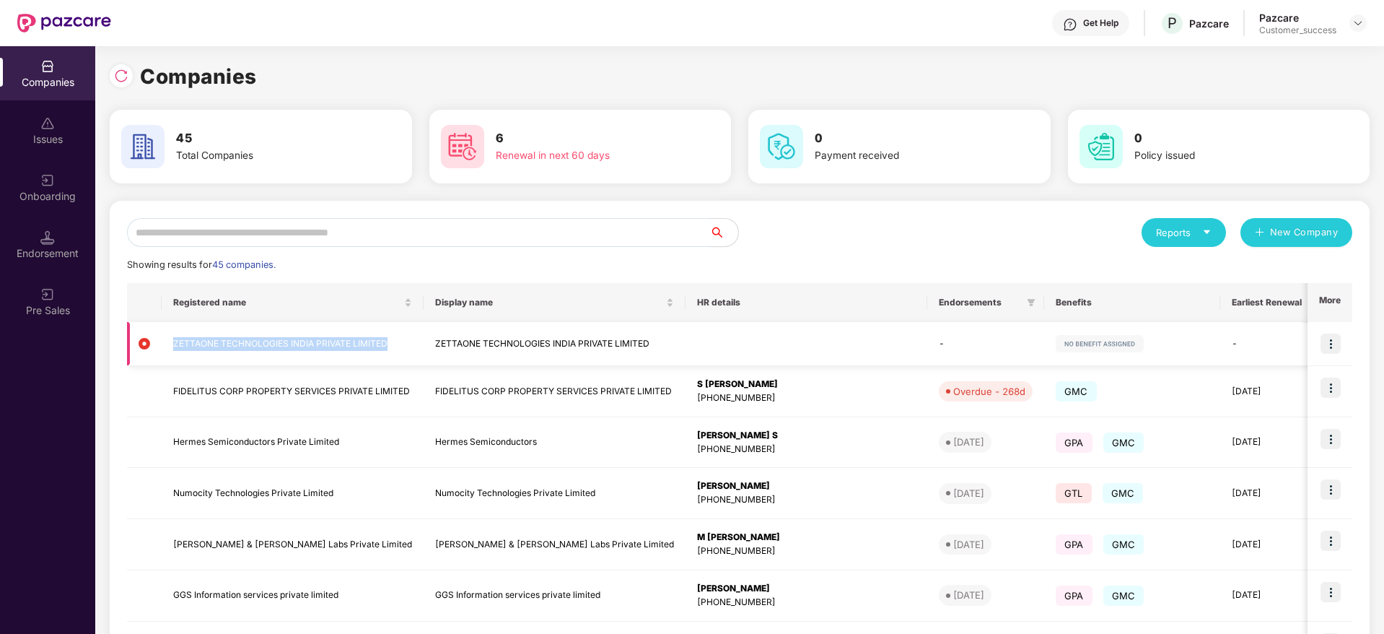
drag, startPoint x: 171, startPoint y: 339, endPoint x: 390, endPoint y: 339, distance: 219.4
click at [390, 339] on td "ZETTAONE TECHNOLOGIES INDIA PRIVATE LIMITED" at bounding box center [293, 344] width 262 height 44
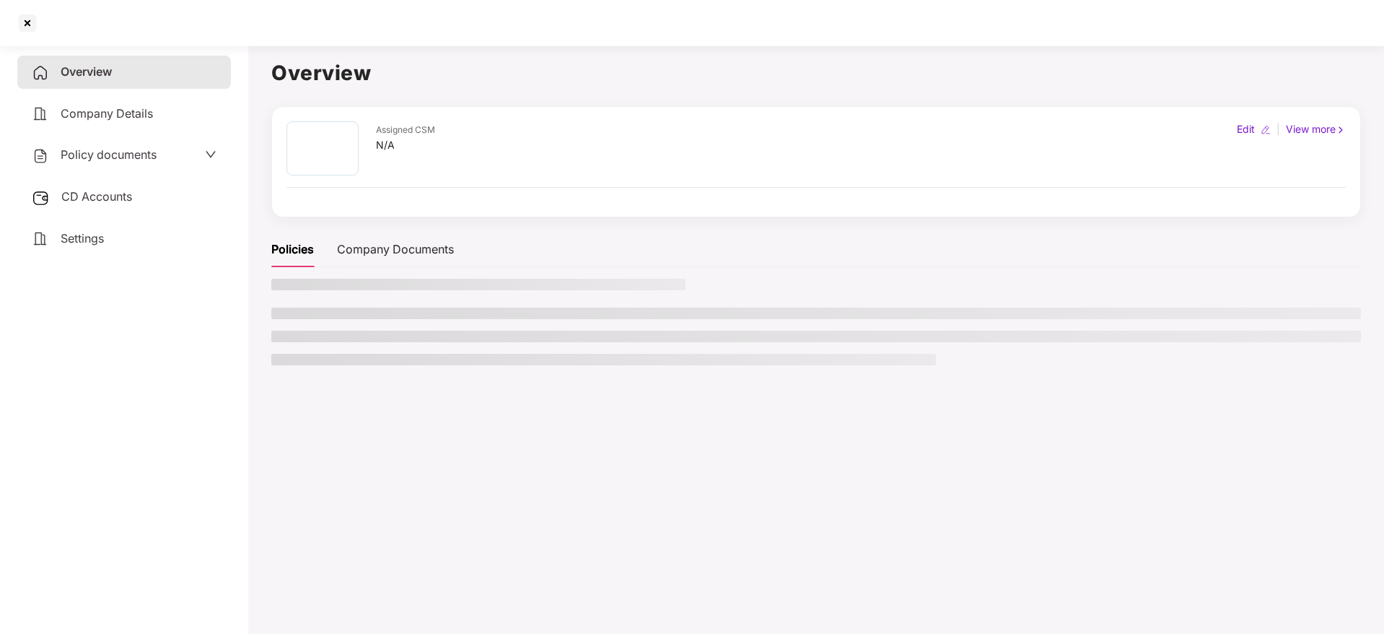
scroll to position [0, 0]
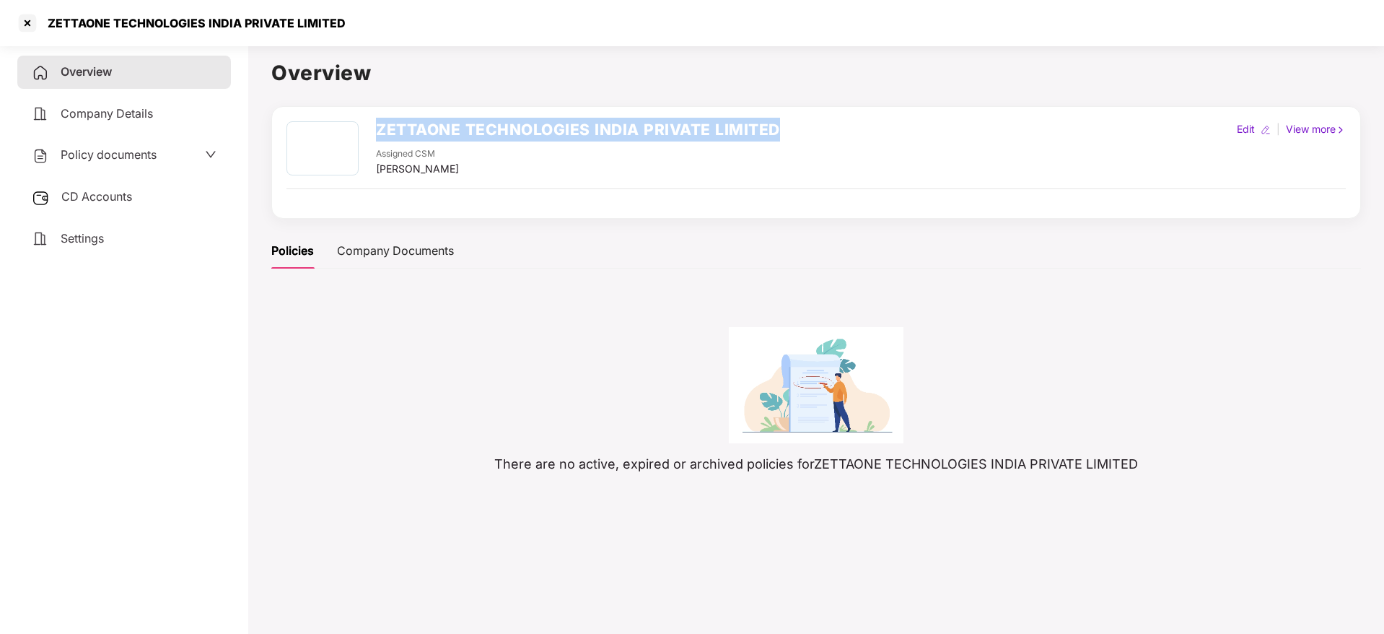
drag, startPoint x: 783, startPoint y: 134, endPoint x: 380, endPoint y: 139, distance: 403.5
click at [380, 139] on div "ZETTAONE TECHNOLOGIES INDIA PRIVATE LIMITED Assigned CSM [PERSON_NAME] M Edit |…" at bounding box center [817, 149] width 1060 height 56
copy h2 "ZETTAONE TECHNOLOGIES INDIA PRIVATE LIMITED"
click at [22, 21] on div at bounding box center [27, 23] width 23 height 23
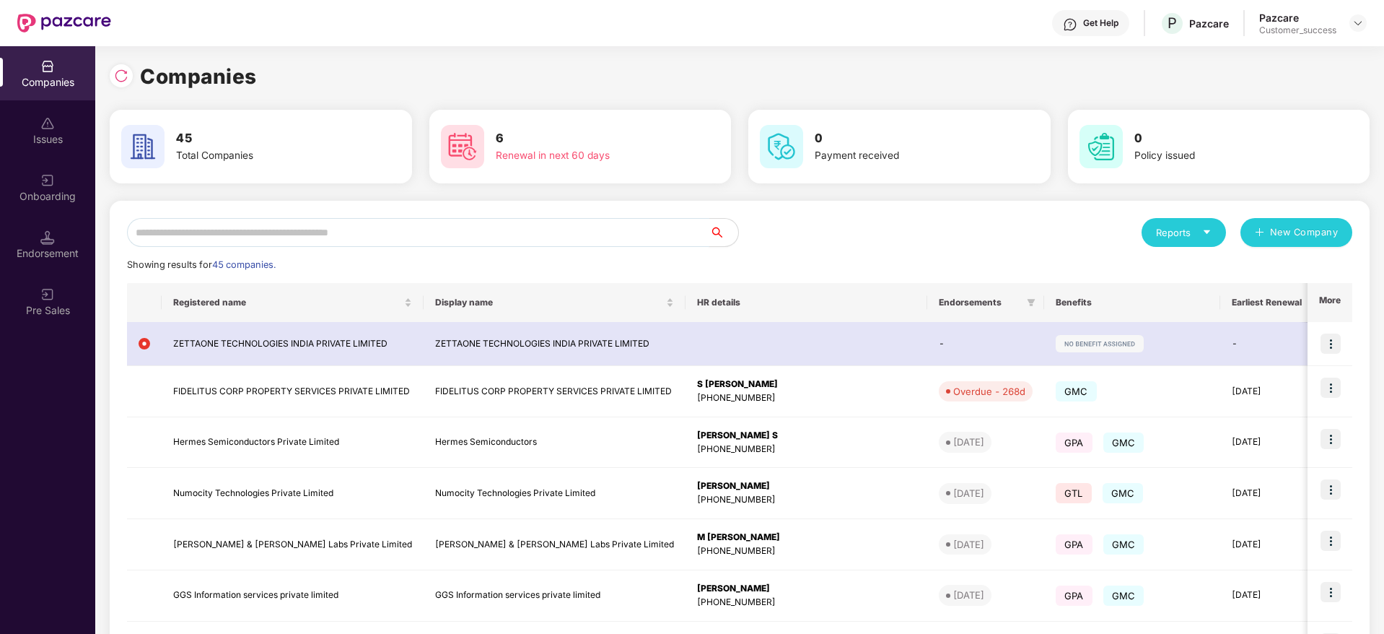
click at [310, 242] on input "text" at bounding box center [418, 232] width 583 height 29
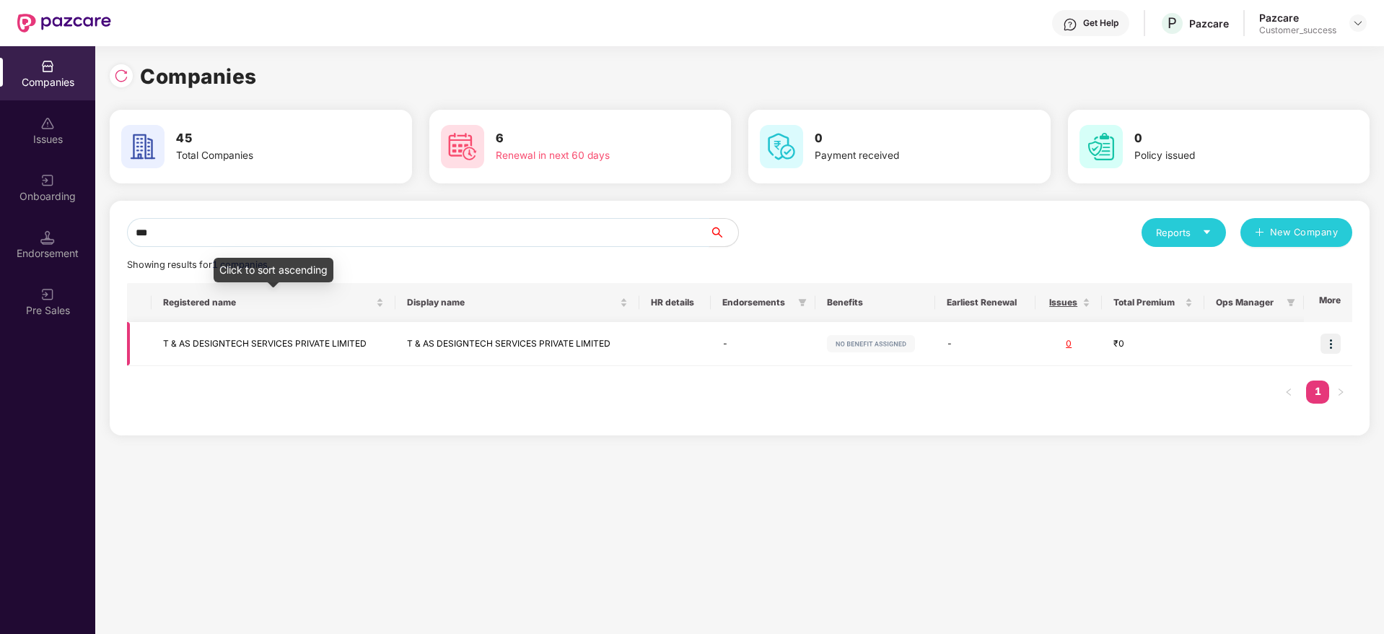
type input "***"
click at [329, 337] on td "T & AS DESIGNTECH SERVICES PRIVATE LIMITED" at bounding box center [274, 344] width 244 height 44
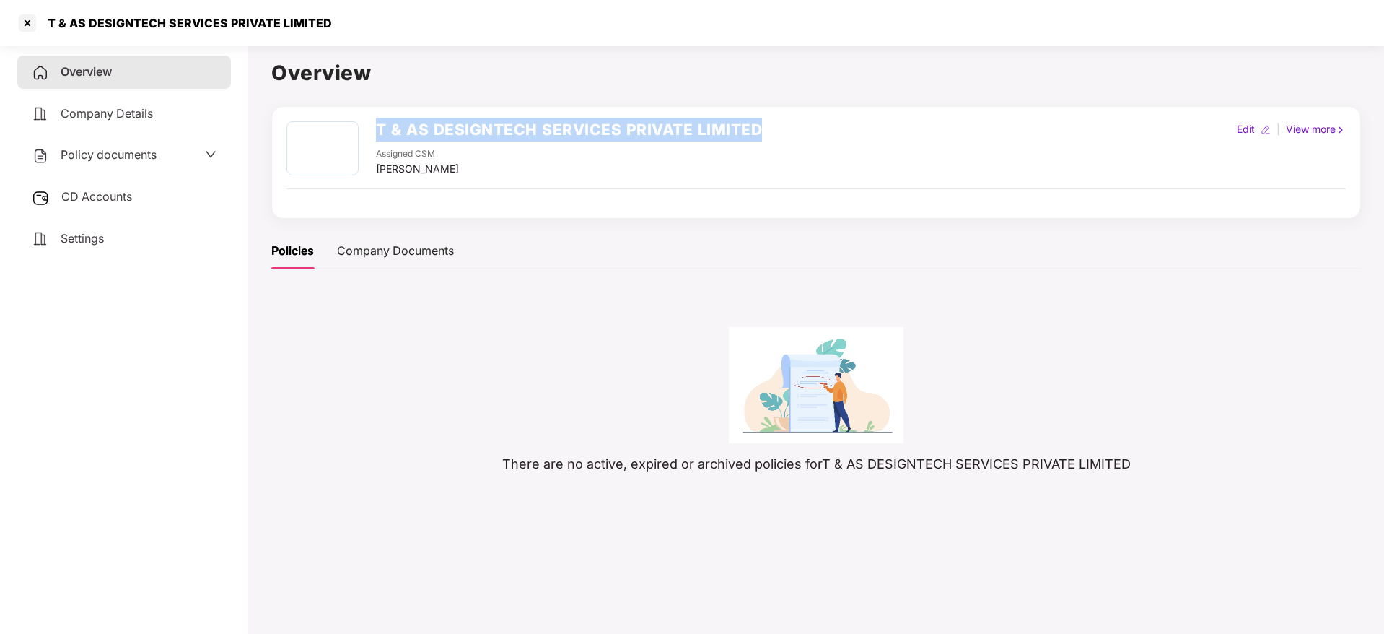
drag, startPoint x: 764, startPoint y: 120, endPoint x: 367, endPoint y: 141, distance: 397.5
click at [367, 141] on div "T & AS DESIGNTECH SERVICES PRIVATE LIMITED Assigned CSM [PERSON_NAME] M Edit | …" at bounding box center [816, 162] width 1090 height 113
copy h2 "T & AS DESIGNTECH SERVICES PRIVATE LIMITED"
click at [27, 18] on div at bounding box center [27, 23] width 23 height 23
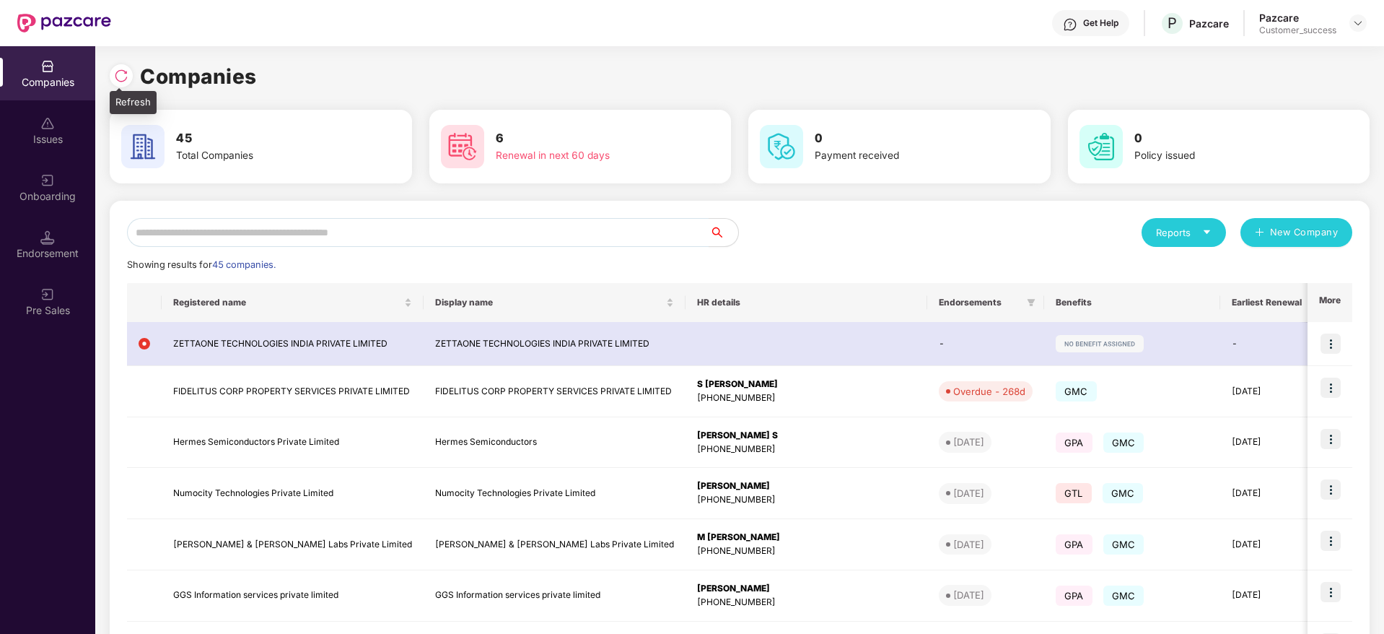
click at [118, 75] on img at bounding box center [121, 76] width 14 height 14
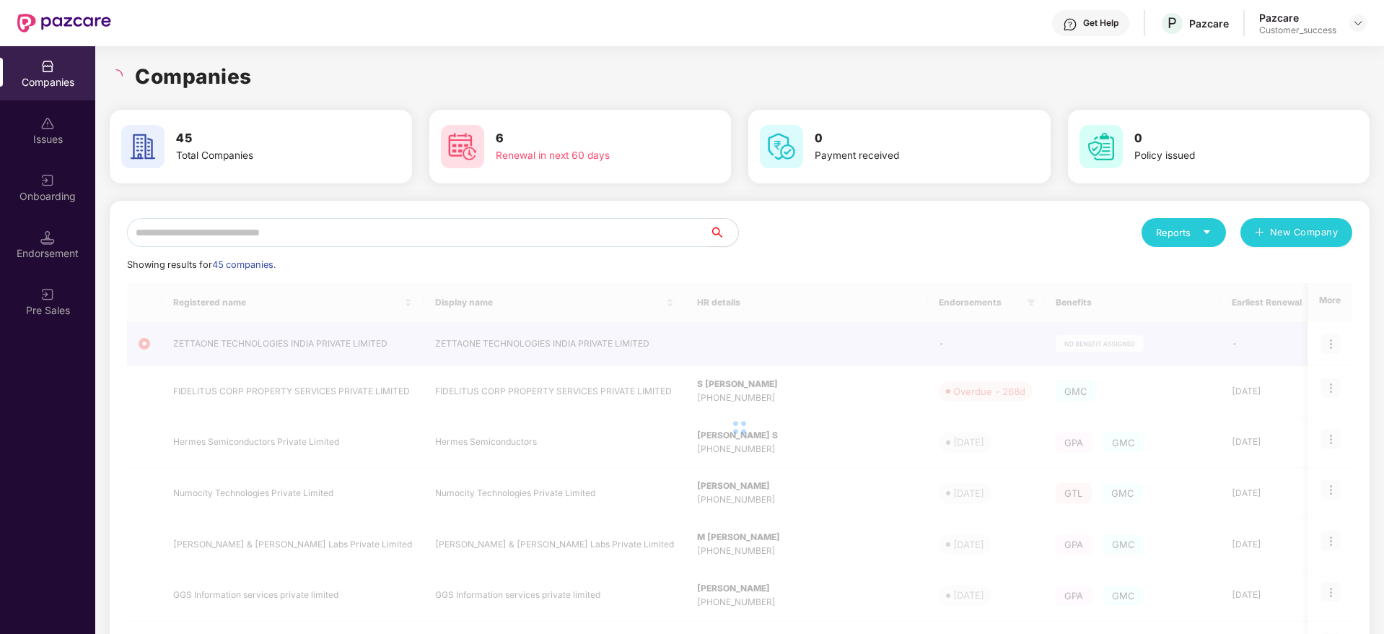
click at [269, 79] on div "Companies" at bounding box center [740, 77] width 1260 height 32
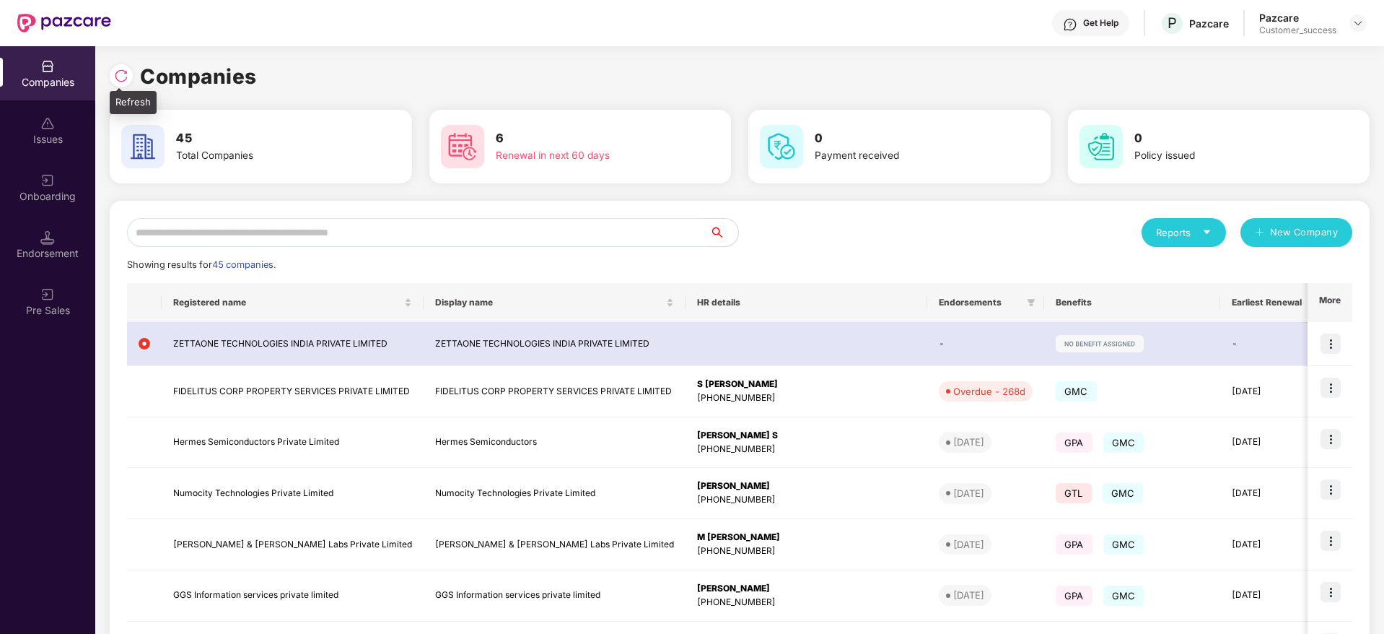
click at [128, 74] on div at bounding box center [121, 75] width 23 height 23
click at [413, 238] on input "text" at bounding box center [418, 232] width 583 height 29
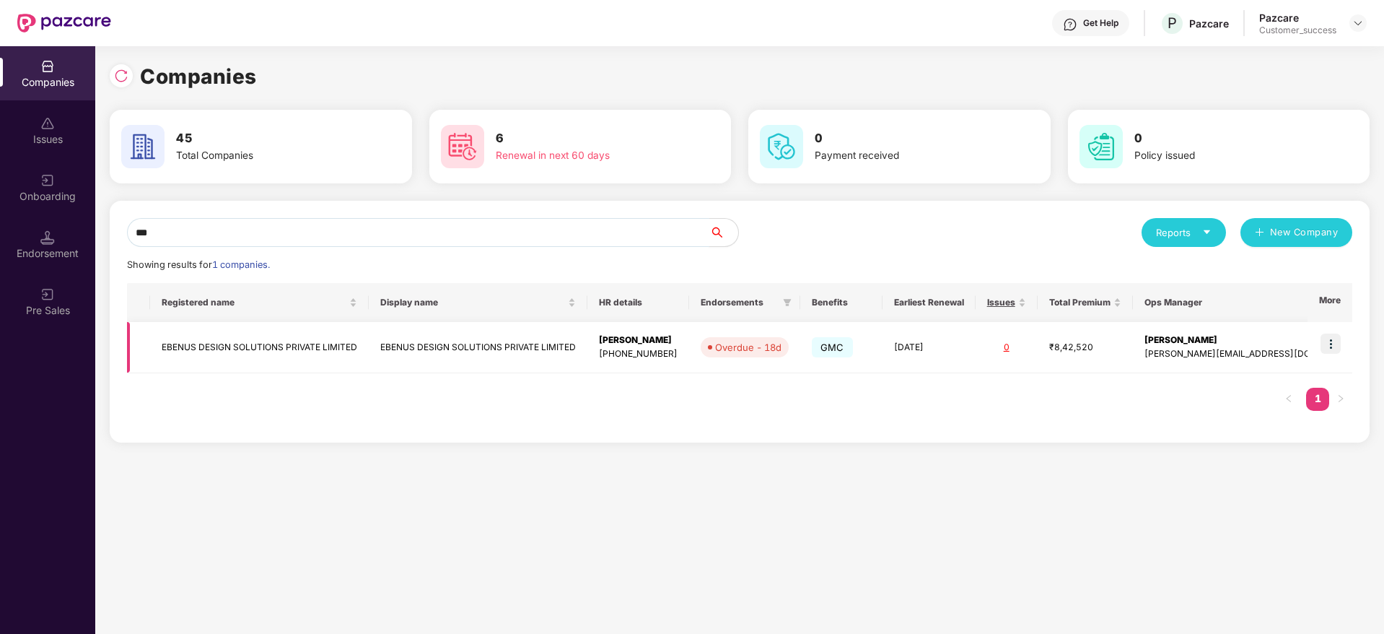
type input "***"
click at [1343, 339] on td at bounding box center [1330, 347] width 45 height 51
click at [1332, 344] on img at bounding box center [1331, 343] width 20 height 20
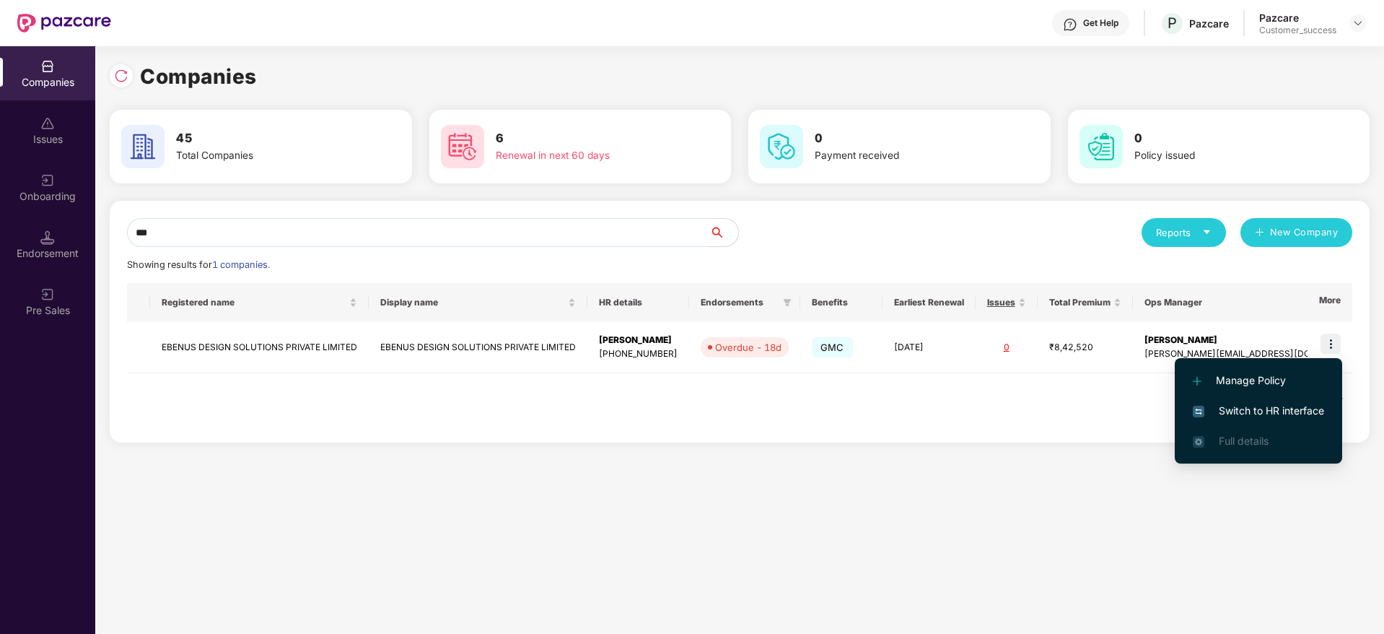
click at [1306, 415] on span "Switch to HR interface" at bounding box center [1258, 411] width 131 height 16
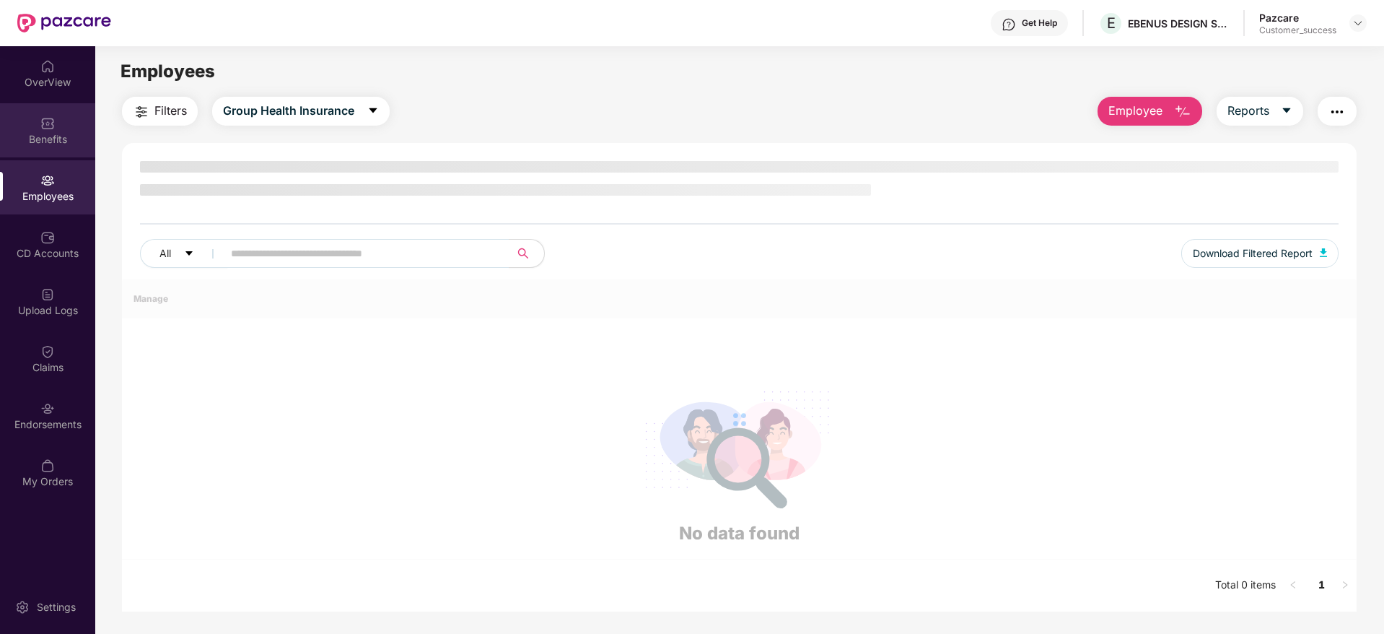
click at [45, 134] on div "Benefits" at bounding box center [47, 139] width 95 height 14
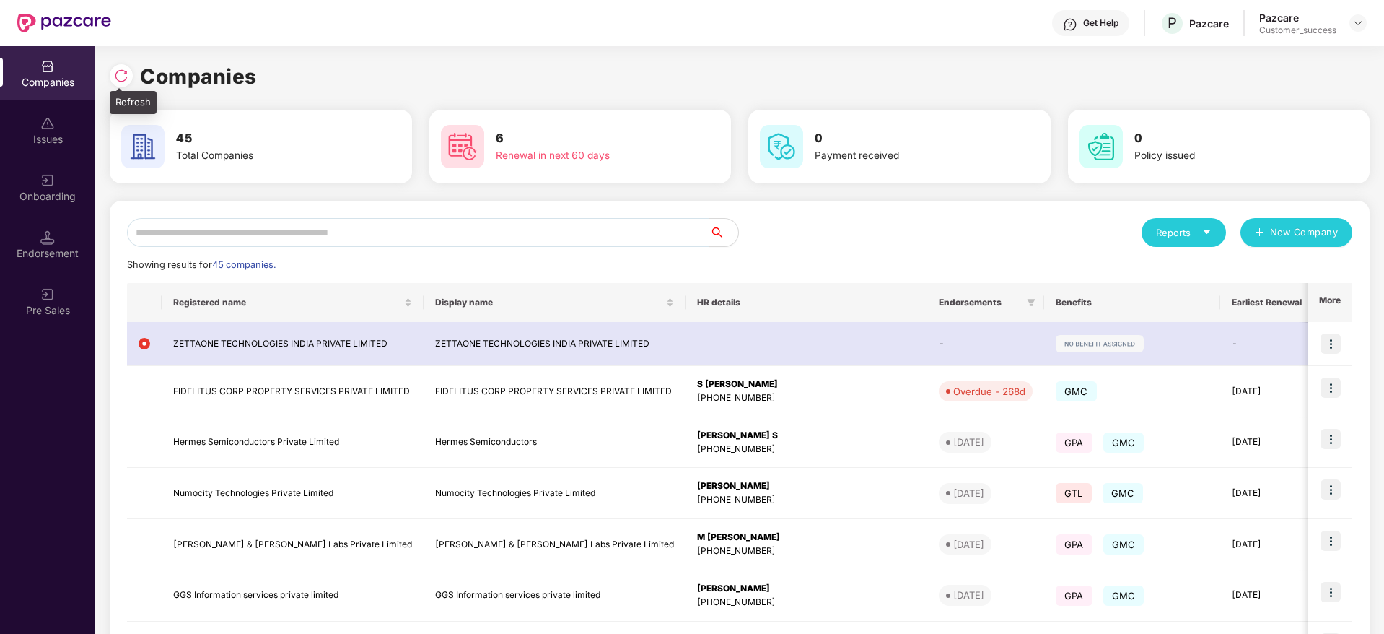
click at [123, 83] on div at bounding box center [121, 75] width 23 height 23
drag, startPoint x: 268, startPoint y: 78, endPoint x: 124, endPoint y: 71, distance: 143.8
click at [124, 71] on div "Companies" at bounding box center [740, 77] width 1260 height 32
click at [124, 71] on img at bounding box center [121, 76] width 14 height 14
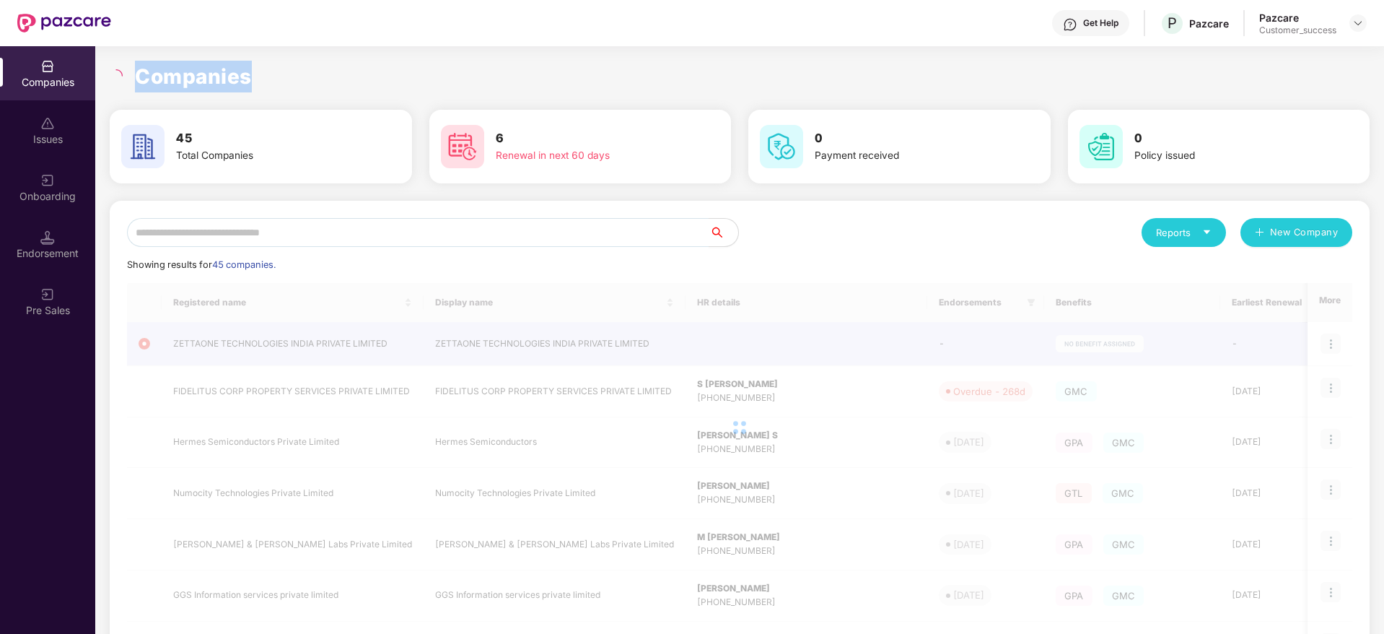
click at [193, 75] on h1 "Companies" at bounding box center [193, 77] width 117 height 32
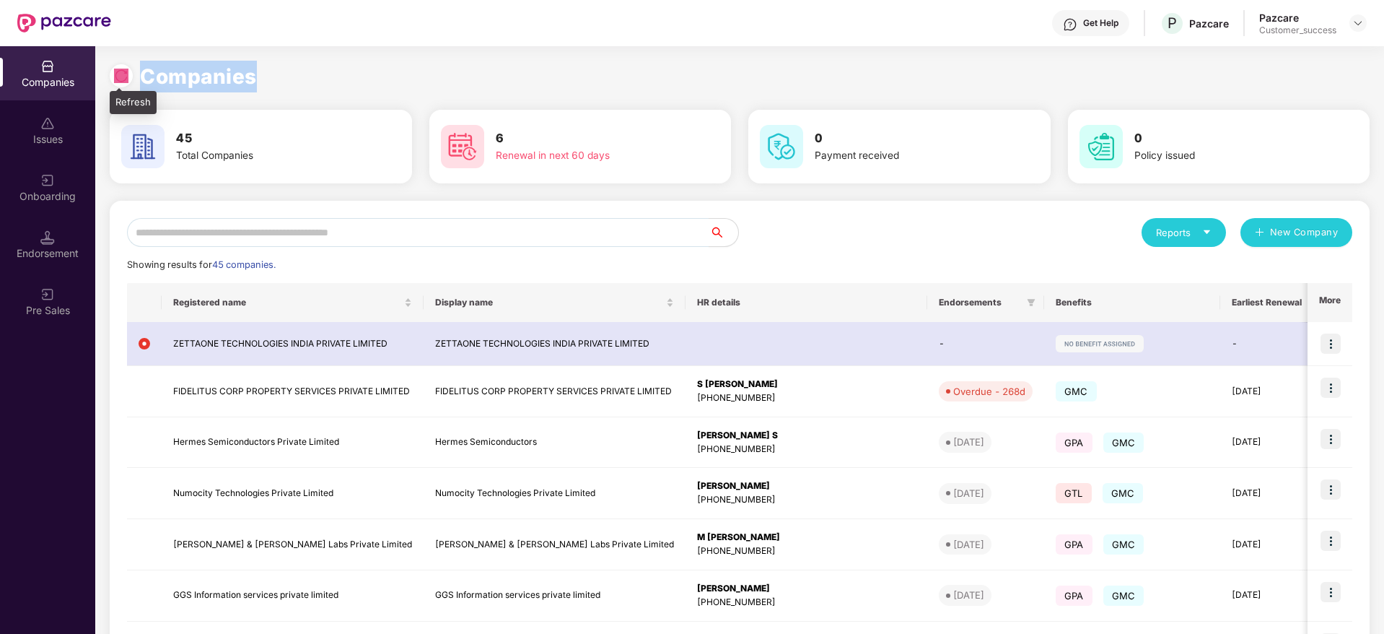
drag, startPoint x: 271, startPoint y: 74, endPoint x: 113, endPoint y: 72, distance: 158.1
click at [113, 72] on div "Companies" at bounding box center [740, 77] width 1260 height 32
click at [113, 72] on div at bounding box center [121, 75] width 23 height 23
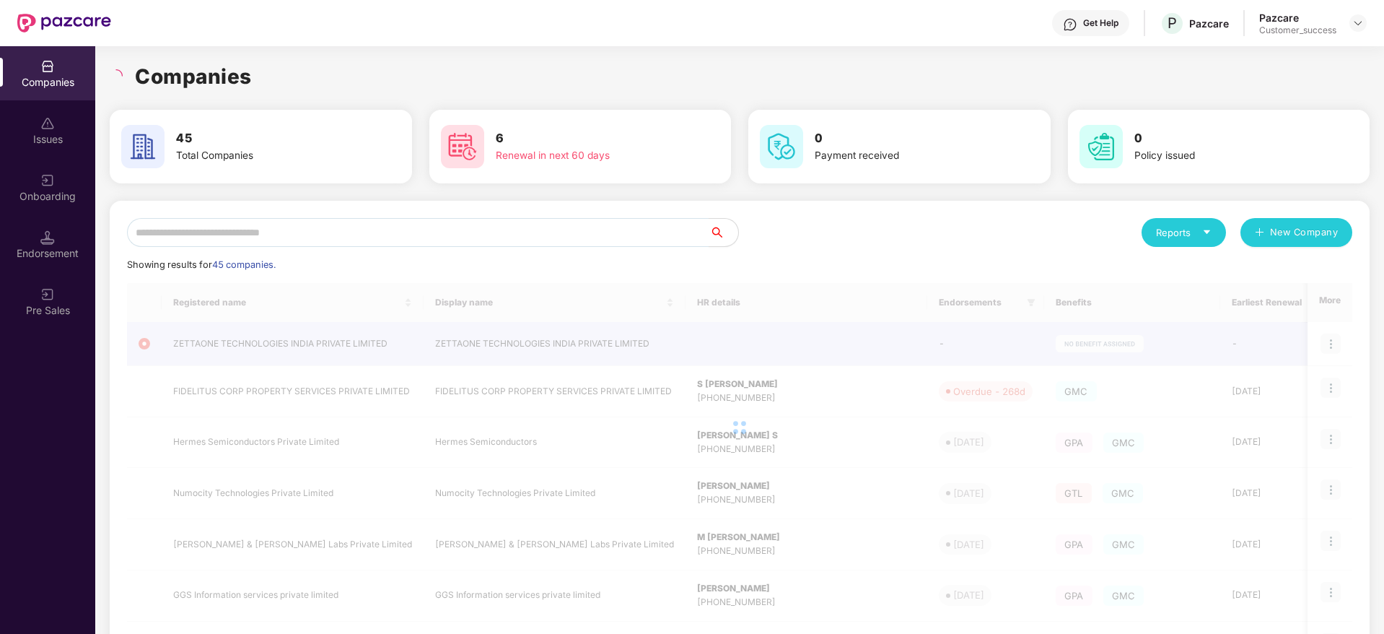
click at [182, 82] on h1 "Companies" at bounding box center [193, 77] width 117 height 32
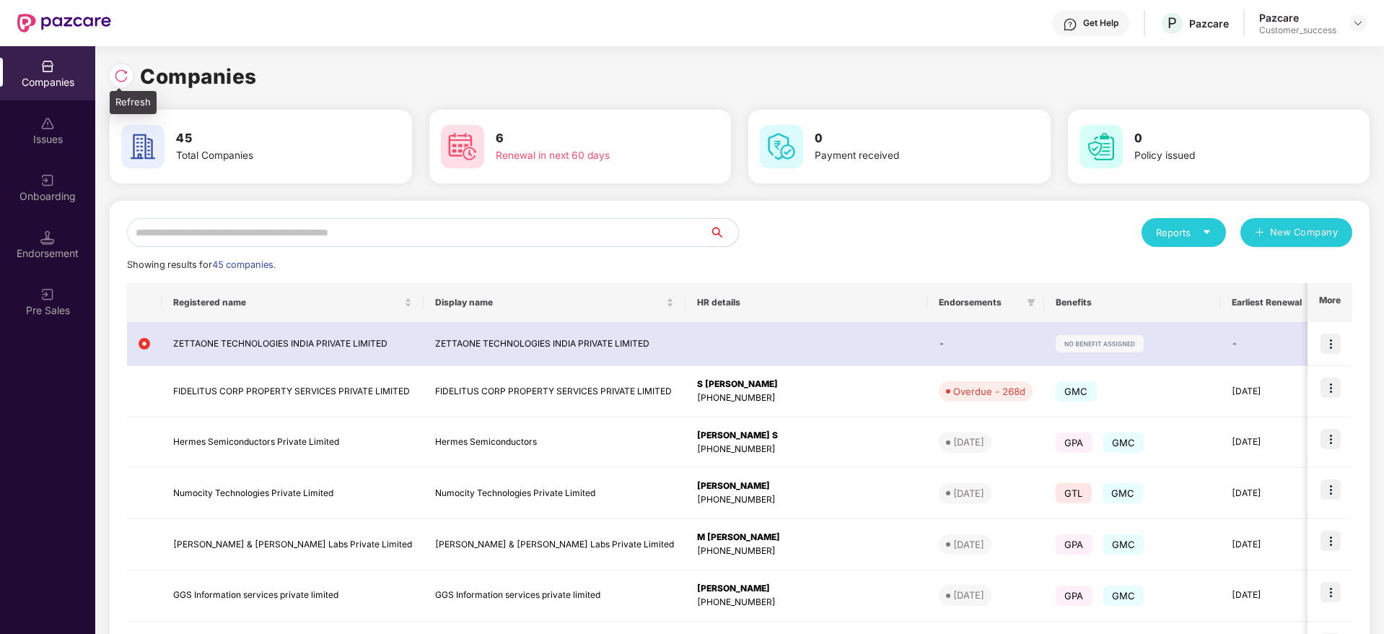
click at [126, 67] on div at bounding box center [121, 75] width 23 height 23
click at [354, 240] on input "text" at bounding box center [418, 232] width 583 height 29
click at [130, 74] on div at bounding box center [121, 75] width 23 height 23
click at [437, 236] on input "text" at bounding box center [418, 232] width 583 height 29
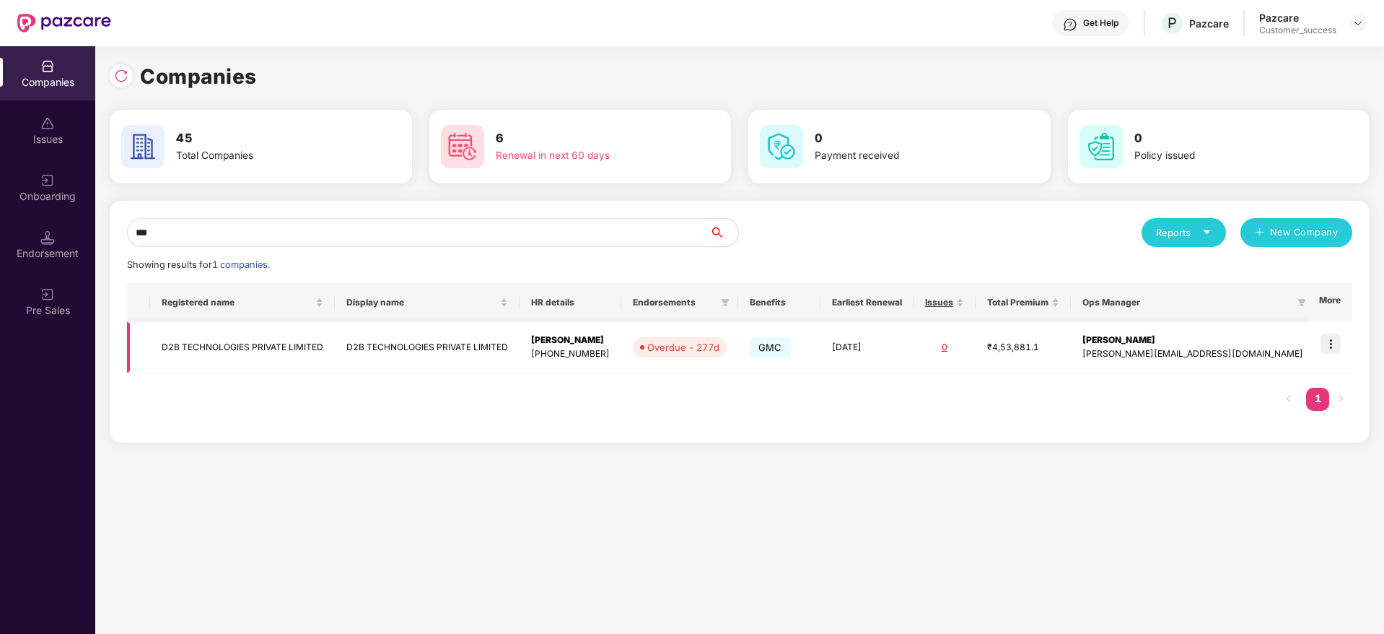
type input "***"
click at [1327, 340] on img at bounding box center [1331, 343] width 20 height 20
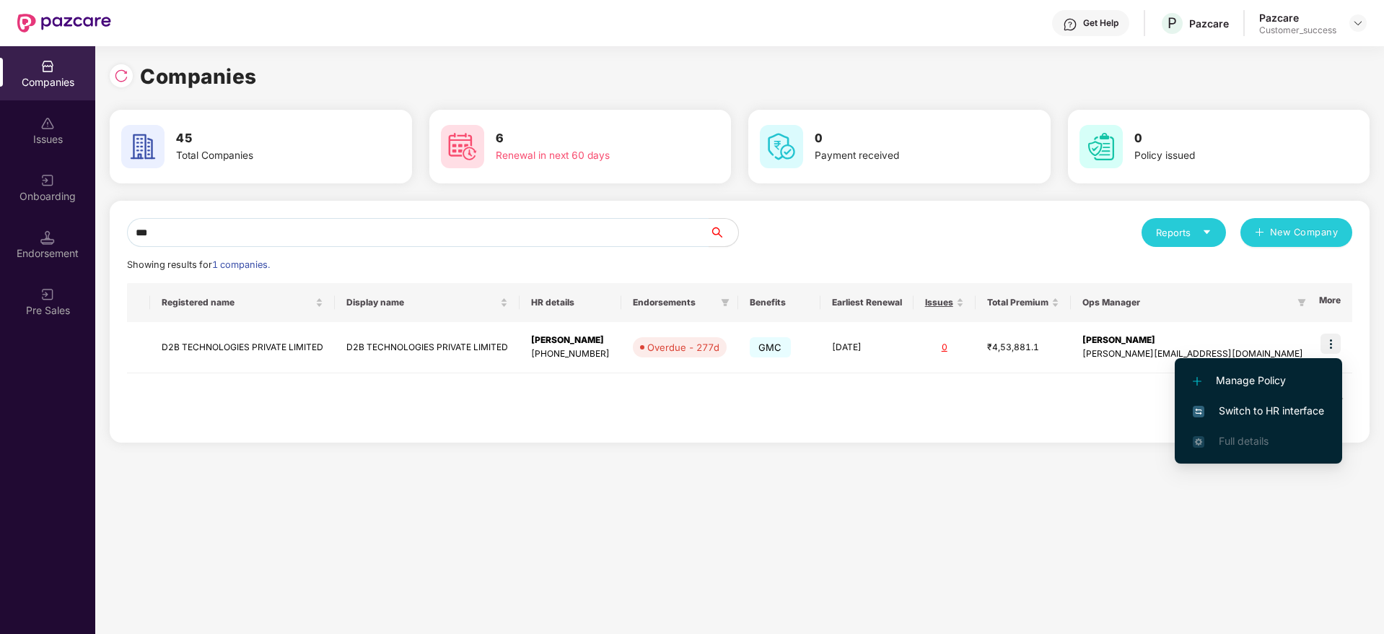
click at [1287, 406] on span "Switch to HR interface" at bounding box center [1258, 411] width 131 height 16
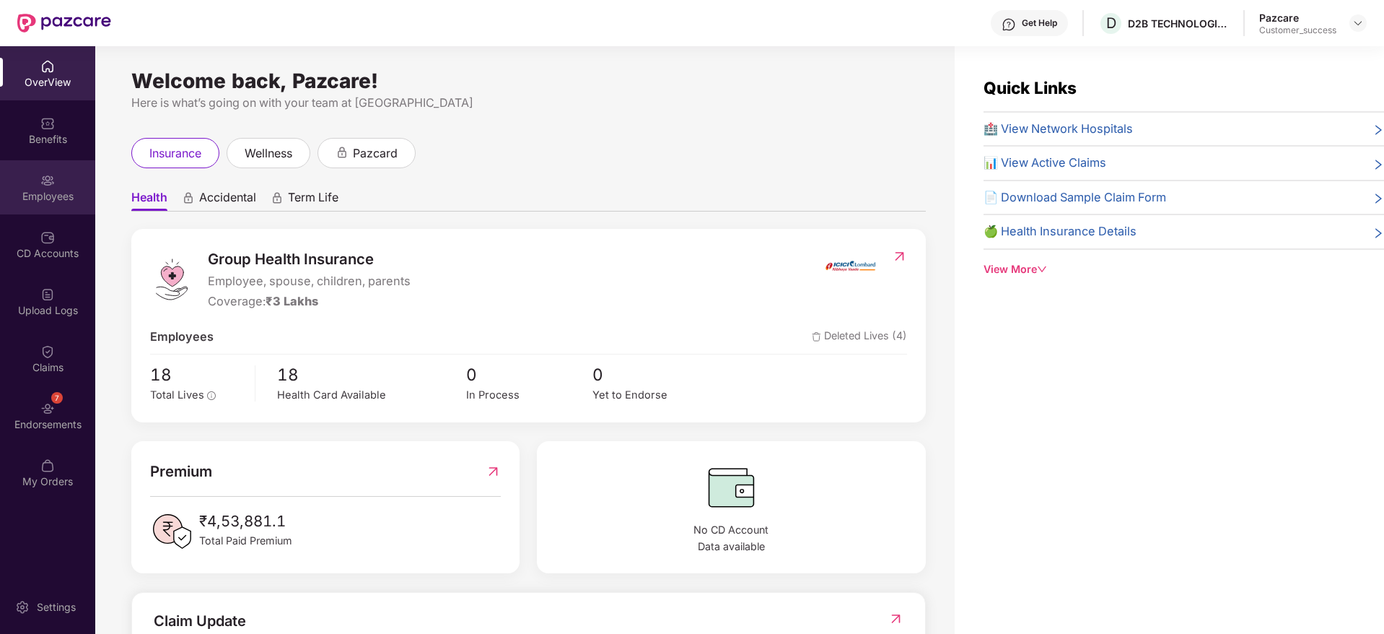
click at [32, 183] on div "Employees" at bounding box center [47, 187] width 95 height 54
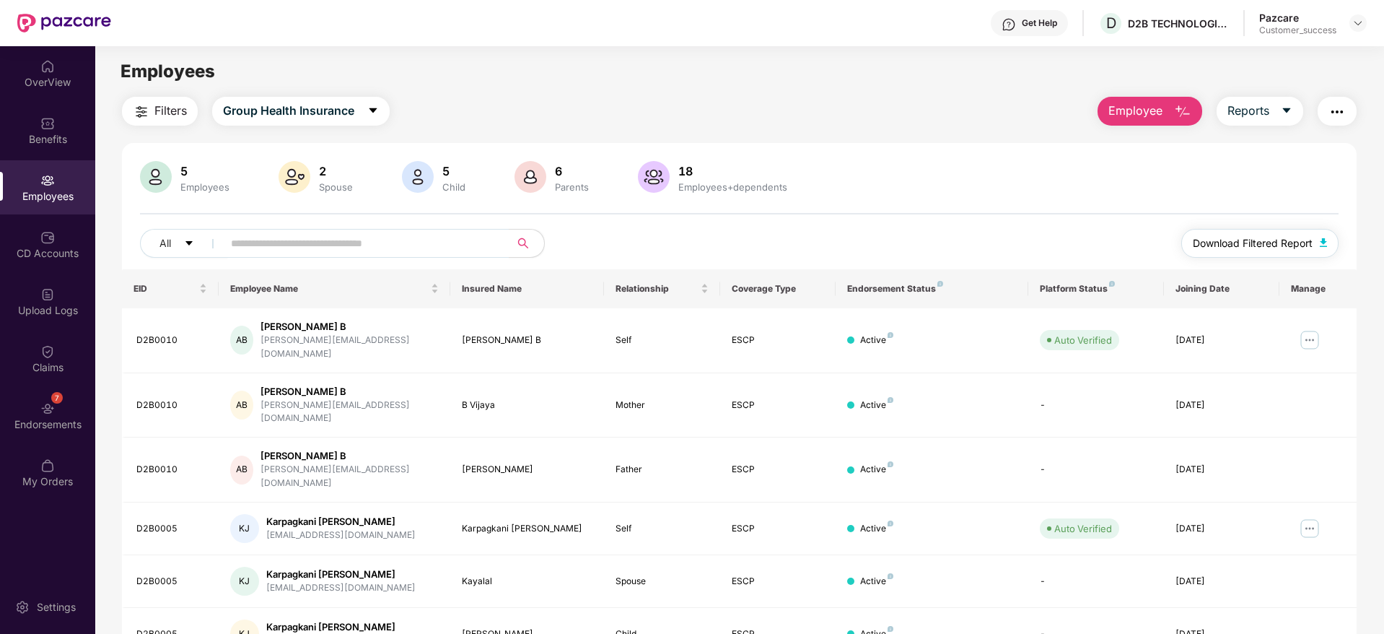
click at [1262, 235] on span "Download Filtered Report" at bounding box center [1253, 243] width 120 height 16
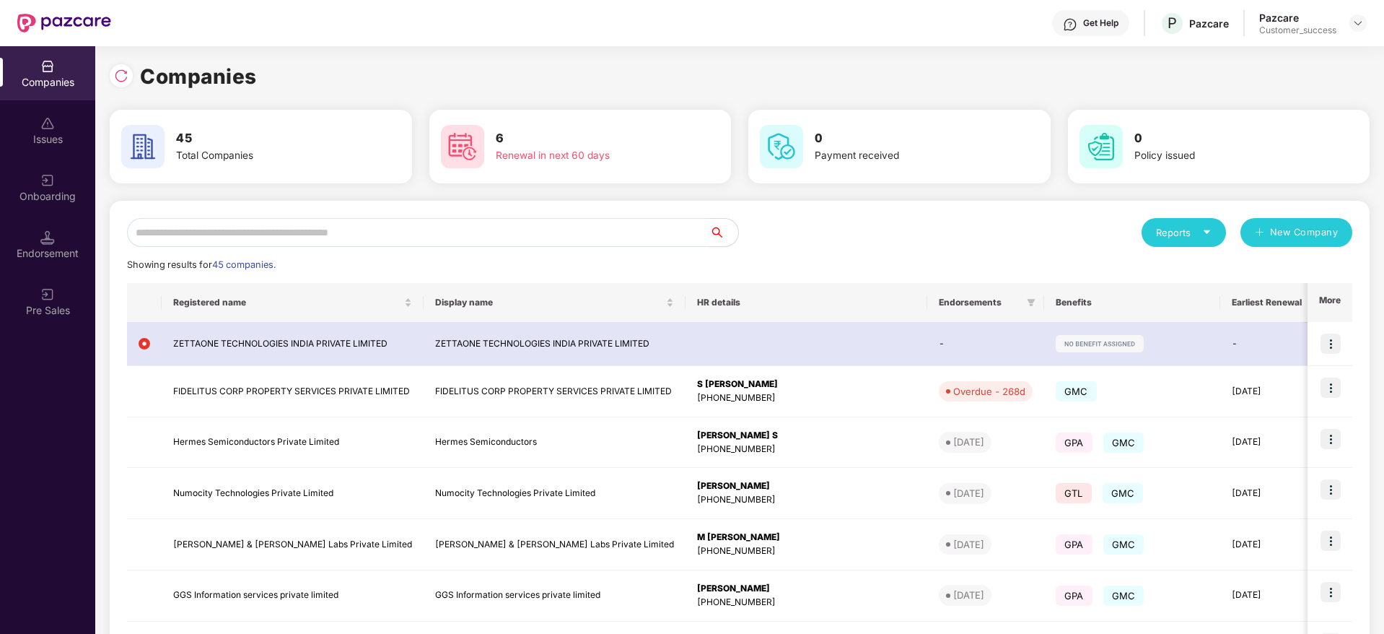
click at [444, 224] on input "text" at bounding box center [418, 232] width 583 height 29
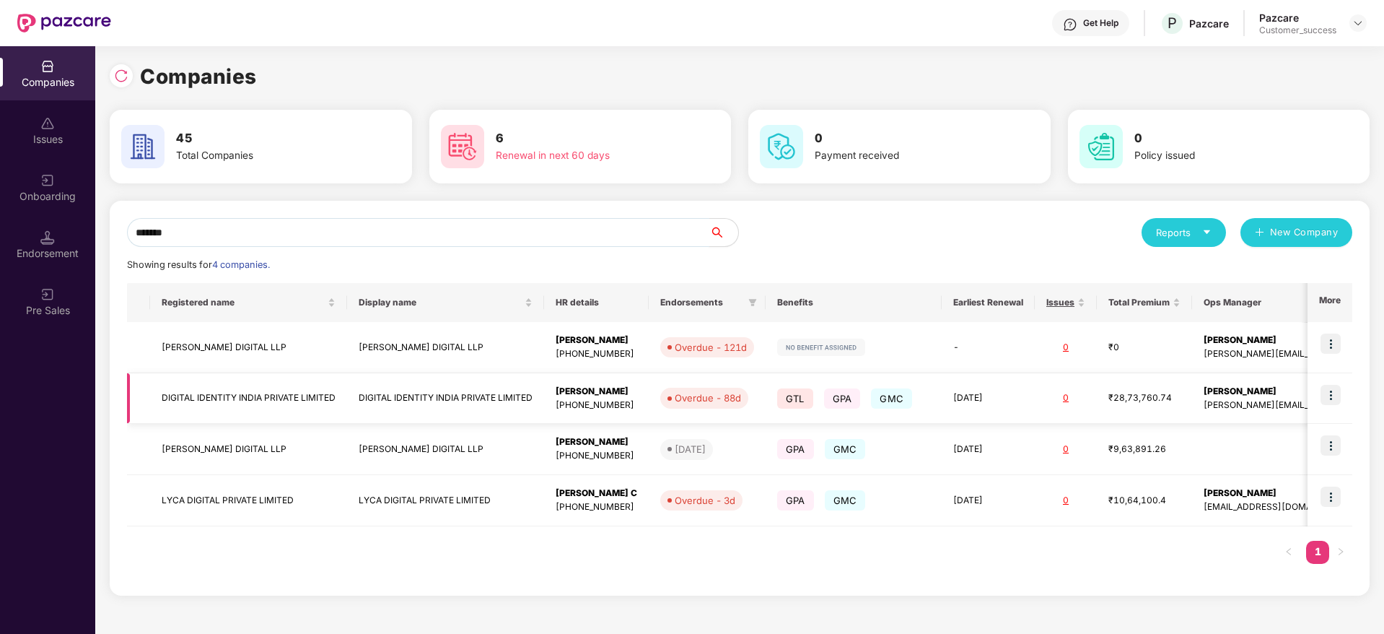
type input "*******"
click at [1338, 395] on img at bounding box center [1331, 395] width 20 height 20
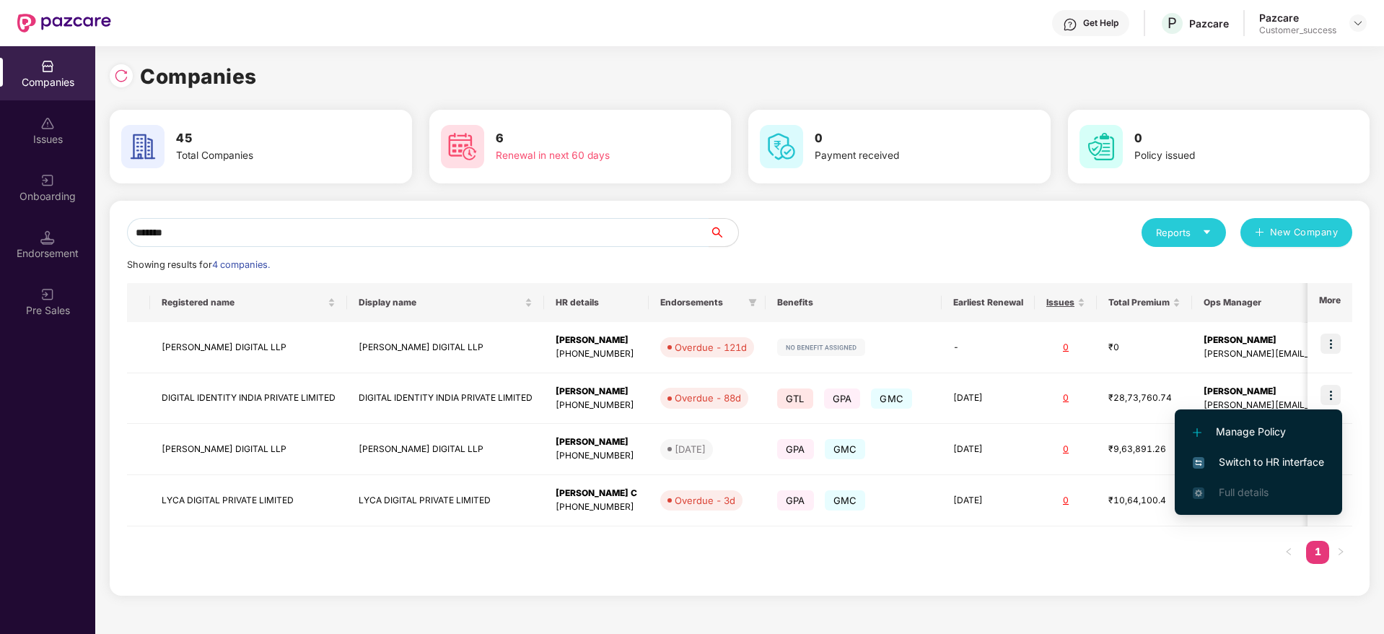
click at [1289, 460] on span "Switch to HR interface" at bounding box center [1258, 462] width 131 height 16
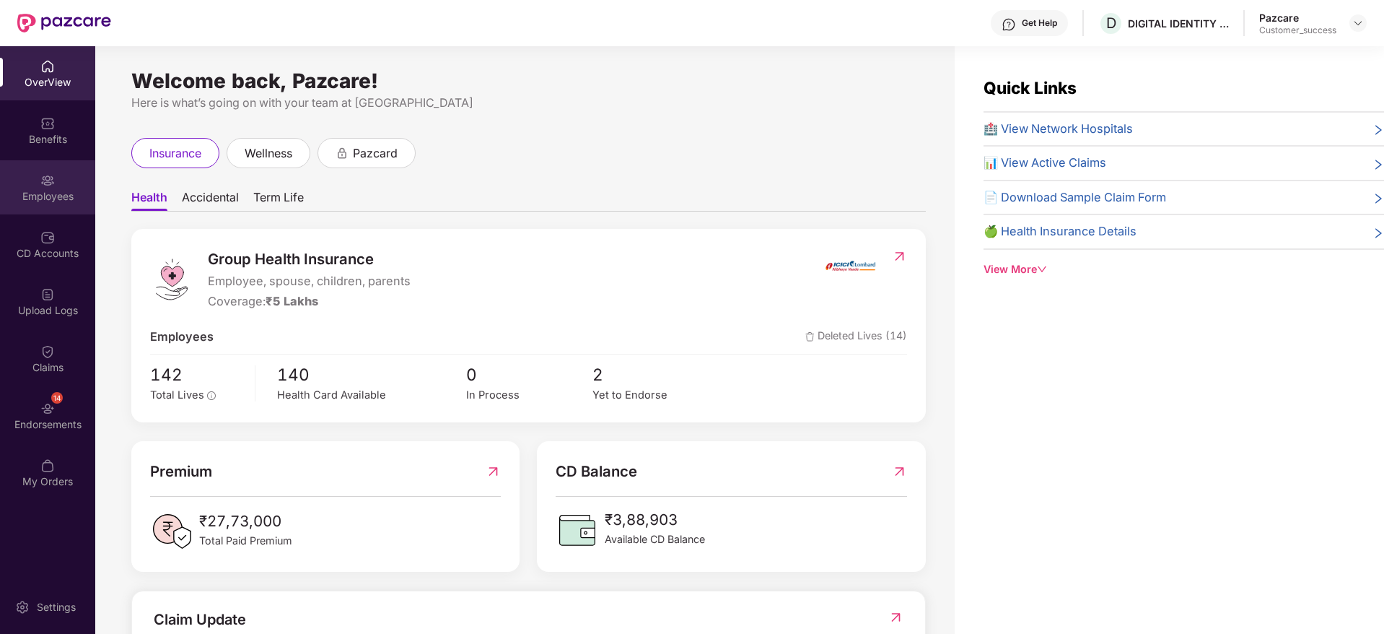
click at [33, 182] on div "Employees" at bounding box center [47, 187] width 95 height 54
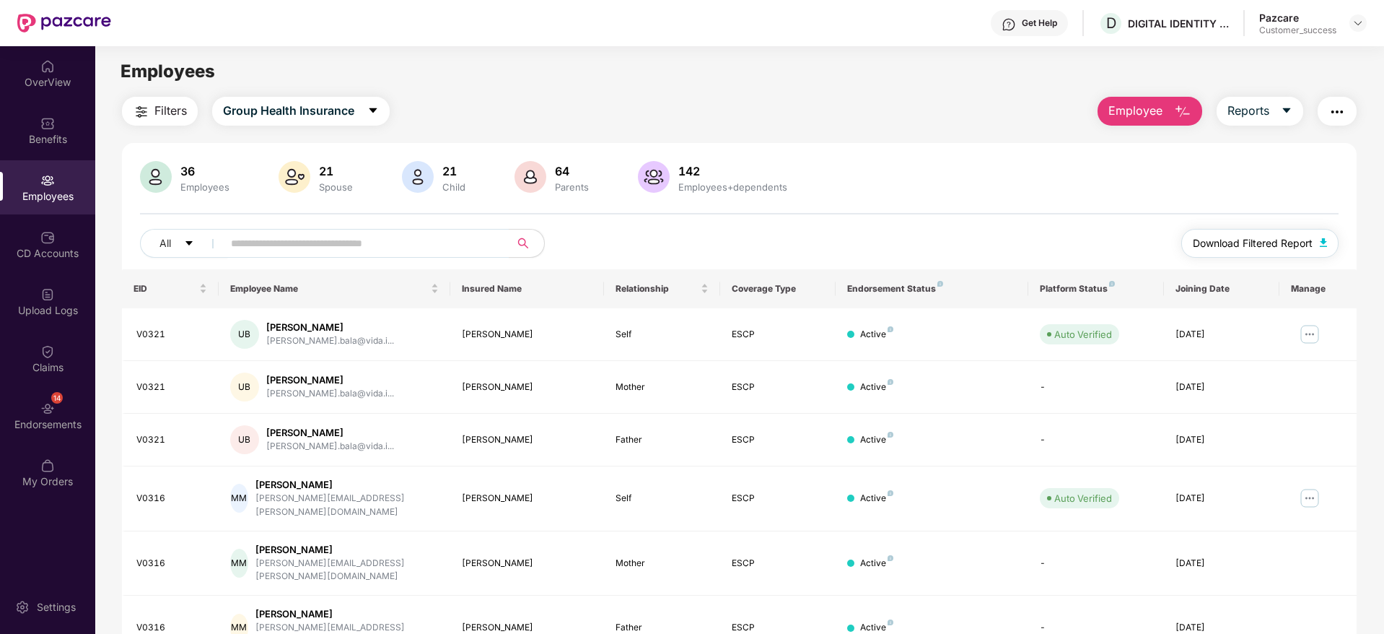
click at [1244, 238] on span "Download Filtered Report" at bounding box center [1253, 243] width 120 height 16
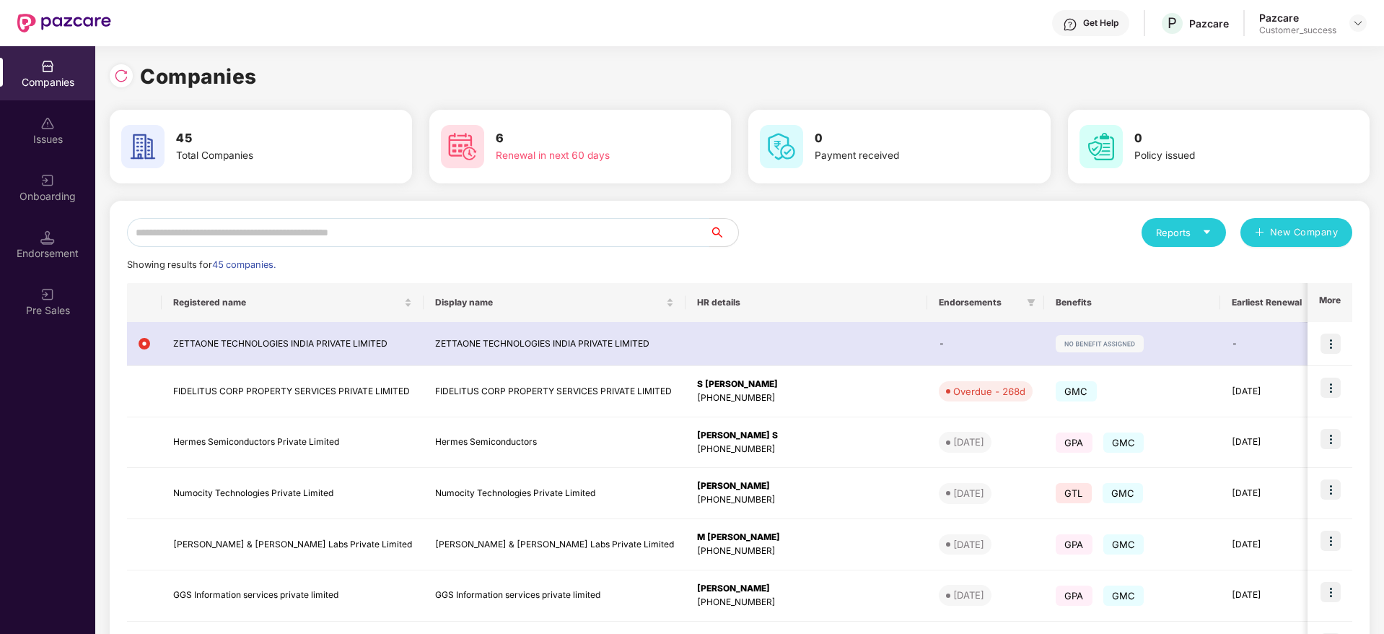
click at [440, 224] on input "text" at bounding box center [418, 232] width 583 height 29
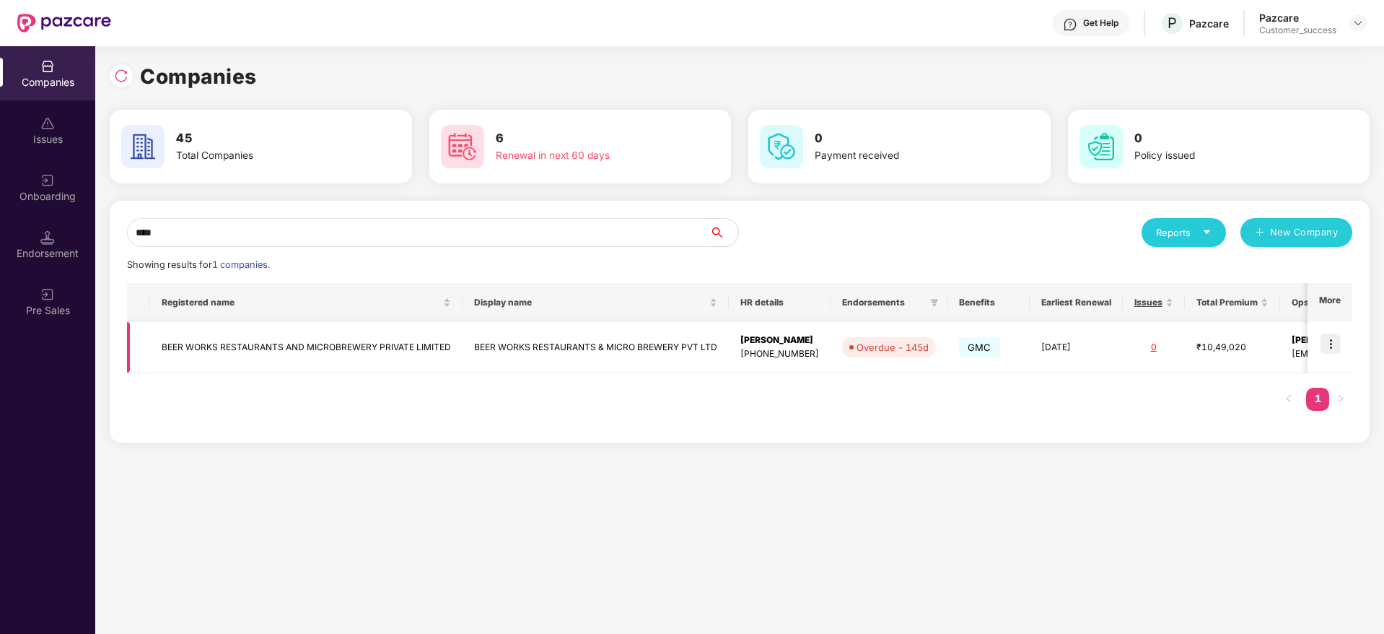
type input "****"
click at [1332, 339] on img at bounding box center [1331, 343] width 20 height 20
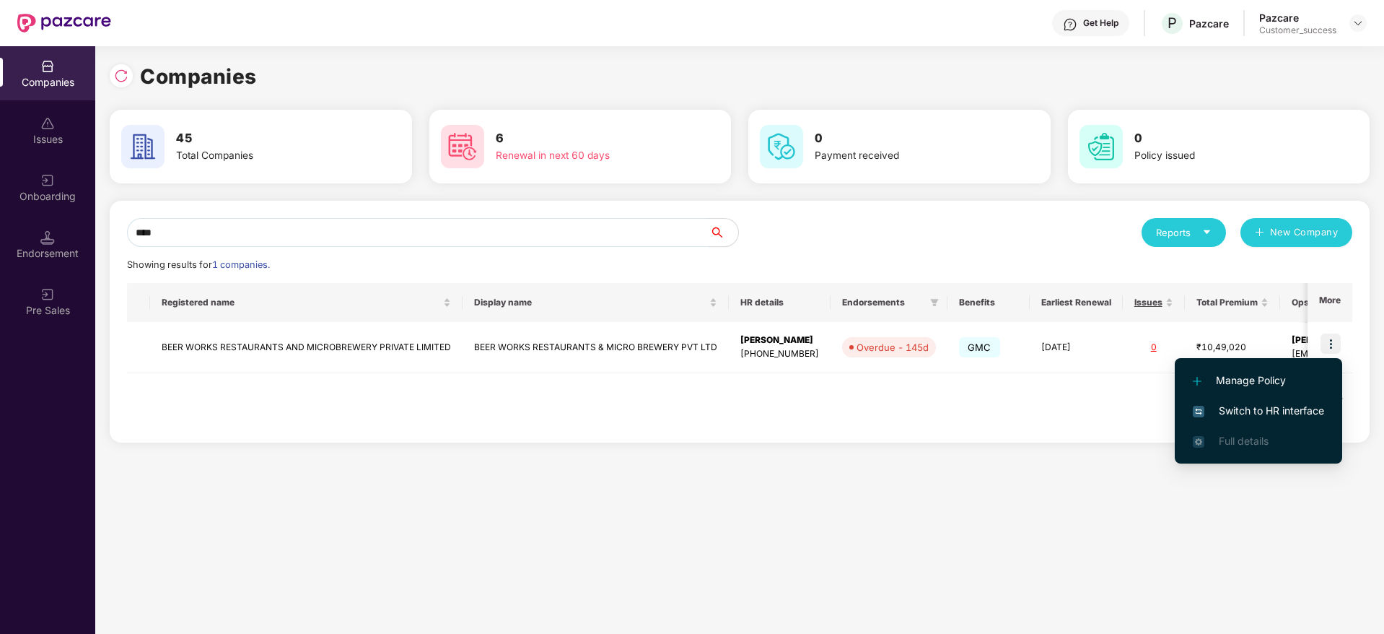
click at [1260, 413] on span "Switch to HR interface" at bounding box center [1258, 411] width 131 height 16
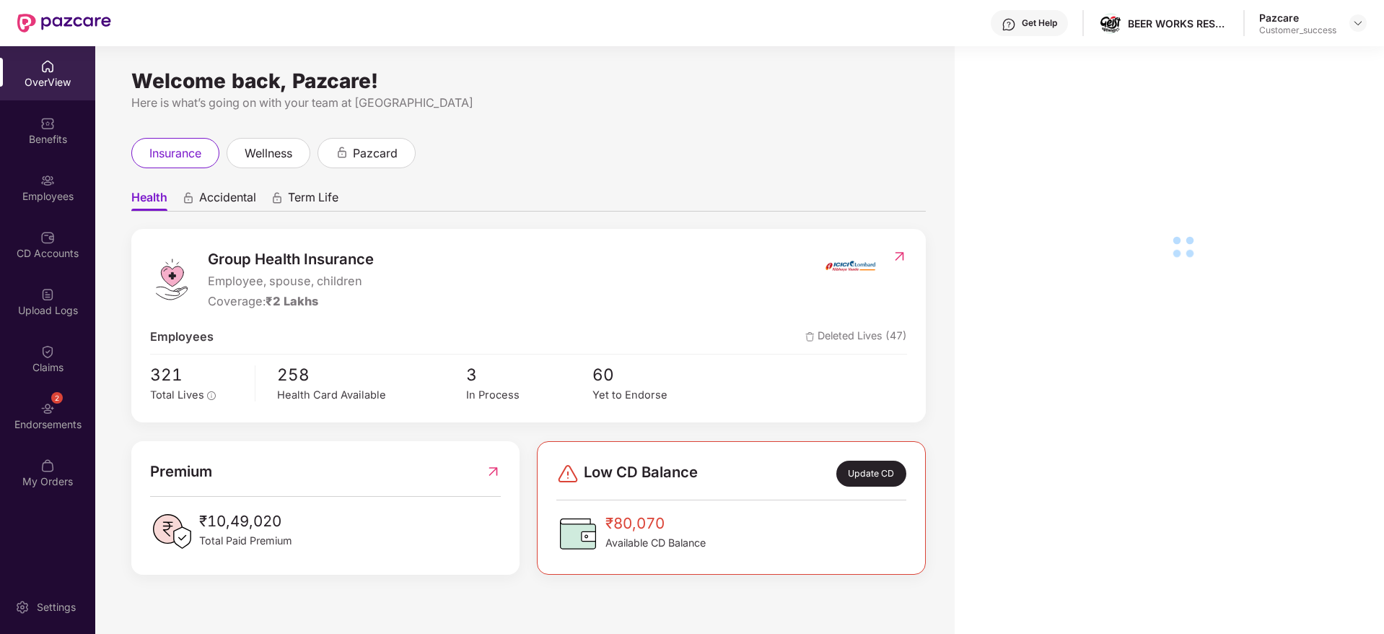
click at [45, 191] on div "Employees" at bounding box center [47, 196] width 95 height 14
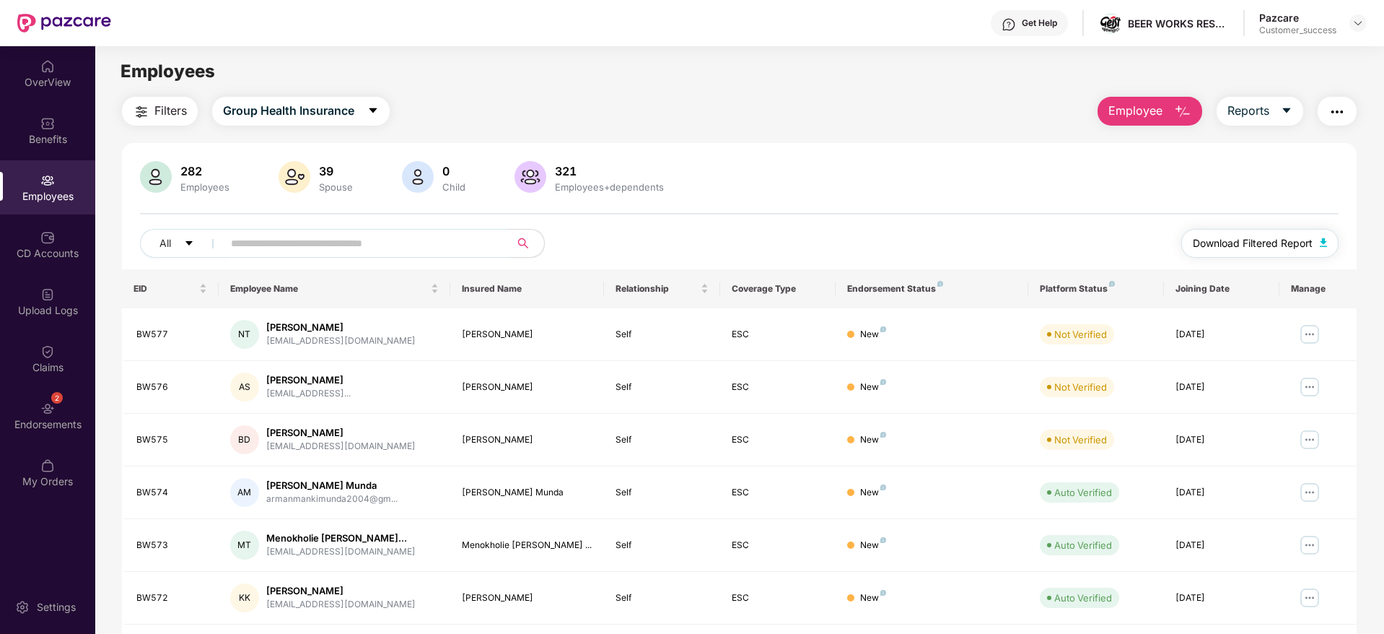
click at [1237, 234] on button "Download Filtered Report" at bounding box center [1260, 243] width 157 height 29
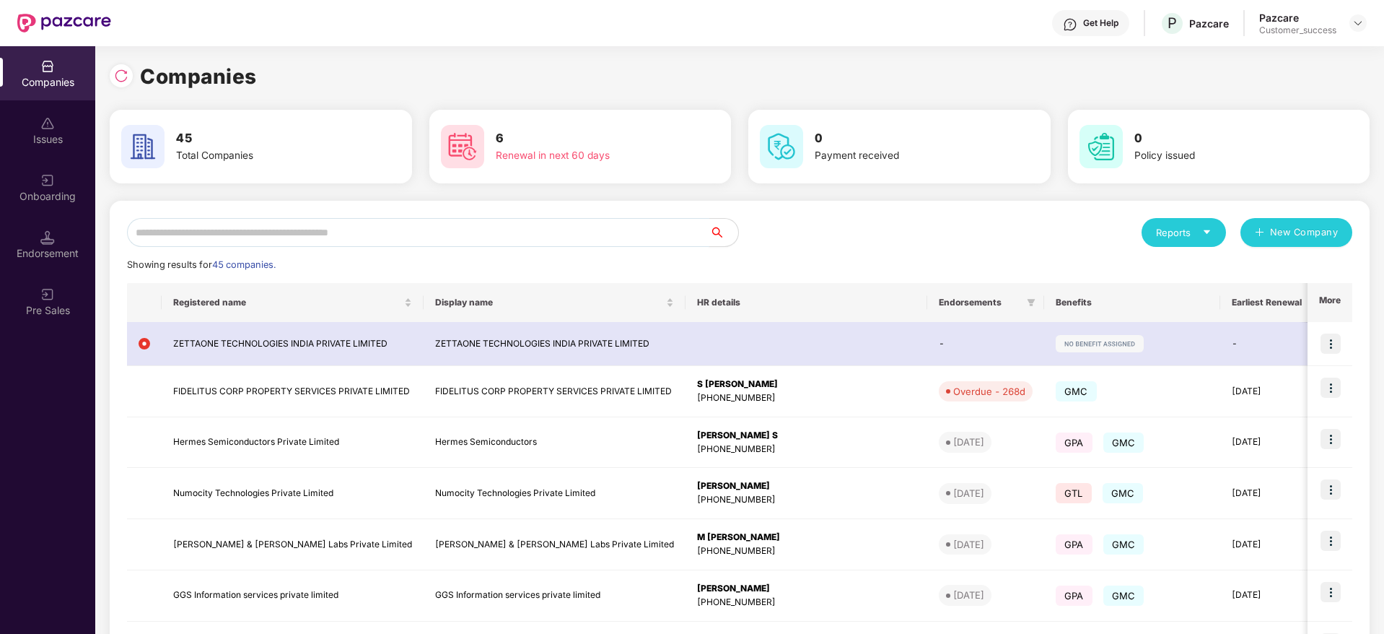
click at [479, 220] on input "text" at bounding box center [418, 232] width 583 height 29
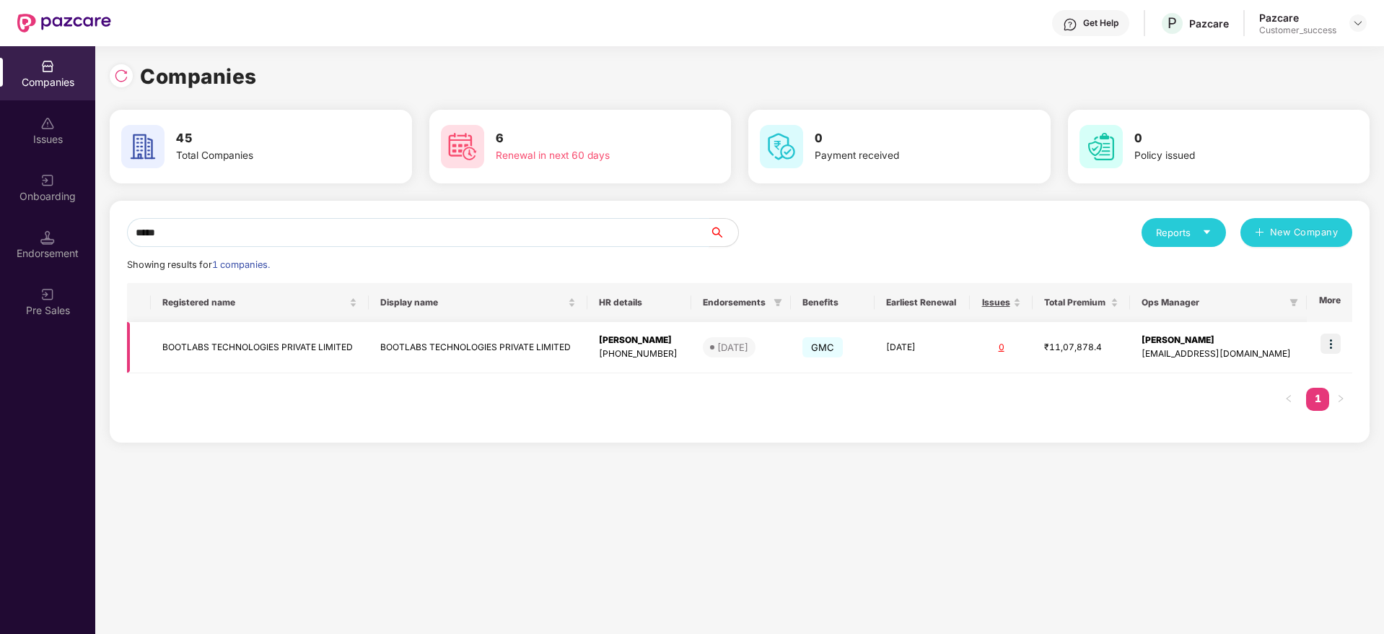
type input "*****"
click at [1335, 335] on img at bounding box center [1331, 343] width 20 height 20
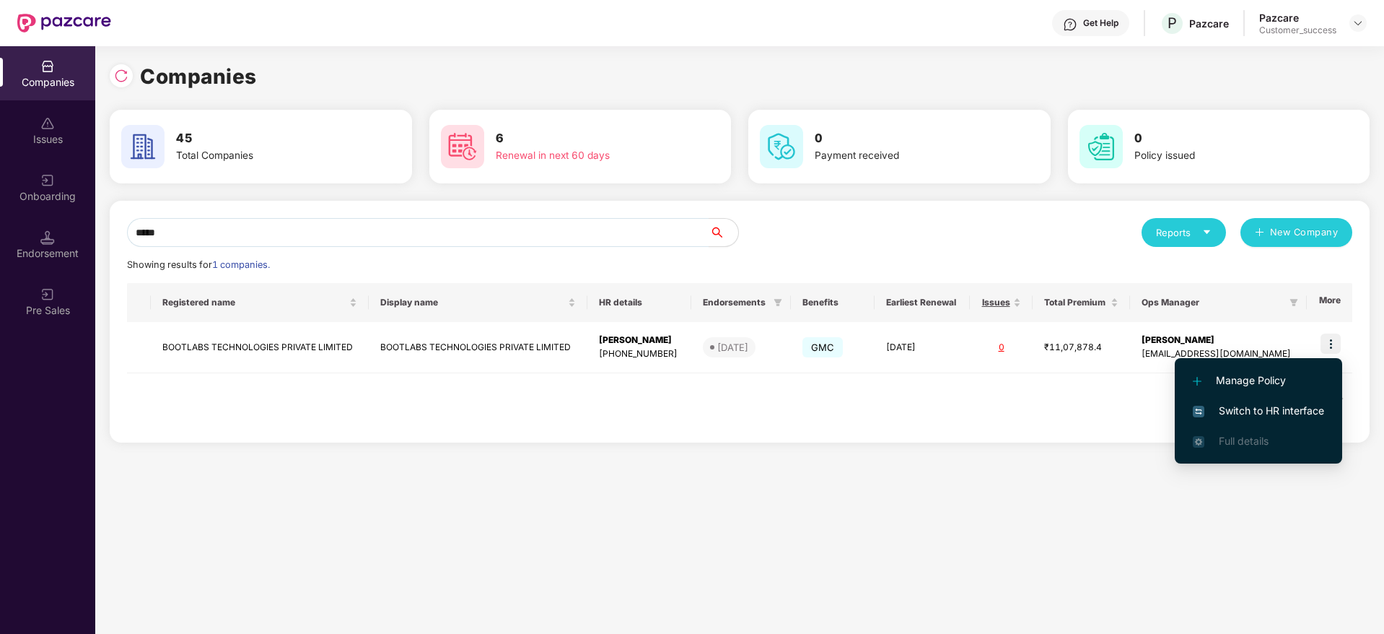
click at [1288, 406] on span "Switch to HR interface" at bounding box center [1258, 411] width 131 height 16
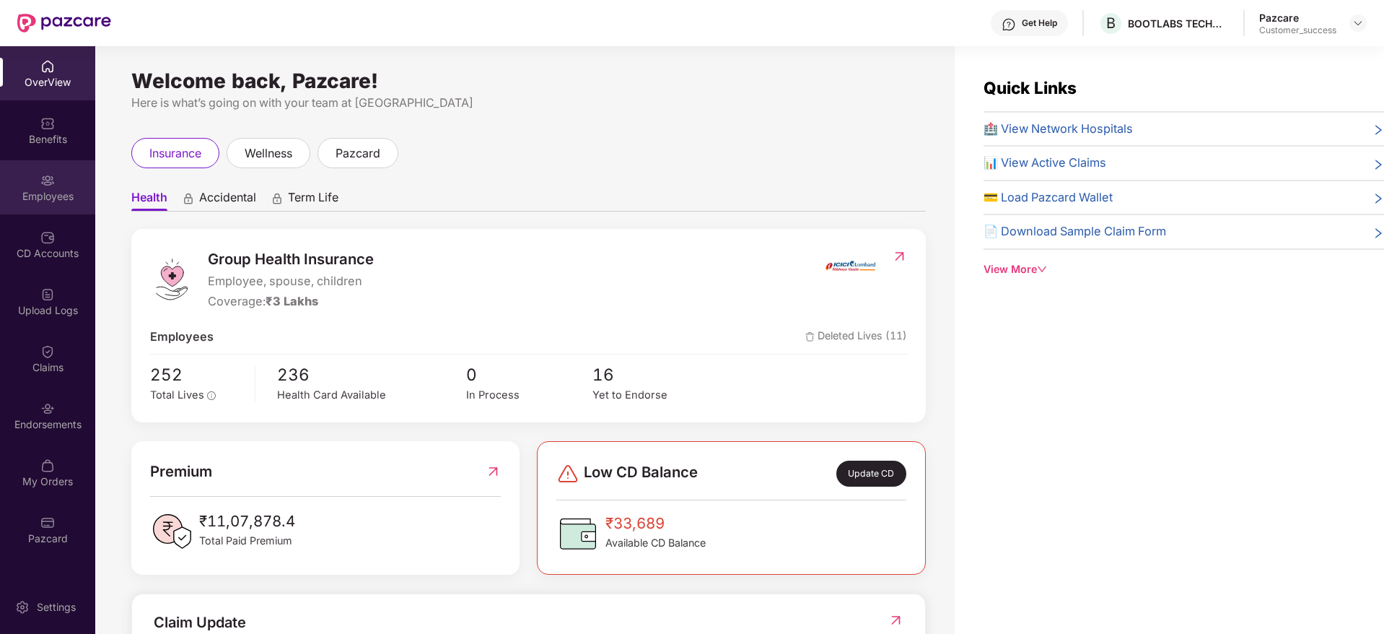
click at [58, 168] on div "Employees" at bounding box center [47, 187] width 95 height 54
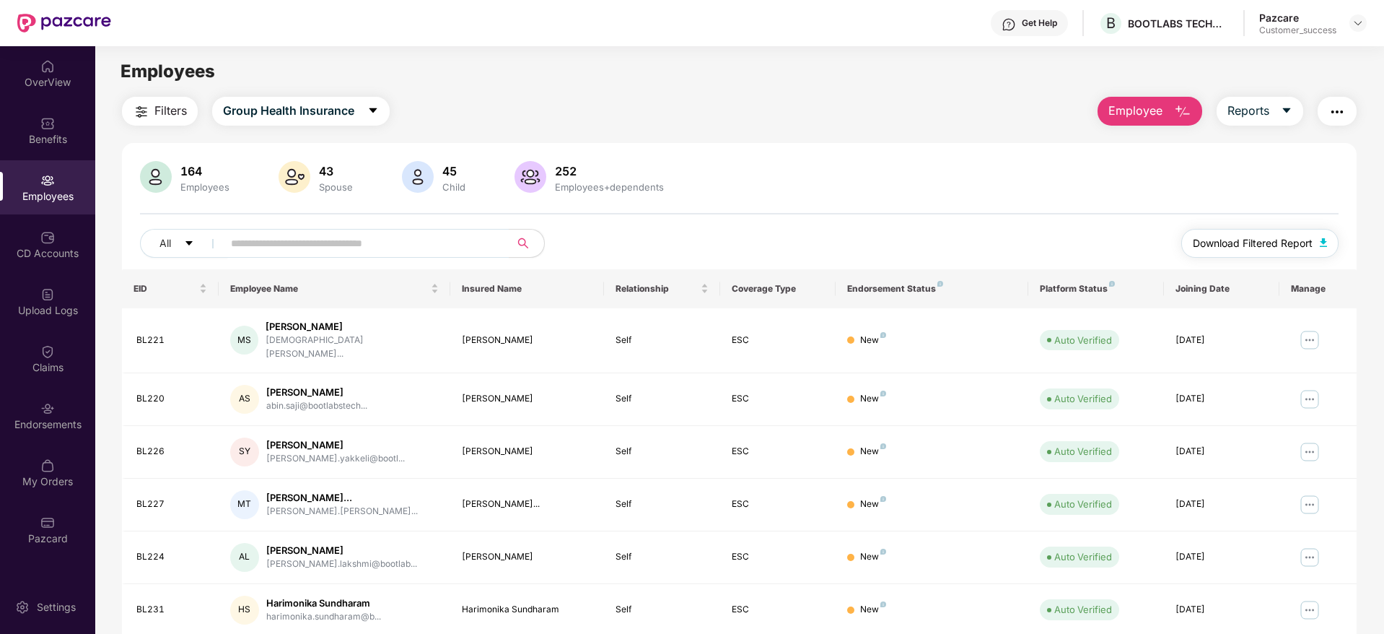
click at [1270, 242] on span "Download Filtered Report" at bounding box center [1253, 243] width 120 height 16
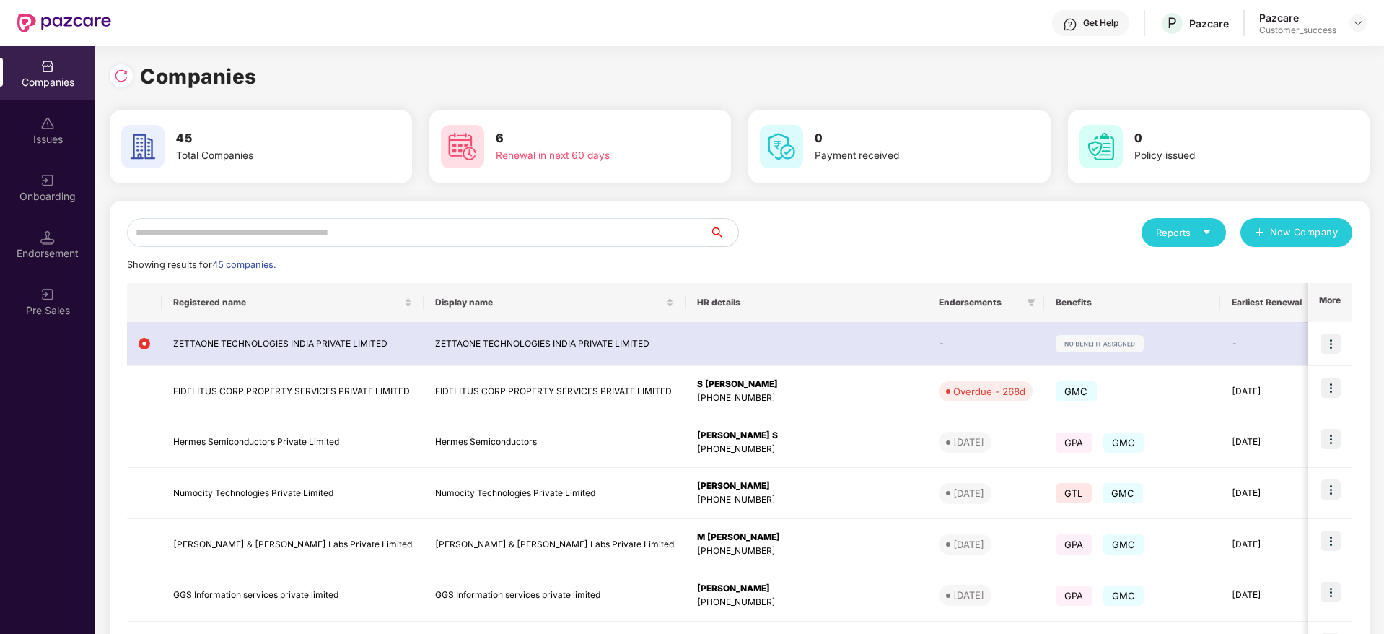
click at [449, 229] on input "text" at bounding box center [418, 232] width 583 height 29
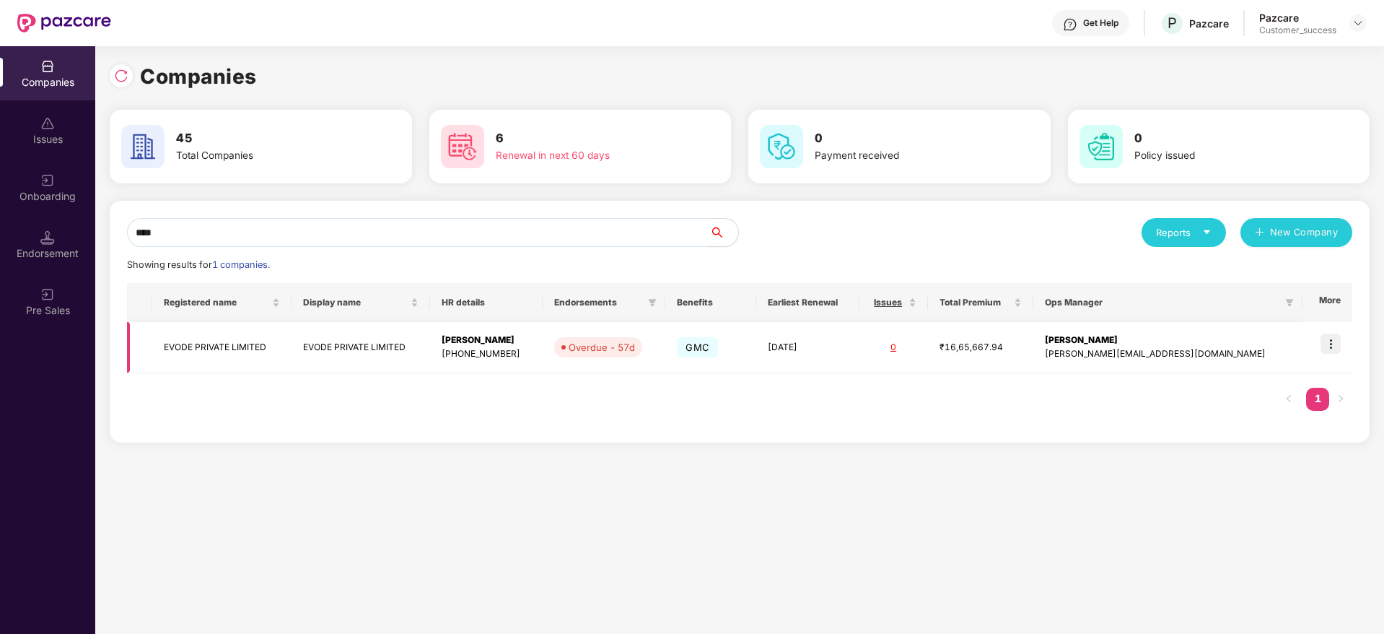
type input "****"
click at [1339, 334] on img at bounding box center [1331, 343] width 20 height 20
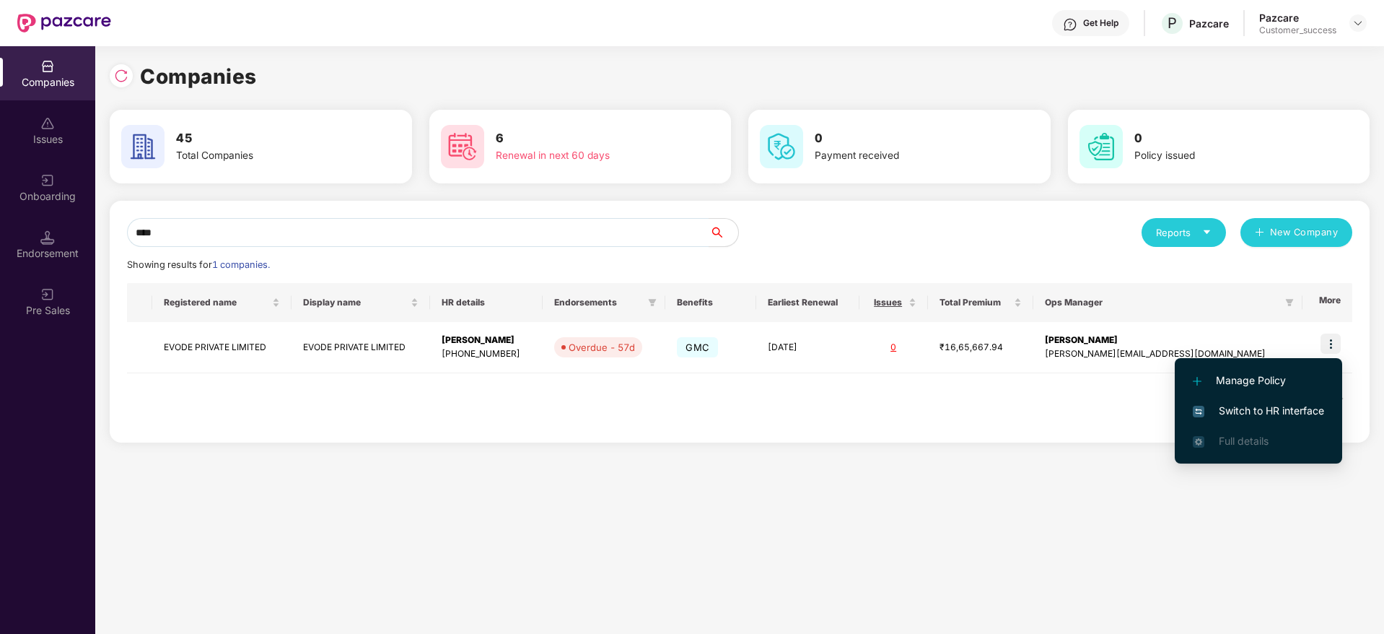
click at [1282, 406] on span "Switch to HR interface" at bounding box center [1258, 411] width 131 height 16
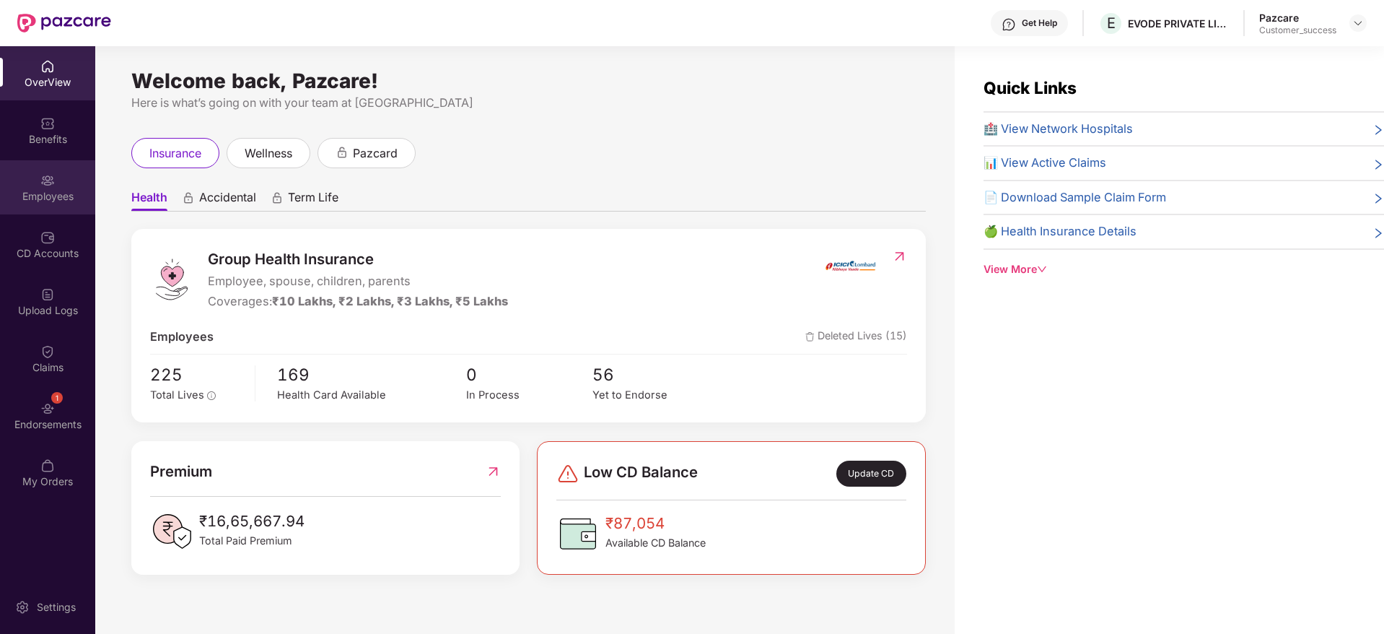
click at [36, 177] on div "Employees" at bounding box center [47, 187] width 95 height 54
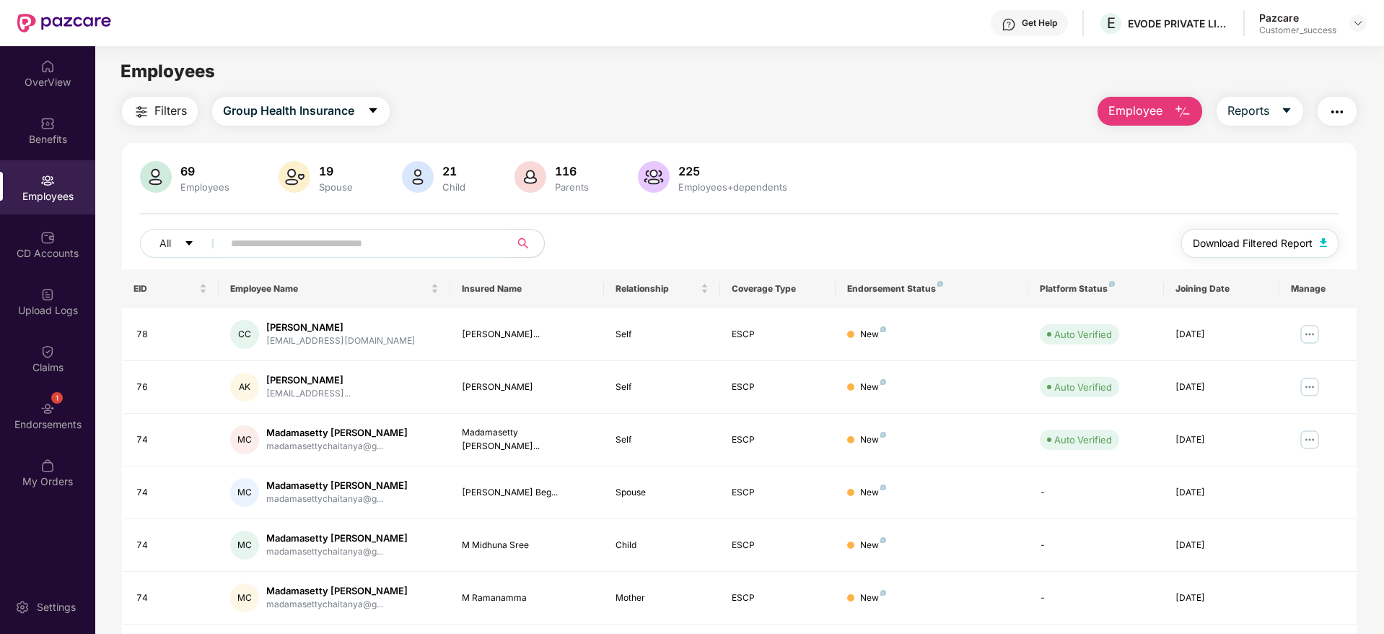
click at [1213, 239] on span "Download Filtered Report" at bounding box center [1253, 243] width 120 height 16
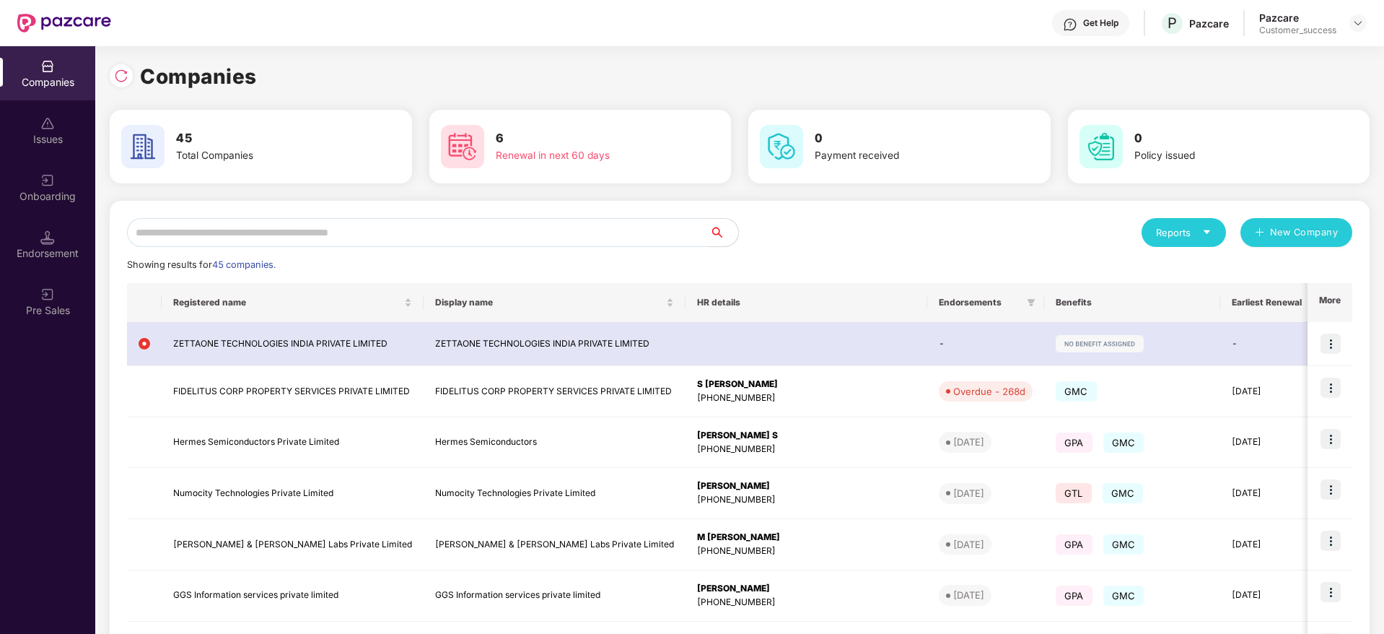
click at [455, 227] on input "text" at bounding box center [418, 232] width 583 height 29
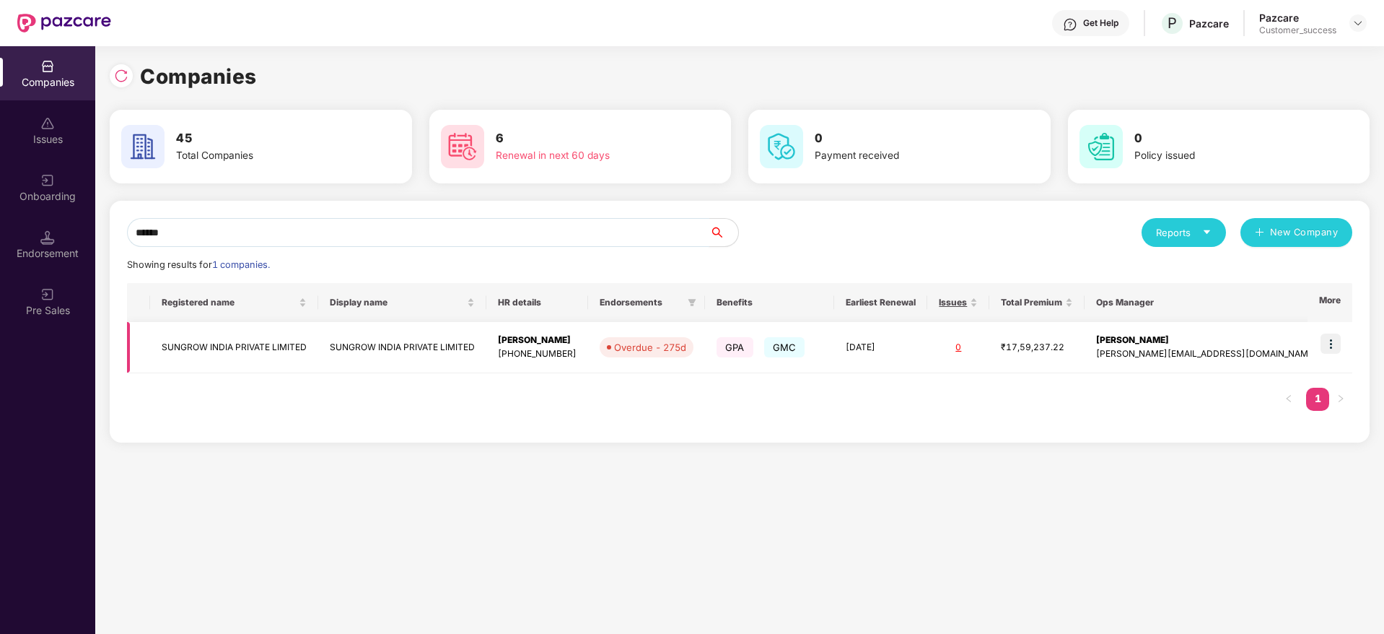
type input "******"
click at [1343, 343] on td at bounding box center [1330, 347] width 45 height 51
click at [1336, 338] on img at bounding box center [1331, 343] width 20 height 20
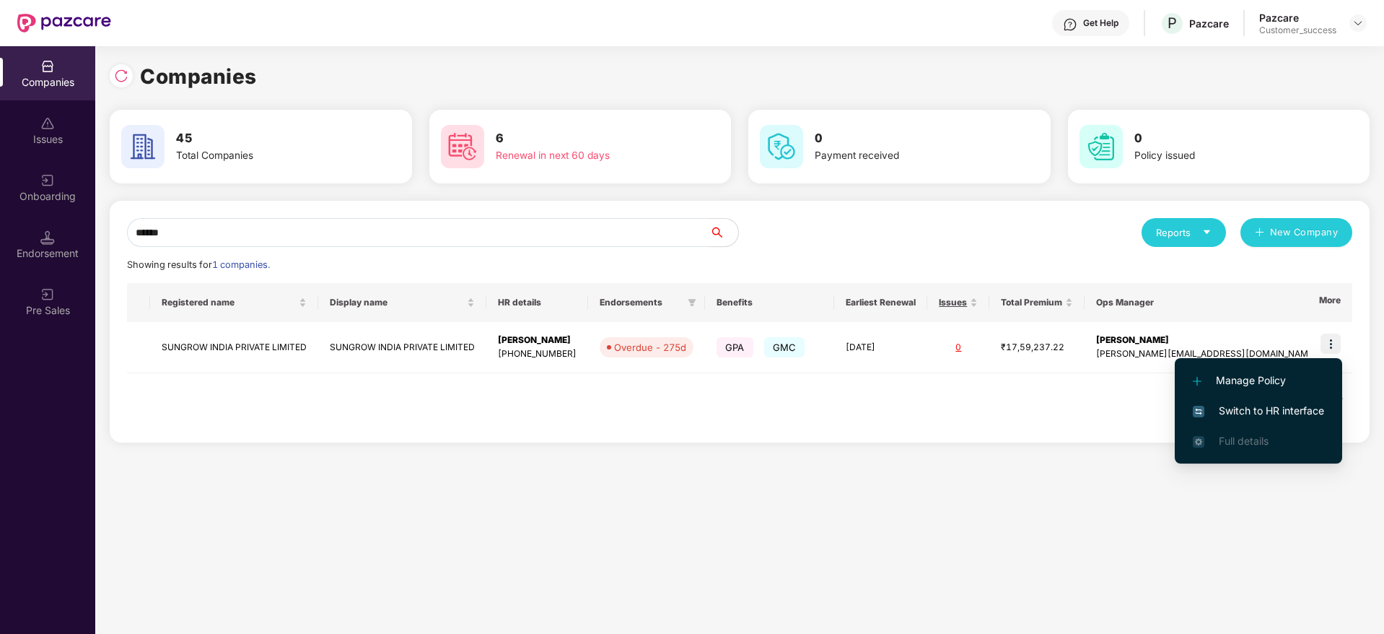
click at [1285, 405] on span "Switch to HR interface" at bounding box center [1258, 411] width 131 height 16
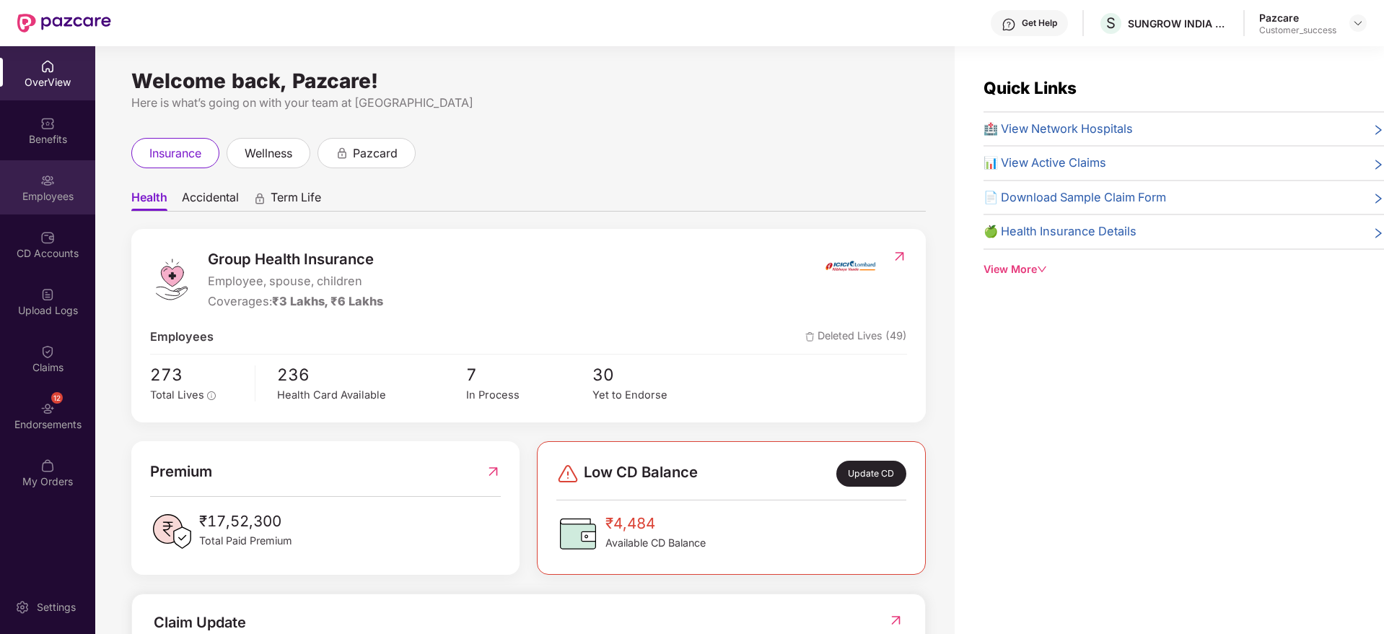
click at [35, 183] on div "Employees" at bounding box center [47, 187] width 95 height 54
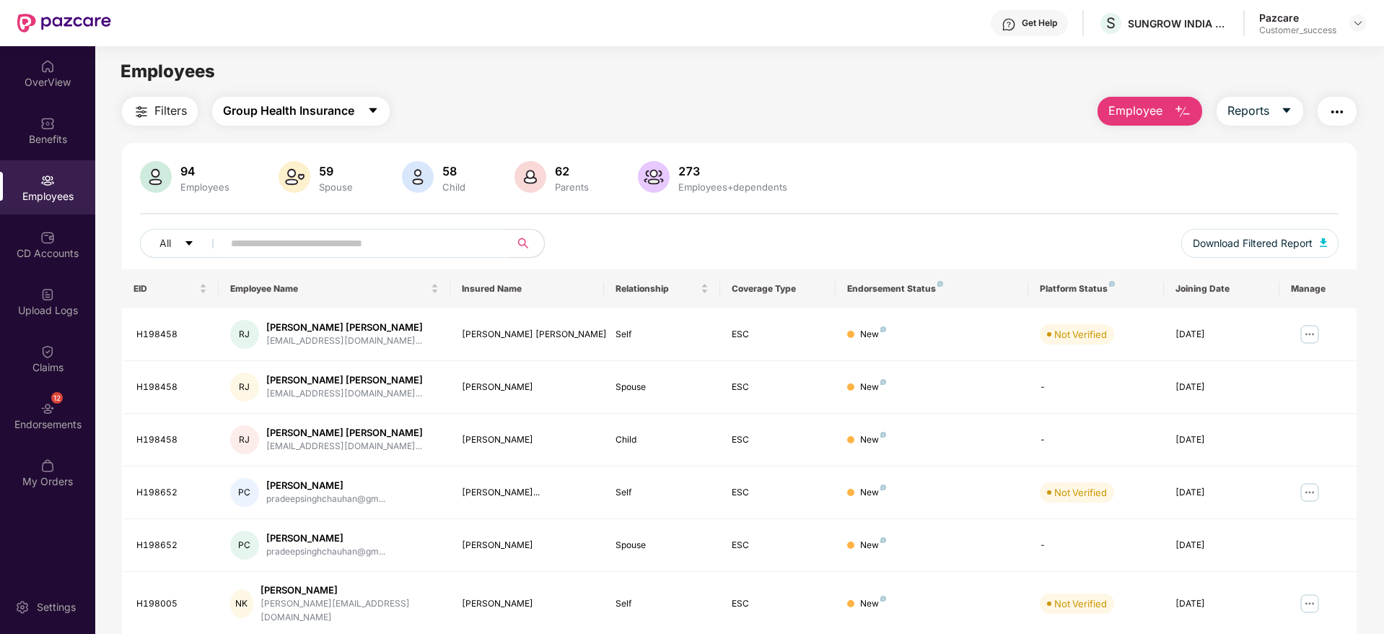
click at [332, 115] on span "Group Health Insurance" at bounding box center [288, 111] width 131 height 18
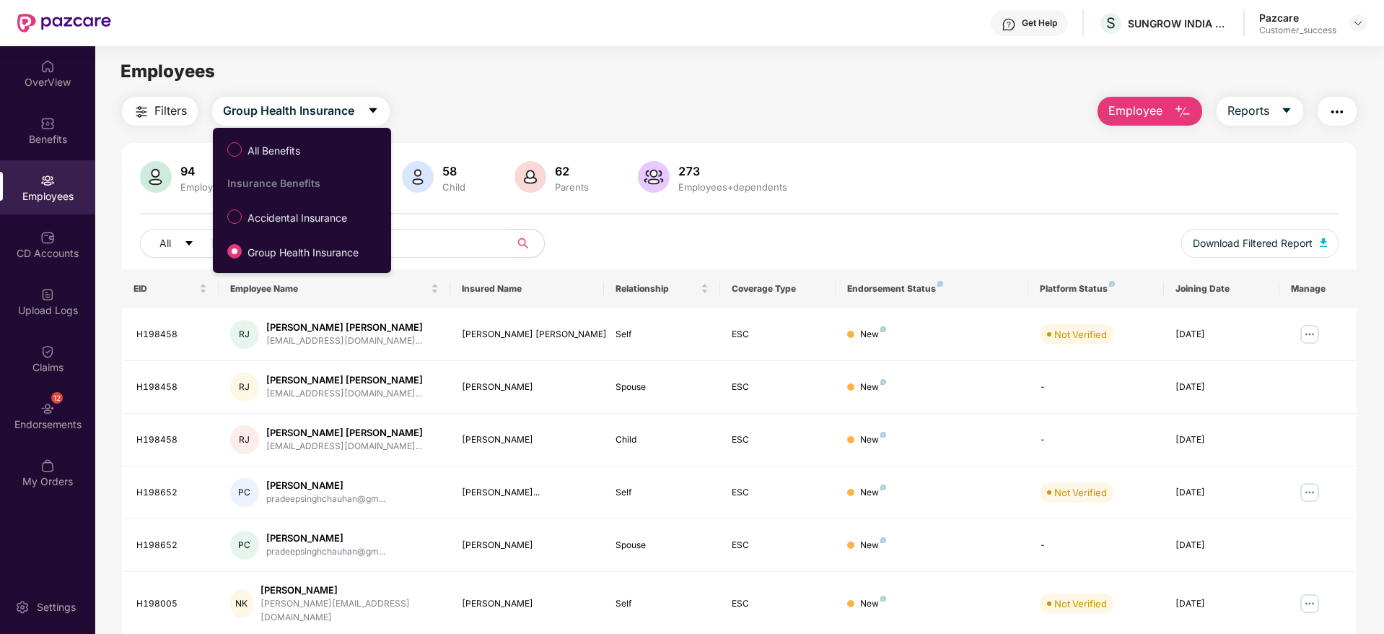
click at [551, 95] on main "Employees Filters Group Health Insurance Employee Reports 94 Employees 59 Spous…" at bounding box center [739, 363] width 1288 height 634
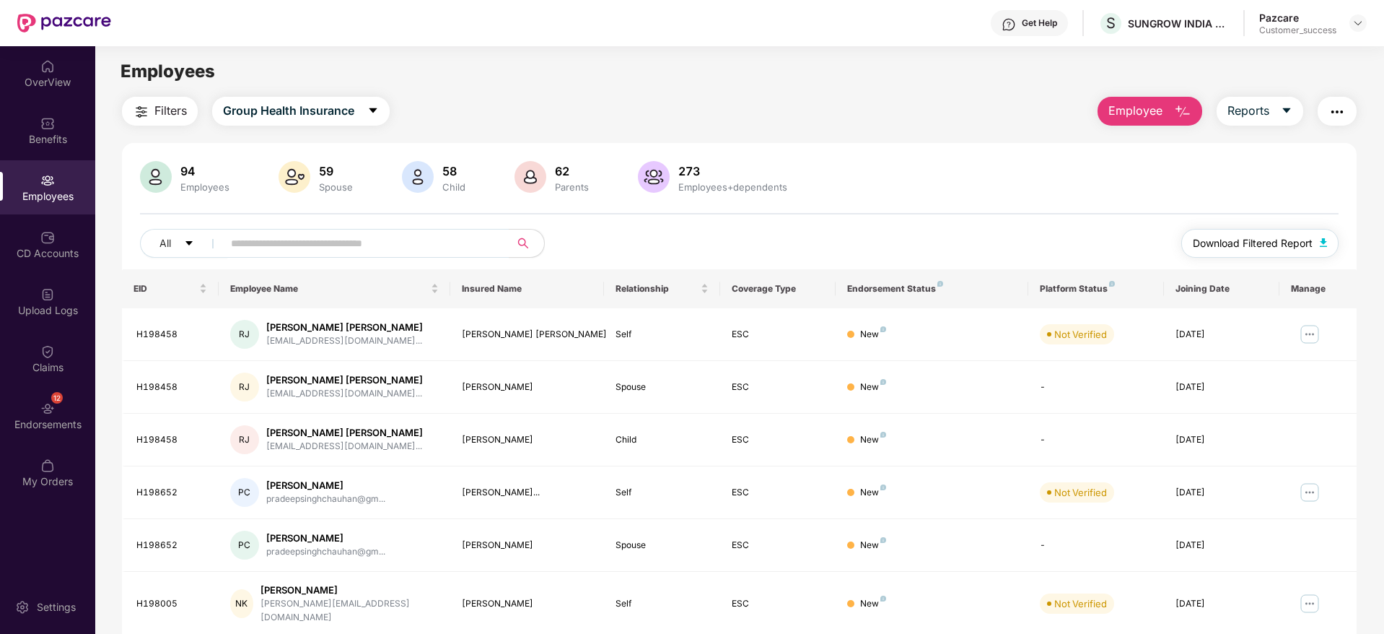
click at [1267, 240] on span "Download Filtered Report" at bounding box center [1253, 243] width 120 height 16
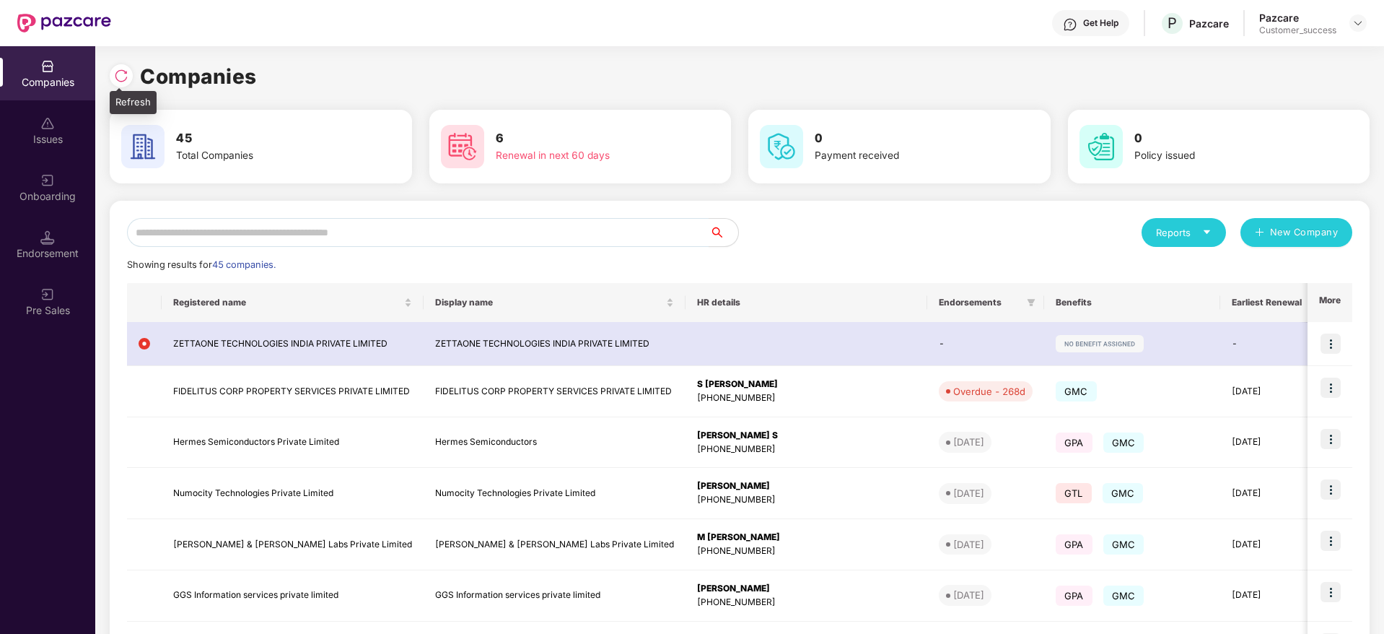
click at [121, 79] on img at bounding box center [121, 76] width 14 height 14
click at [126, 69] on img at bounding box center [121, 76] width 14 height 14
click at [529, 232] on input "text" at bounding box center [418, 232] width 583 height 29
type input "***"
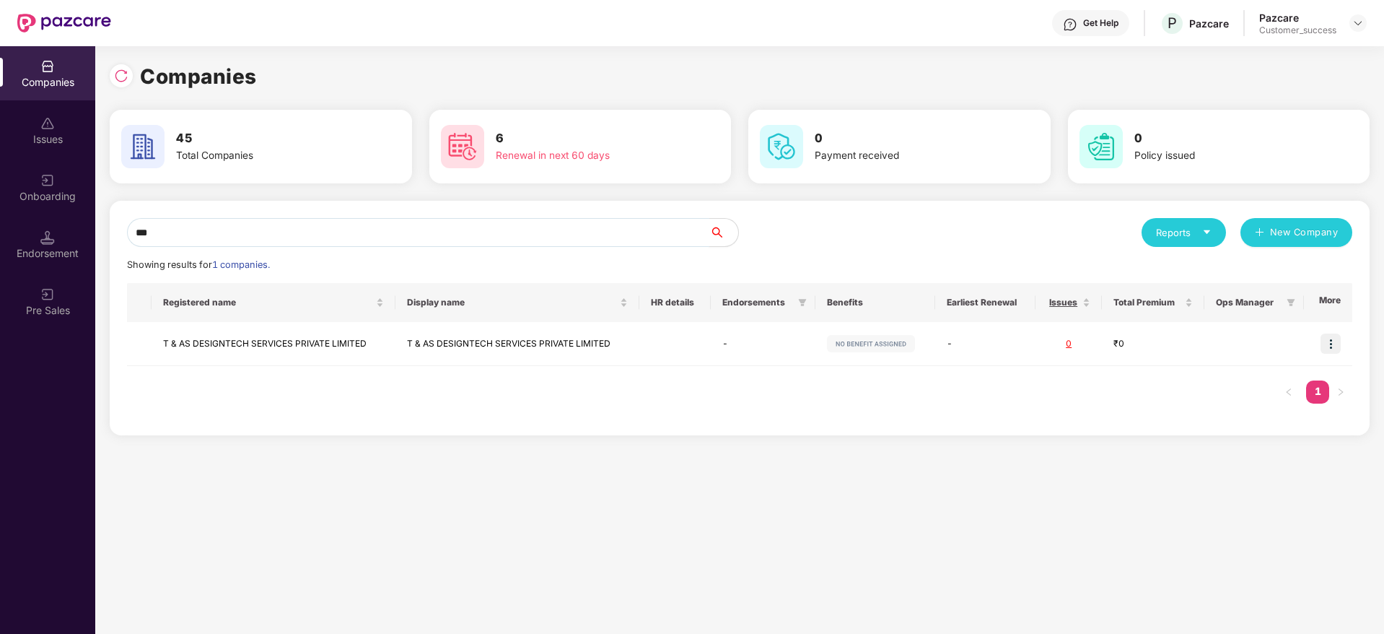
drag, startPoint x: 200, startPoint y: 235, endPoint x: 118, endPoint y: 251, distance: 83.1
click at [118, 251] on div "*** Reports New Company Showing results for 1 companies. Registered name Displa…" at bounding box center [740, 318] width 1260 height 235
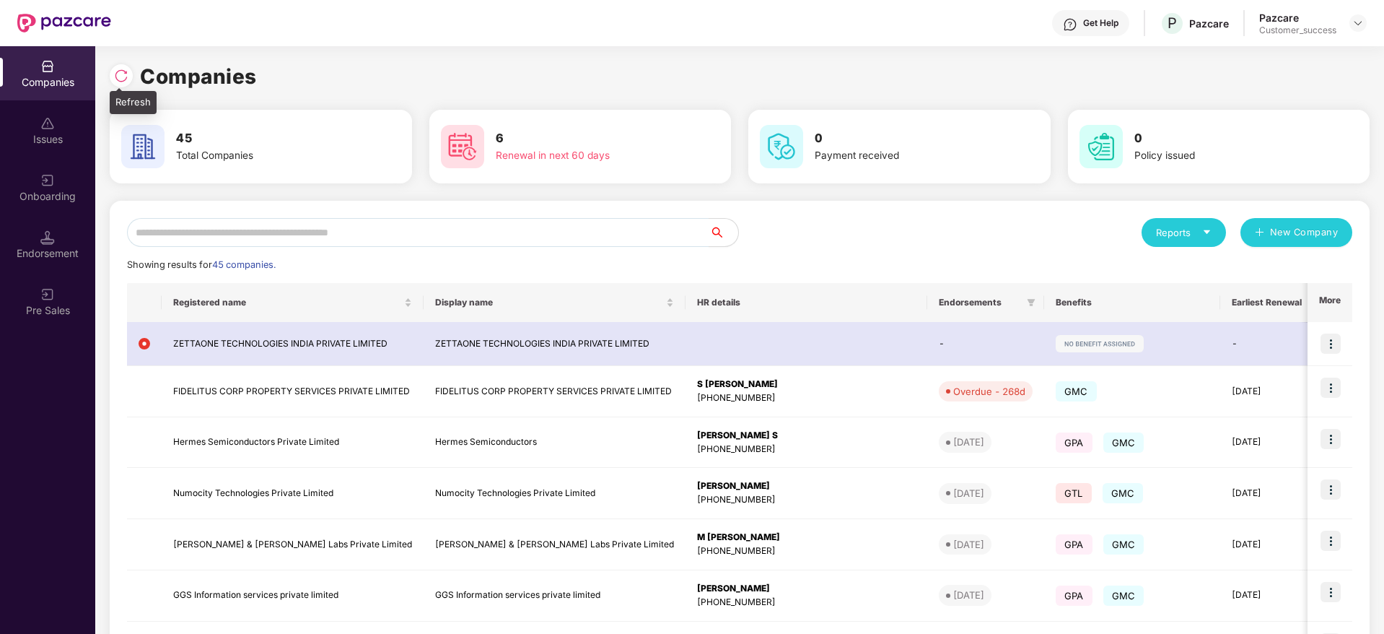
click at [118, 72] on img at bounding box center [121, 76] width 14 height 14
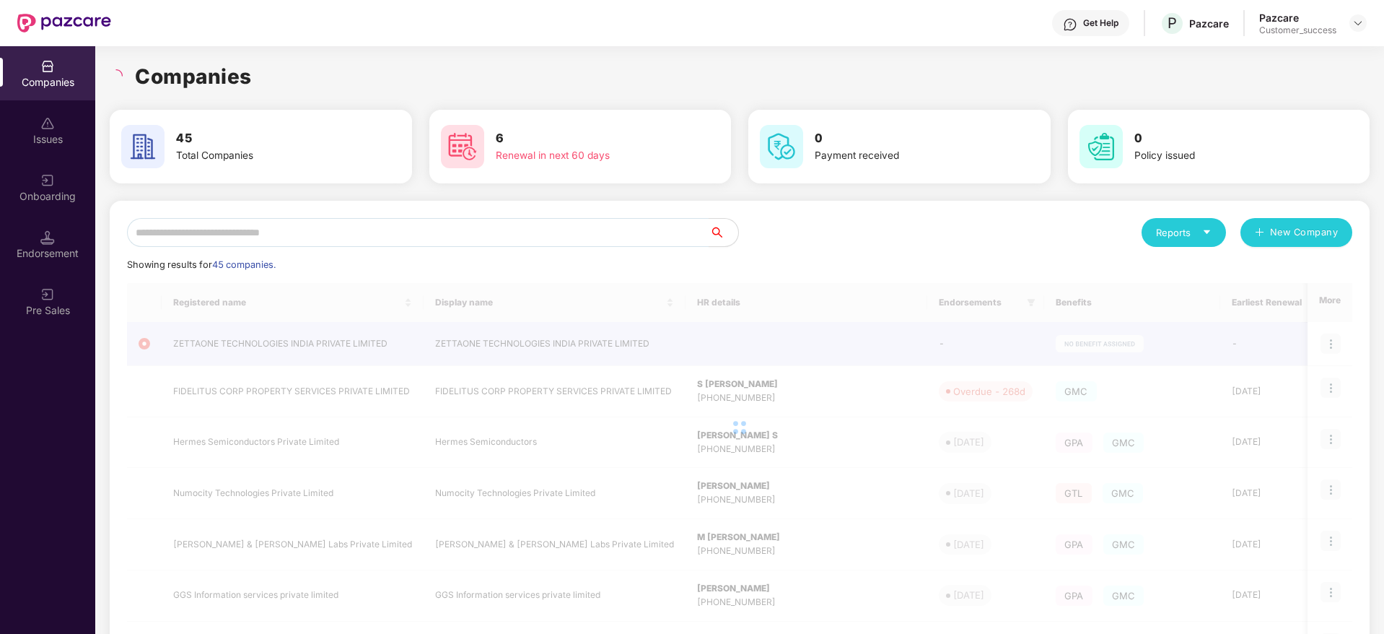
click at [302, 64] on div "Companies" at bounding box center [740, 77] width 1260 height 32
